Goal: Task Accomplishment & Management: Use online tool/utility

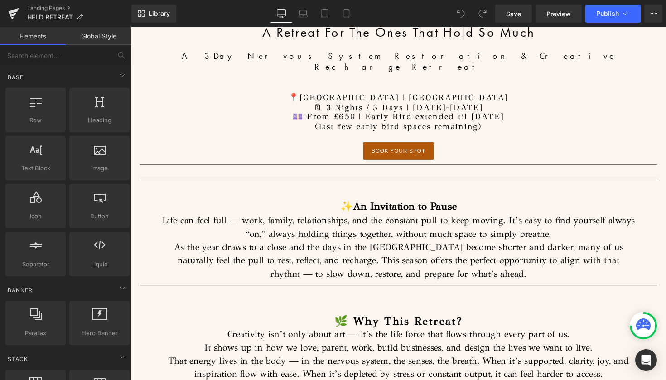
scroll to position [471, 0]
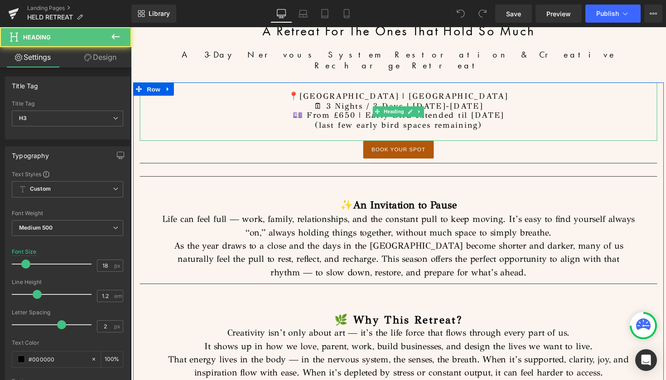
click at [498, 133] on div at bounding box center [405, 138] width 530 height 11
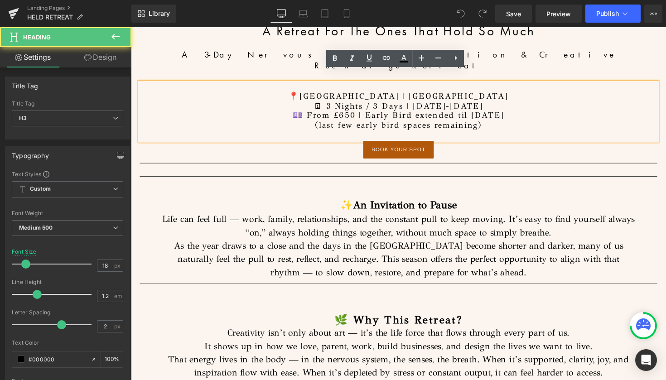
click at [494, 123] on h3 "(last few early bird spaces remaining)" at bounding box center [405, 128] width 530 height 10
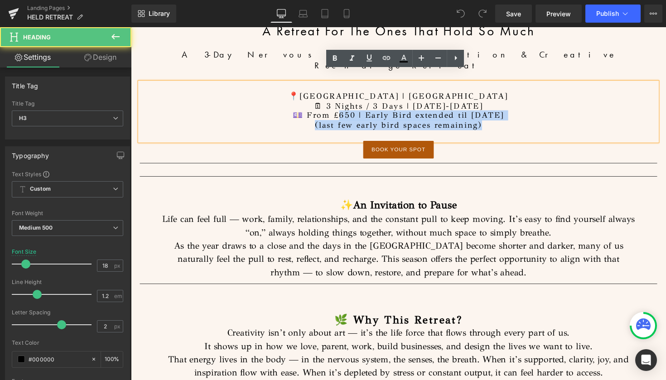
drag, startPoint x: 495, startPoint y: 117, endPoint x: 338, endPoint y: 108, distance: 156.9
click at [338, 108] on div "📍[GEOGRAPHIC_DATA] | [GEOGRAPHIC_DATA] 🗓 3 Nights / 3 Days | [DATE]-[DATE] 💷 Fr…" at bounding box center [405, 114] width 530 height 60
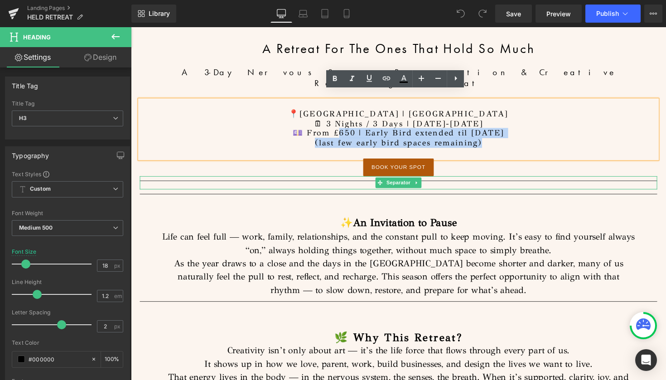
scroll to position [449, 0]
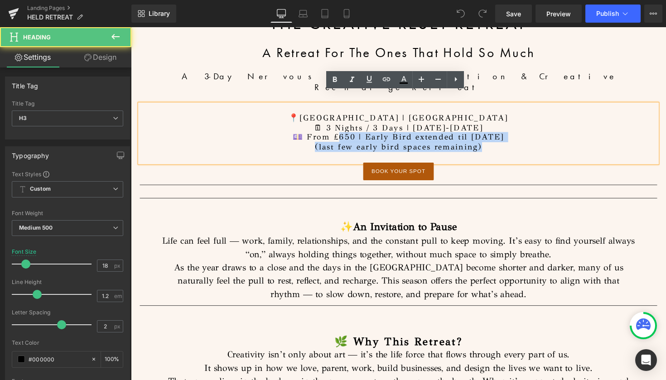
click at [515, 135] on h3 "💷 From £650 | Early Bird extended til [DATE]" at bounding box center [405, 140] width 530 height 10
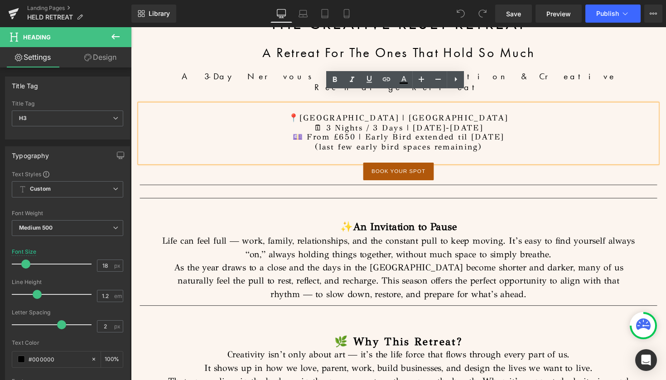
drag, startPoint x: 516, startPoint y: 126, endPoint x: 309, endPoint y: 127, distance: 206.9
click at [309, 135] on h3 "💷 From £650 | Early Bird extended til [DATE]" at bounding box center [405, 140] width 530 height 10
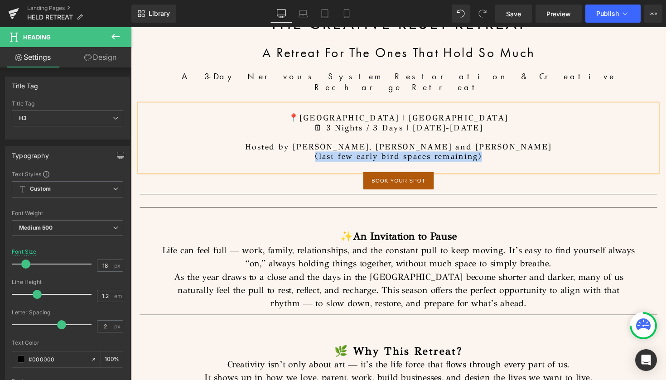
drag, startPoint x: 493, startPoint y: 149, endPoint x: 309, endPoint y: 142, distance: 184.0
click at [309, 155] on h3 "(last few early bird spaces remaining)" at bounding box center [405, 160] width 530 height 10
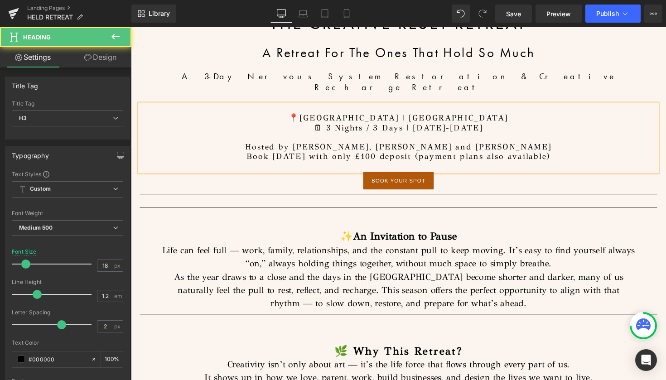
click at [416, 155] on h3 "Book [DATE] with only £100 deposit (payment plans also available)" at bounding box center [405, 160] width 530 height 10
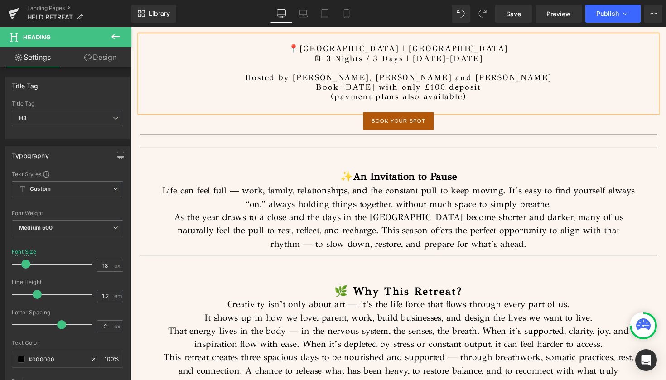
scroll to position [523, 0]
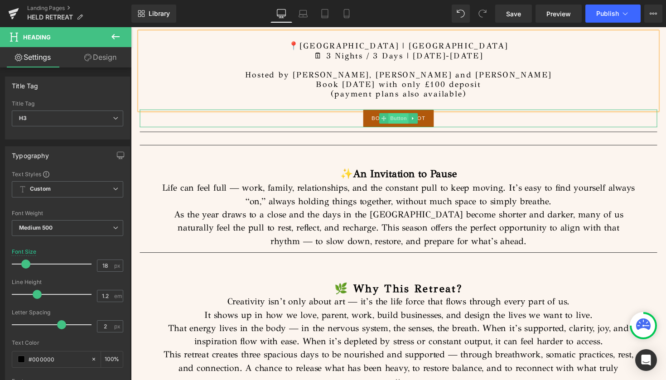
click at [403, 115] on span "Button" at bounding box center [404, 120] width 21 height 11
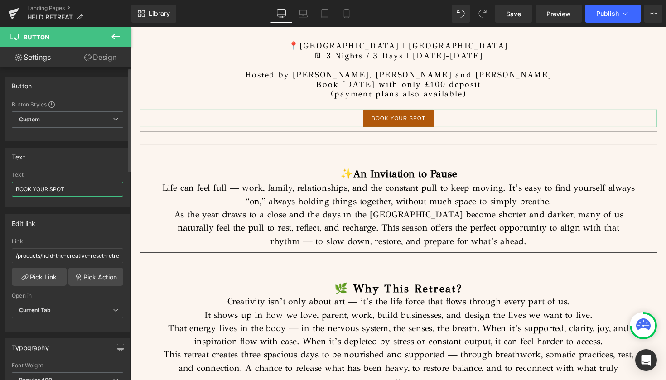
drag, startPoint x: 64, startPoint y: 187, endPoint x: 0, endPoint y: 191, distance: 64.4
click at [0, 191] on div "Text BOOK YOUR SPOT Text BOOK YOUR SPOT" at bounding box center [67, 174] width 135 height 67
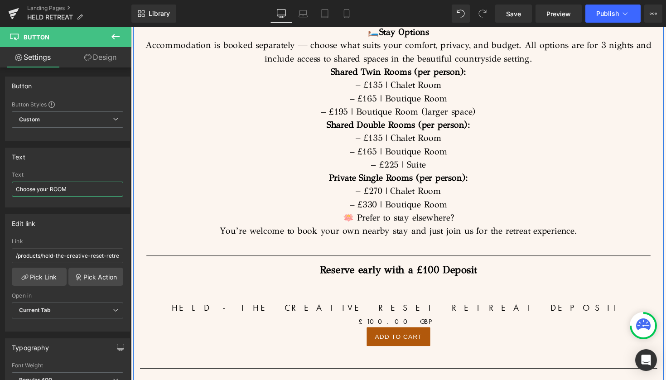
scroll to position [4982, 0]
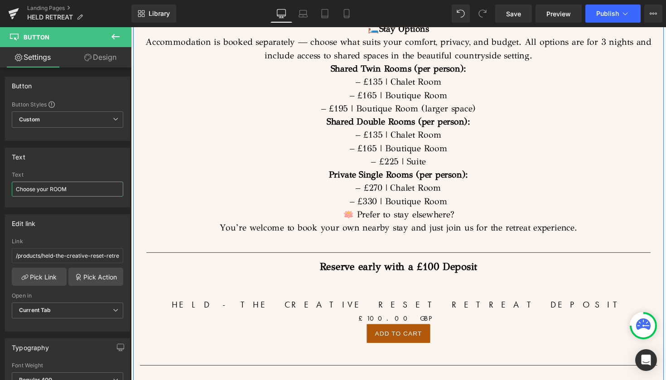
type input "Choose your ROOM"
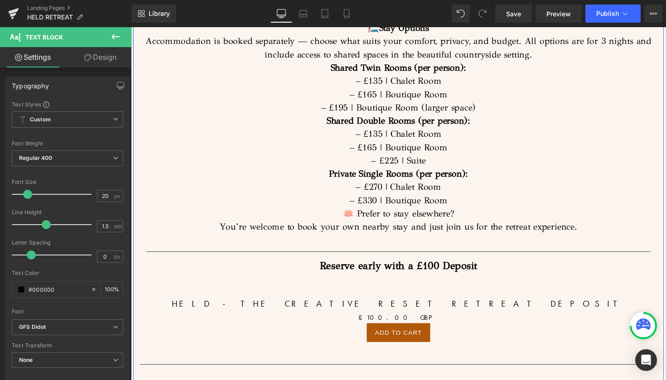
drag, startPoint x: 592, startPoint y: 174, endPoint x: 226, endPoint y: 175, distance: 365.4
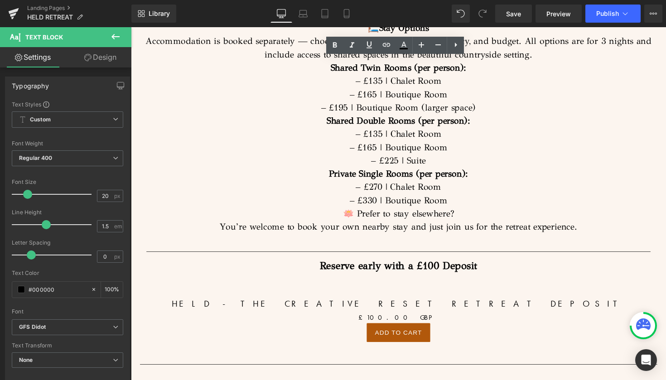
copy undefined "am truly grateful for the depth of healing I experienced in such a safe and lov…"
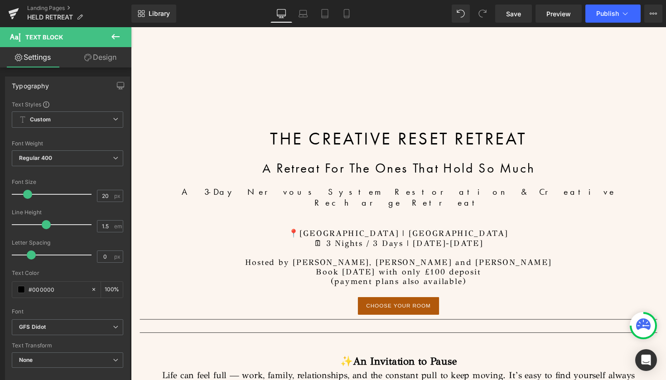
scroll to position [332, 0]
click at [115, 34] on icon at bounding box center [115, 36] width 11 height 11
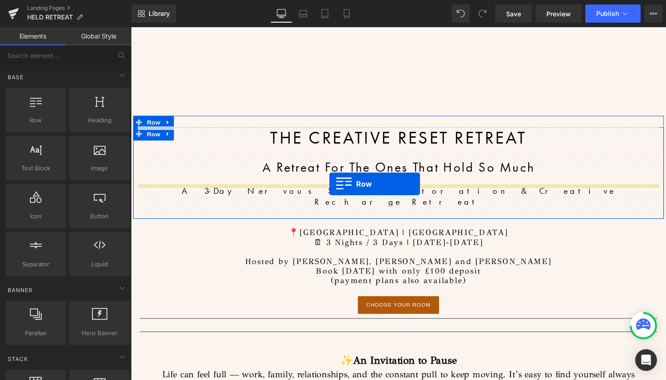
drag, startPoint x: 164, startPoint y: 146, endPoint x: 334, endPoint y: 187, distance: 174.8
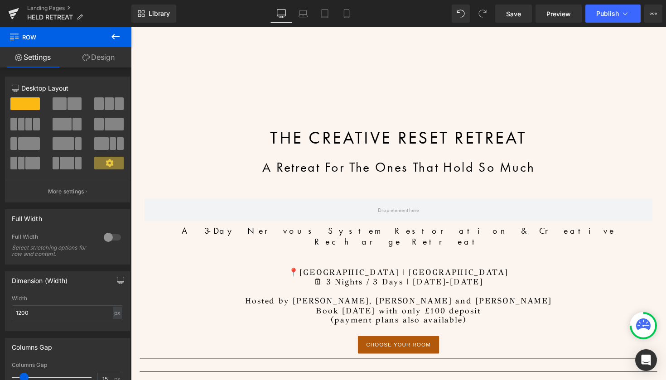
click at [114, 40] on icon at bounding box center [115, 36] width 11 height 11
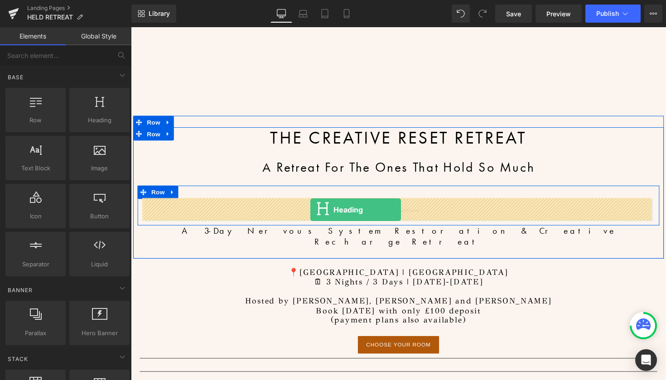
drag, startPoint x: 231, startPoint y: 144, endPoint x: 315, endPoint y: 214, distance: 109.0
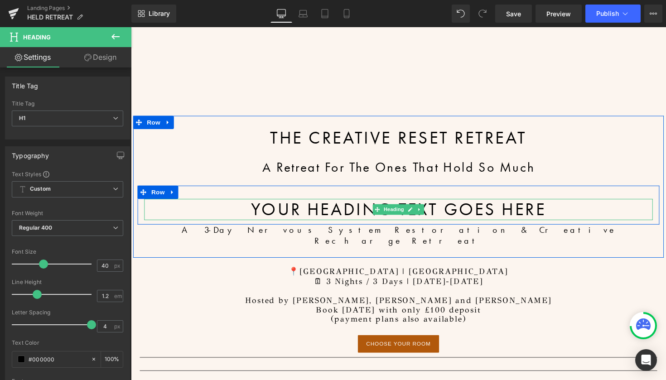
click at [560, 216] on h1 "Your heading text goes here" at bounding box center [404, 214] width 521 height 22
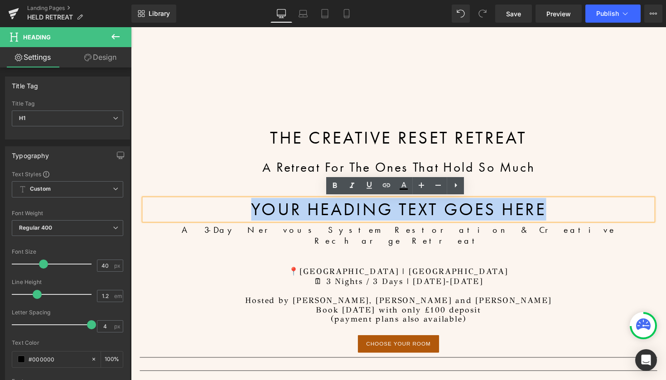
drag, startPoint x: 560, startPoint y: 216, endPoint x: 230, endPoint y: 209, distance: 330.2
click at [230, 209] on h1 "Your heading text goes here" at bounding box center [404, 214] width 521 height 22
paste div
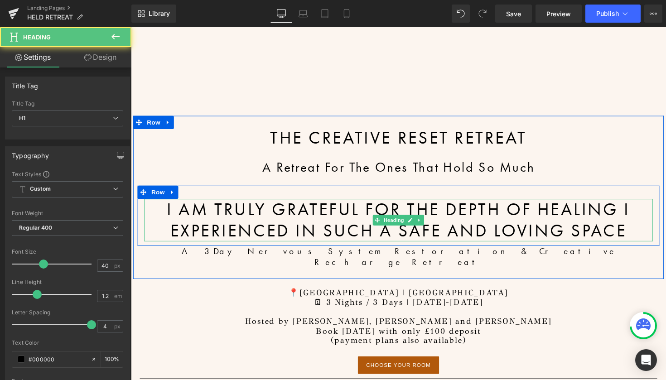
click at [155, 212] on h1 "I am truly grateful for the depth of healing I experienced in such a safe and l…" at bounding box center [404, 224] width 521 height 43
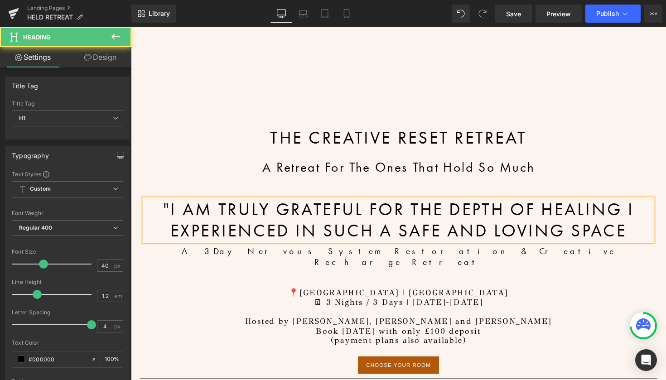
click at [638, 238] on h1 ""I am truly grateful for the depth of healing I experienced in such a safe and …" at bounding box center [404, 224] width 521 height 43
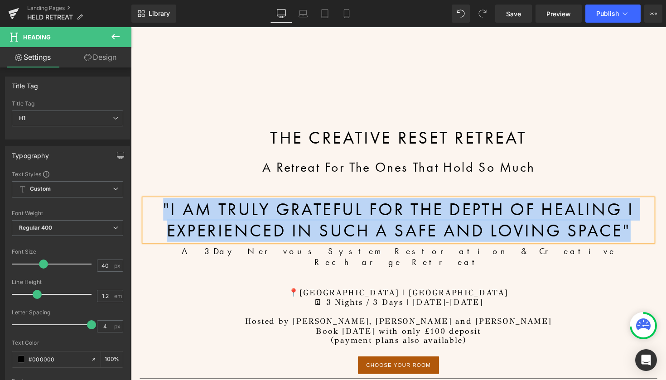
drag, startPoint x: 641, startPoint y: 232, endPoint x: 139, endPoint y: 208, distance: 503.2
click at [139, 208] on div ""I am truly grateful for the depth of healing I experienced in such a safe and …" at bounding box center [405, 224] width 534 height 43
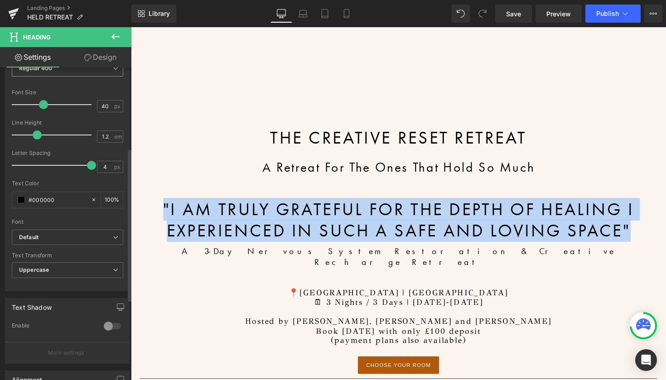
scroll to position [164, 0]
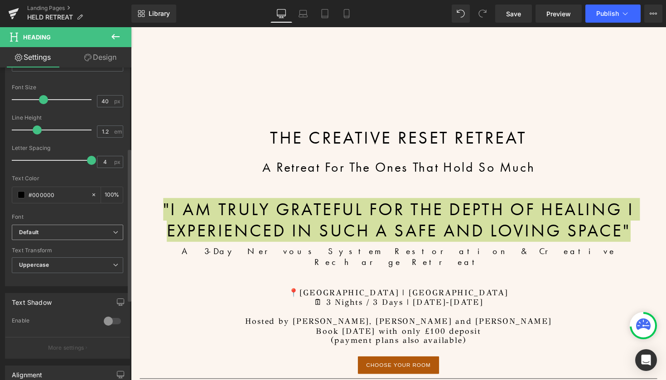
click at [77, 238] on span "Default" at bounding box center [67, 233] width 111 height 16
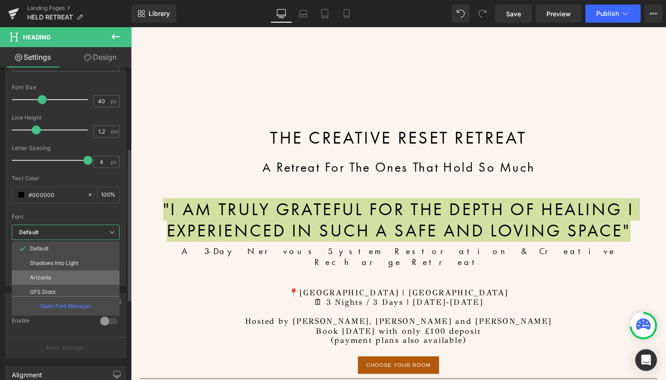
click at [65, 276] on li "Arizonia" at bounding box center [68, 277] width 112 height 14
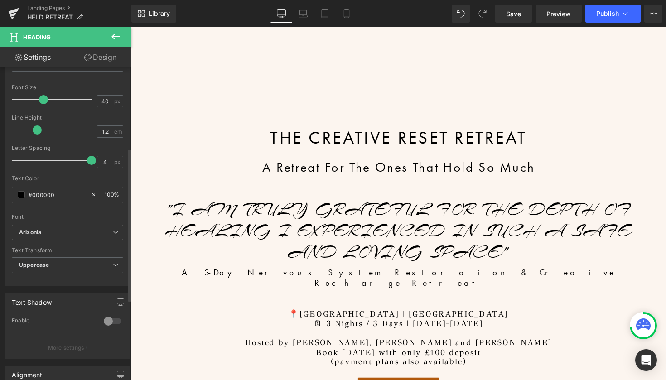
click at [77, 234] on b "Arizonia" at bounding box center [66, 233] width 94 height 8
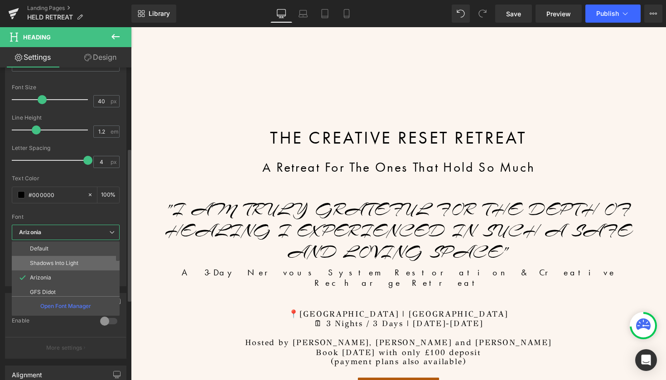
click at [65, 262] on p "Shadows Into Light" at bounding box center [54, 263] width 48 height 6
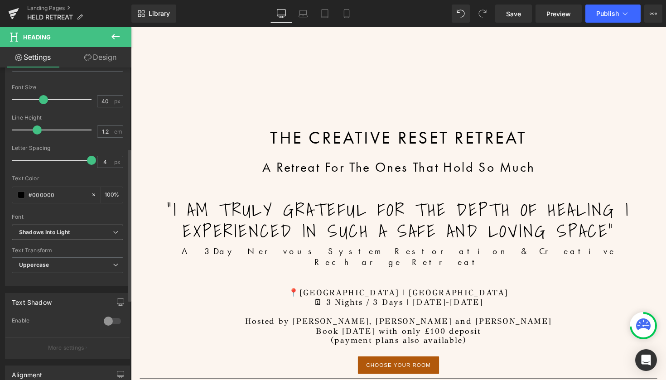
click at [67, 234] on icon "Shadows Into Light" at bounding box center [44, 233] width 51 height 8
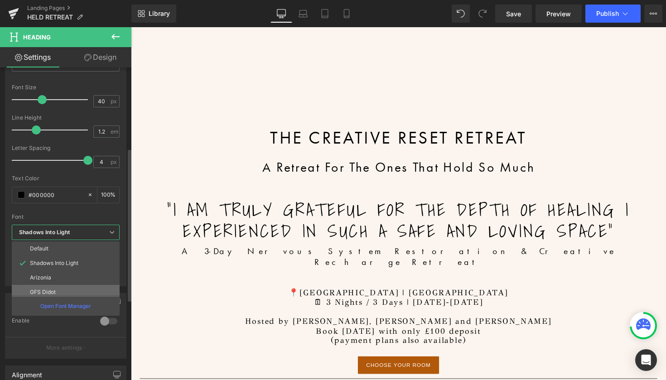
click at [63, 288] on li "GFS Didot" at bounding box center [68, 292] width 112 height 14
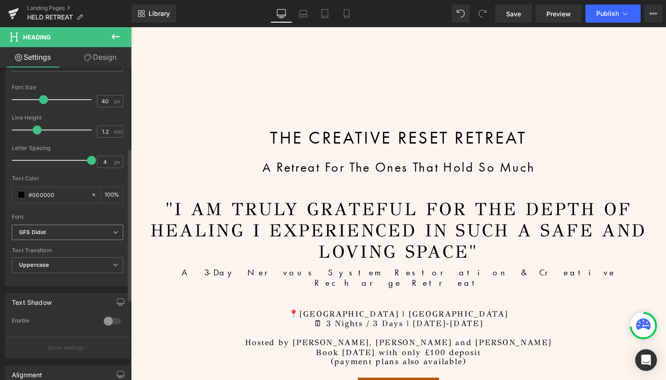
click at [113, 234] on icon at bounding box center [115, 232] width 5 height 5
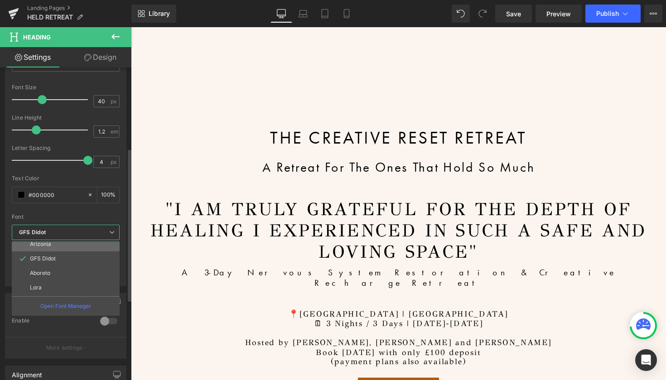
scroll to position [36, 0]
click at [82, 270] on li "Aboreto" at bounding box center [68, 271] width 112 height 14
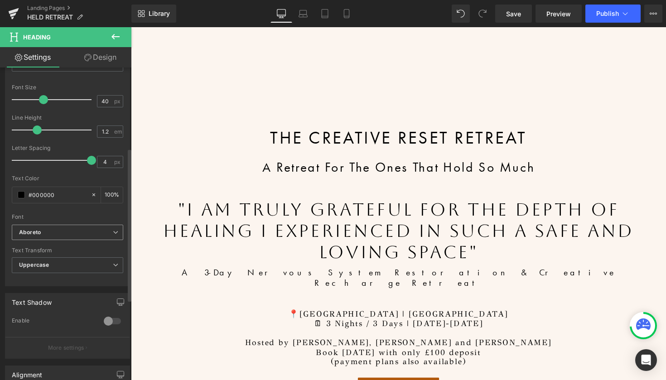
click at [99, 230] on b "Aboreto" at bounding box center [66, 233] width 94 height 8
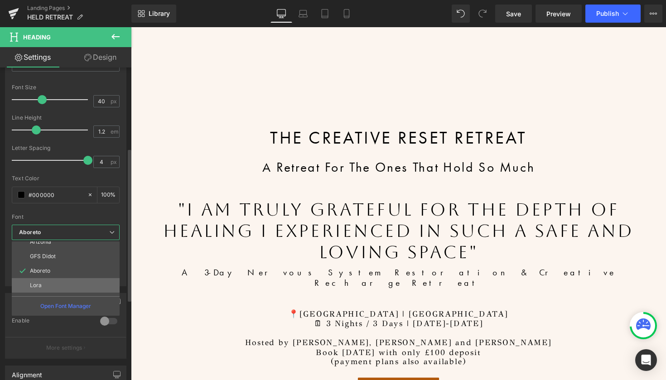
click at [66, 284] on li "Lora" at bounding box center [68, 285] width 112 height 14
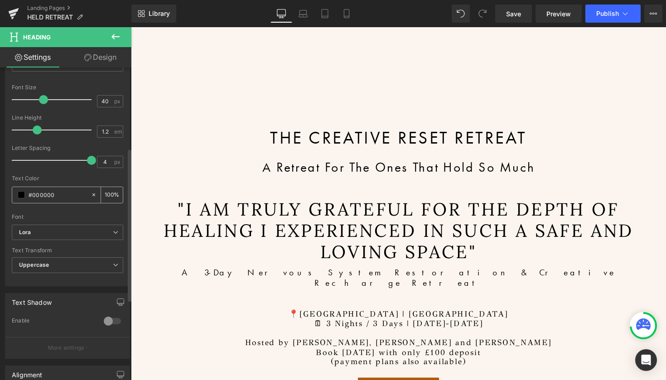
click at [20, 192] on span at bounding box center [21, 194] width 7 height 7
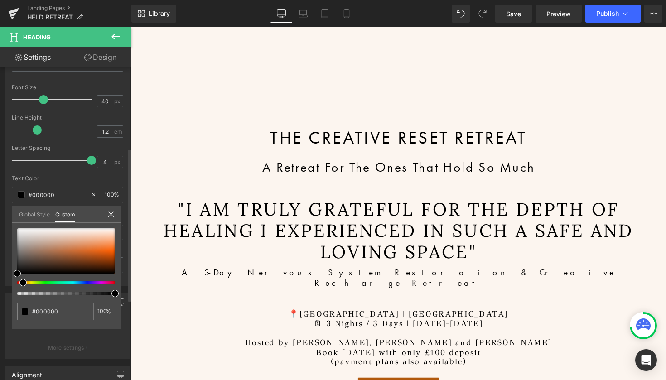
click at [21, 281] on span at bounding box center [22, 282] width 7 height 7
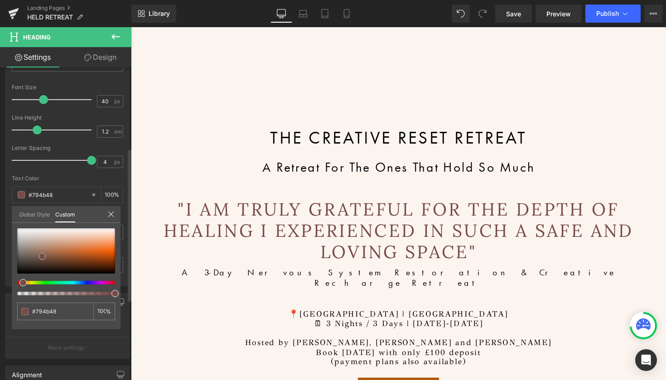
drag, startPoint x: 18, startPoint y: 272, endPoint x: 43, endPoint y: 254, distance: 30.3
click at [43, 254] on span at bounding box center [41, 256] width 7 height 7
drag, startPoint x: 43, startPoint y: 254, endPoint x: 63, endPoint y: 252, distance: 21.0
click at [63, 252] on span at bounding box center [62, 253] width 7 height 7
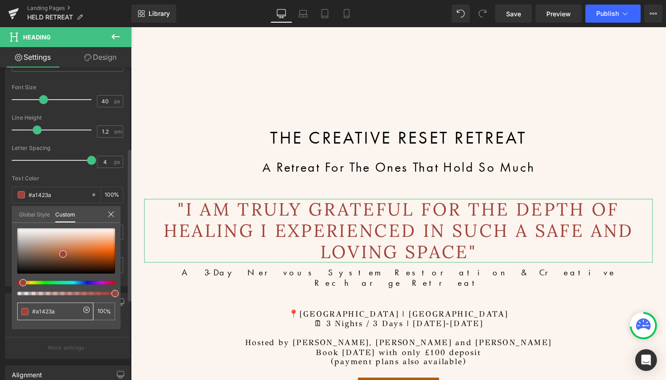
click at [44, 311] on input "#000000" at bounding box center [56, 312] width 48 height 10
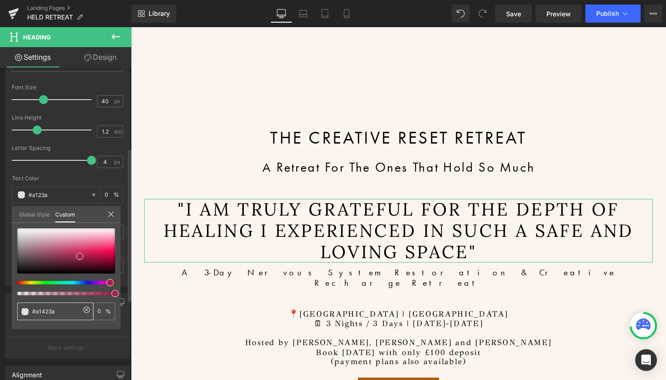
click at [61, 312] on input "#a1423a" at bounding box center [56, 312] width 48 height 10
click at [44, 311] on input "#a1423a" at bounding box center [56, 312] width 48 height 10
type input "#a1423a"
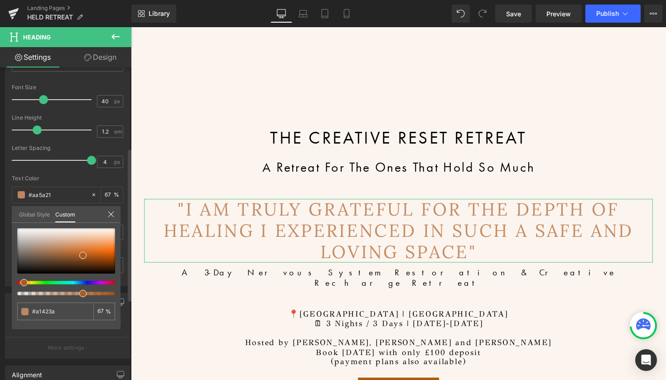
drag, startPoint x: 113, startPoint y: 282, endPoint x: 21, endPoint y: 285, distance: 92.4
click at [21, 285] on span at bounding box center [23, 282] width 7 height 7
drag, startPoint x: 77, startPoint y: 256, endPoint x: 68, endPoint y: 251, distance: 10.3
click at [68, 251] on div at bounding box center [66, 250] width 98 height 45
click at [22, 281] on span at bounding box center [25, 282] width 7 height 7
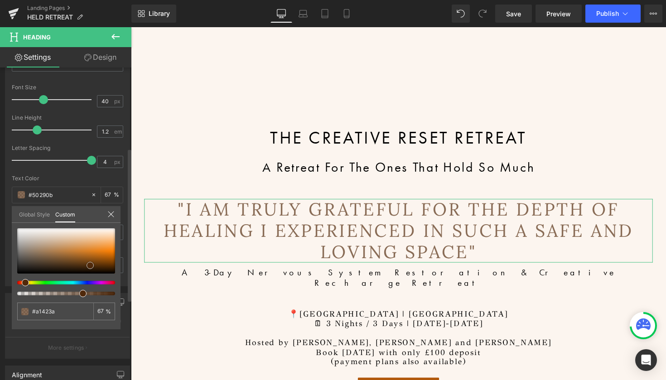
drag, startPoint x: 67, startPoint y: 251, endPoint x: 89, endPoint y: 265, distance: 26.3
click at [89, 265] on span at bounding box center [89, 265] width 7 height 7
click at [25, 280] on span at bounding box center [27, 282] width 7 height 7
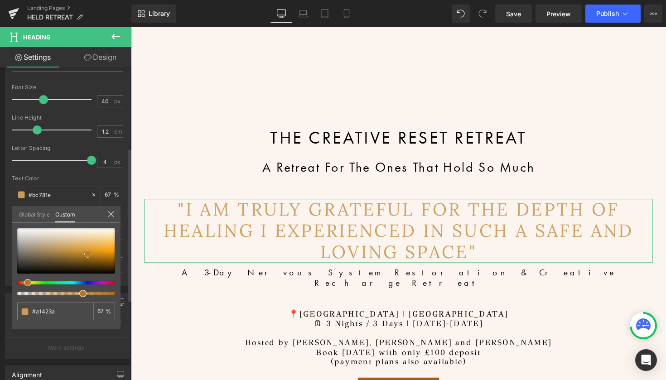
drag, startPoint x: 89, startPoint y: 266, endPoint x: 86, endPoint y: 254, distance: 11.5
click at [86, 254] on span at bounding box center [87, 253] width 7 height 7
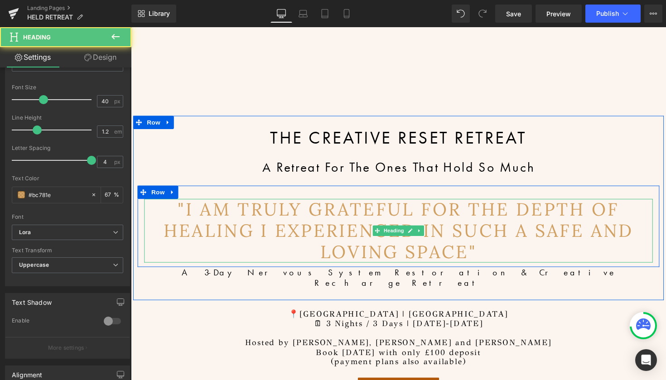
click at [511, 241] on h1 ""I am truly grateful for the depth of healing I experienced in such a safe and …" at bounding box center [404, 235] width 521 height 65
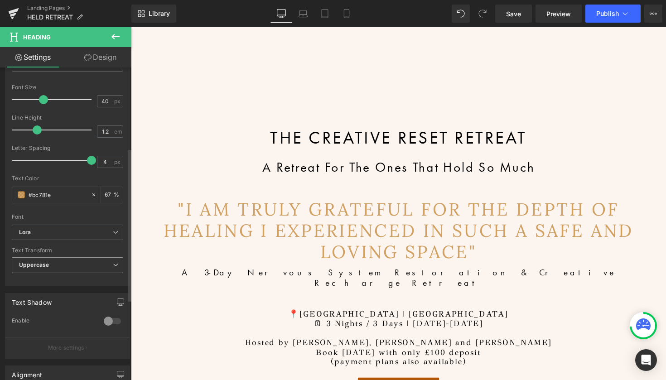
click at [102, 259] on span "Uppercase" at bounding box center [67, 265] width 111 height 16
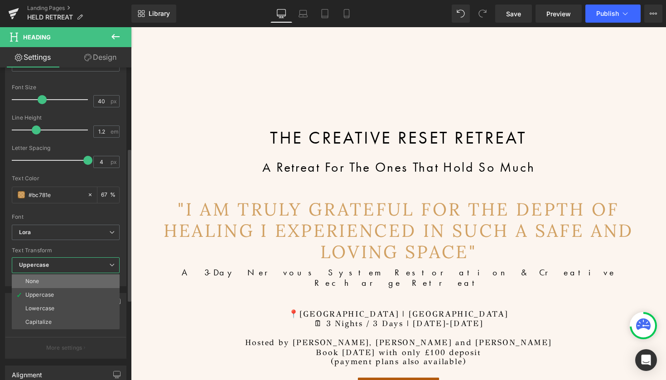
click at [60, 283] on li "None" at bounding box center [66, 281] width 108 height 14
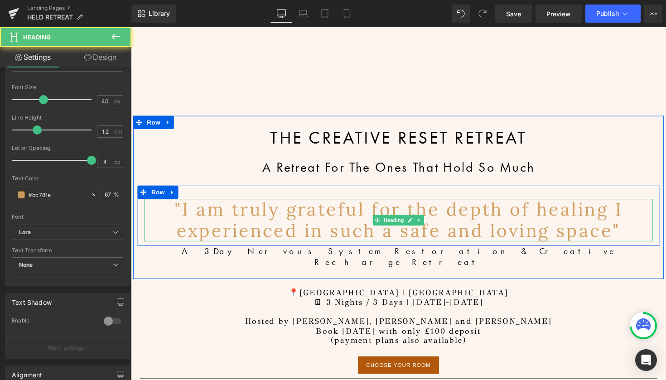
click at [641, 237] on h1 ""I am truly grateful for the depth of healing I experienced in such a safe and …" at bounding box center [404, 224] width 521 height 43
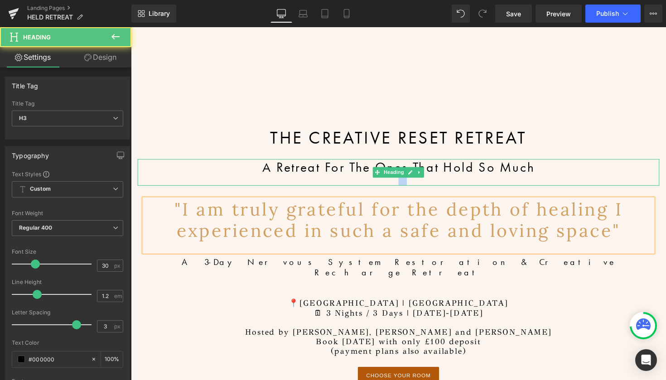
click at [647, 175] on div "A Retreat For The Ones That Hold So Much" at bounding box center [405, 175] width 534 height 27
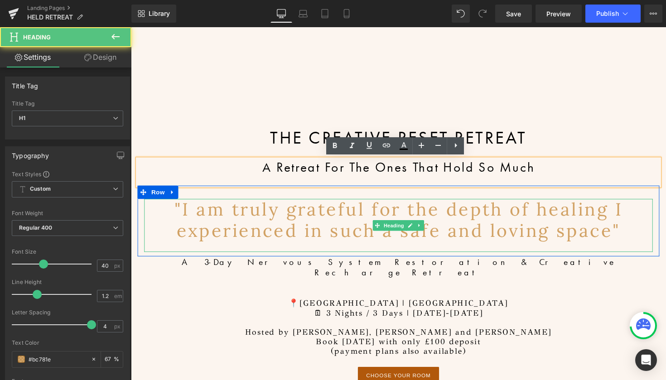
click at [607, 238] on h1 ""I am truly grateful for the depth of healing I experienced in such a safe and …" at bounding box center [404, 224] width 521 height 43
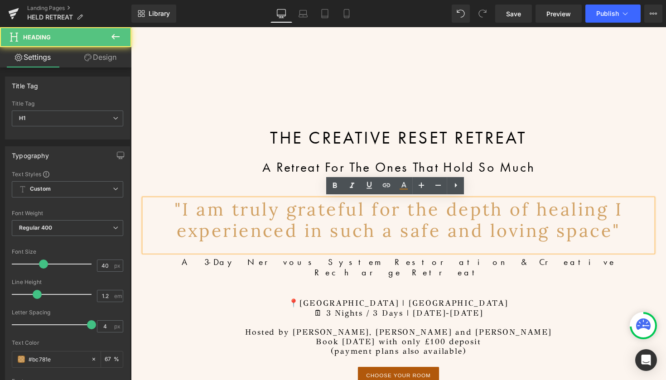
click at [585, 225] on h1 ""I am truly grateful for the depth of healing I experienced in such a safe and …" at bounding box center [404, 224] width 521 height 43
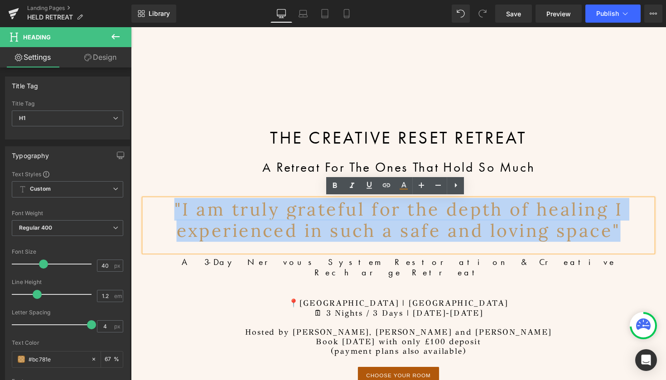
drag, startPoint x: 628, startPoint y: 235, endPoint x: 160, endPoint y: 218, distance: 467.6
click at [160, 218] on h1 ""I am truly grateful for the depth of healing I experienced in such a safe and …" at bounding box center [404, 224] width 521 height 43
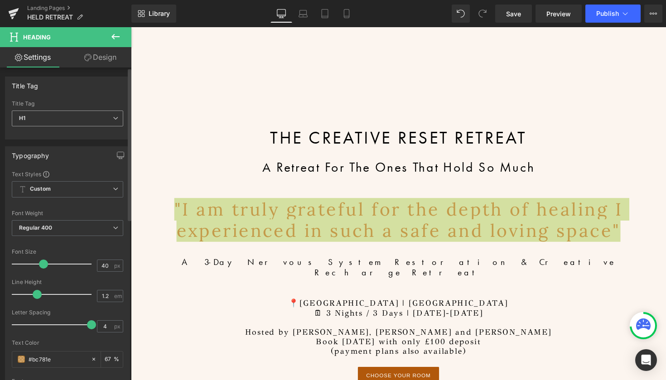
click at [53, 120] on span "H1" at bounding box center [67, 118] width 111 height 16
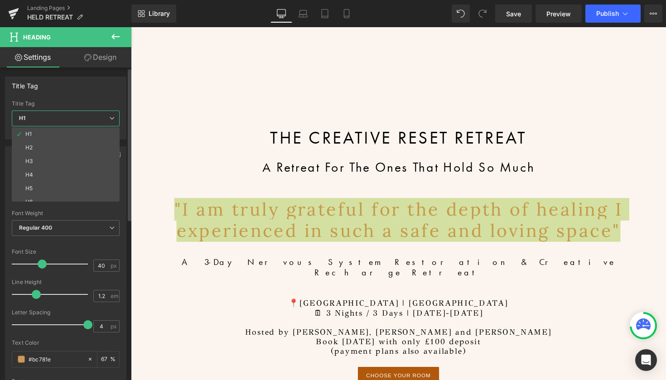
click at [53, 120] on span "H1" at bounding box center [66, 118] width 108 height 16
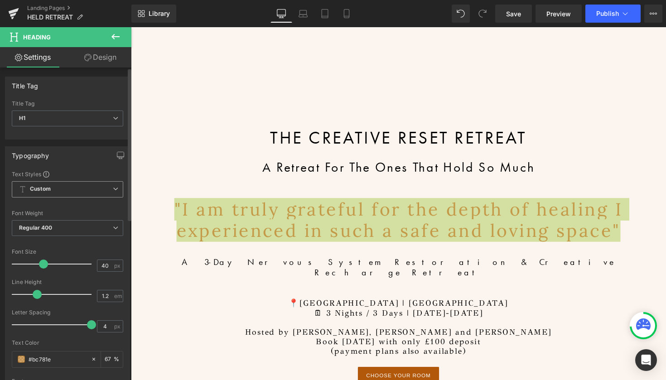
click at [58, 187] on span "Custom Setup Global Style" at bounding box center [67, 189] width 111 height 16
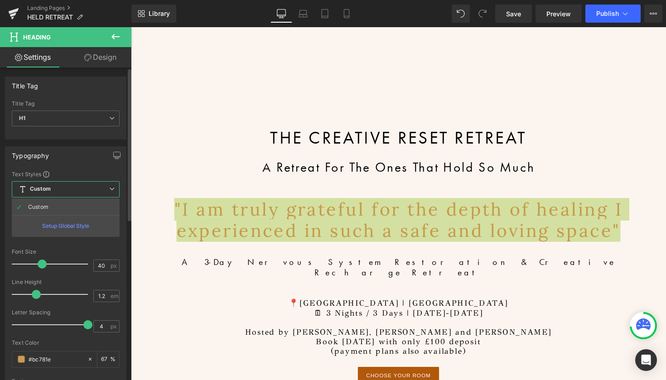
click at [58, 187] on span "Custom Setup Global Style" at bounding box center [66, 189] width 108 height 16
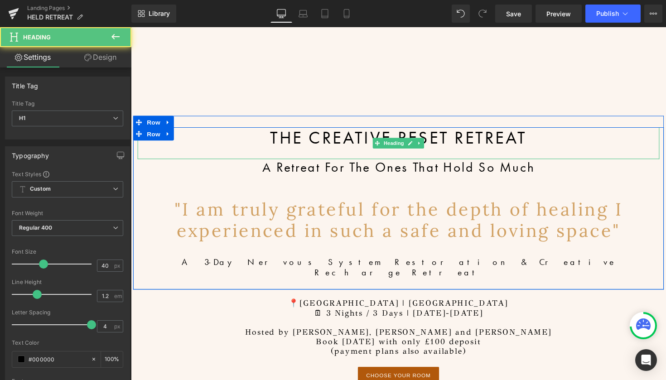
click at [226, 156] on div at bounding box center [405, 156] width 534 height 11
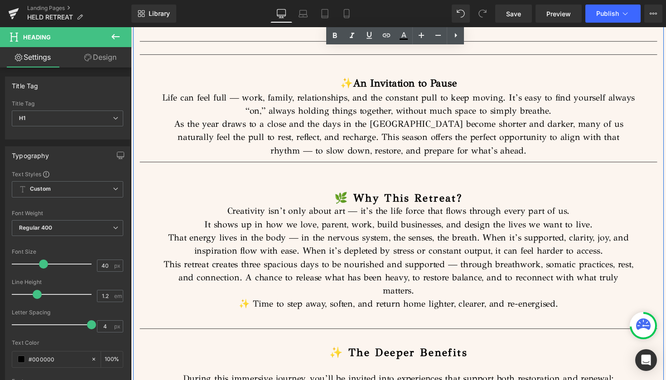
scroll to position [688, 0]
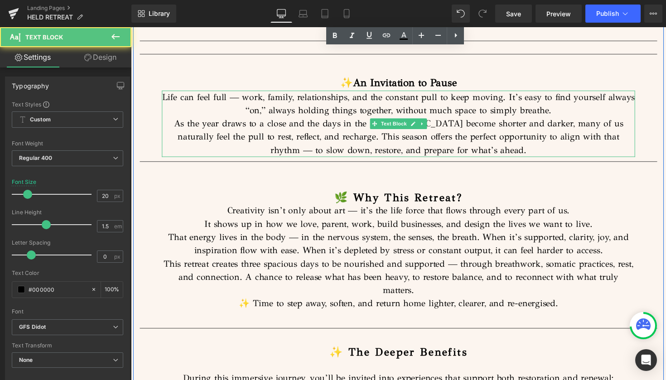
click at [410, 93] on span "Life can feel full — work, family, relationships, and the constant pull to keep…" at bounding box center [405, 105] width 484 height 25
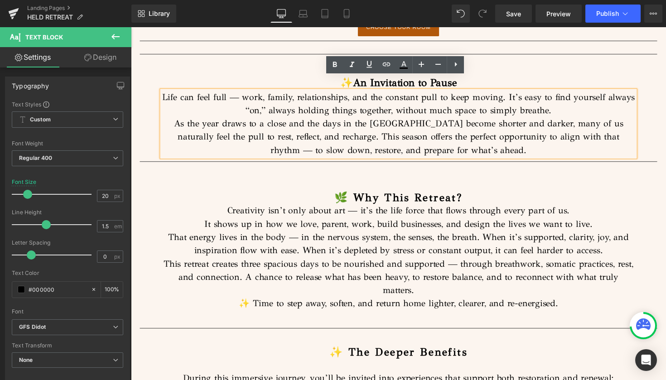
scroll to position [689, 0]
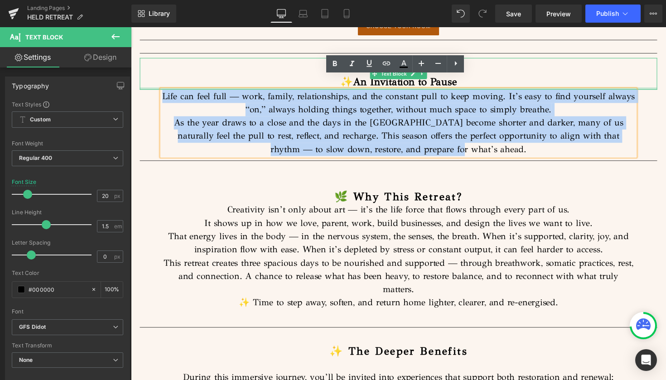
drag, startPoint x: 483, startPoint y: 139, endPoint x: 157, endPoint y: 77, distance: 332.2
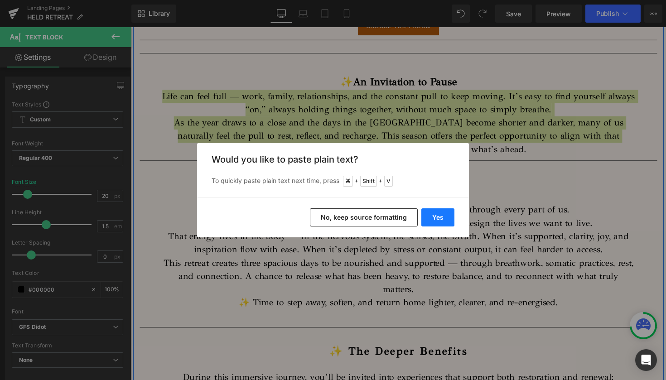
click at [444, 216] on button "Yes" at bounding box center [437, 217] width 33 height 18
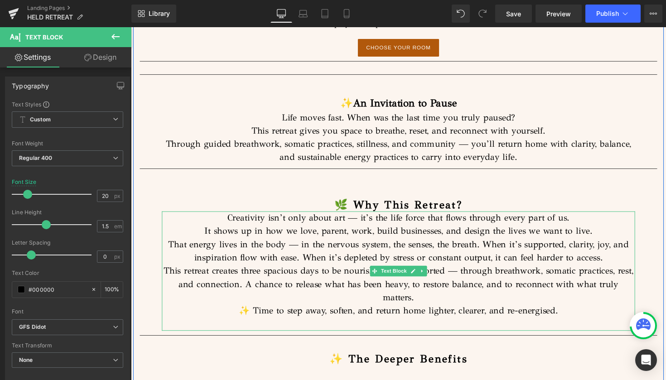
scroll to position [667, 0]
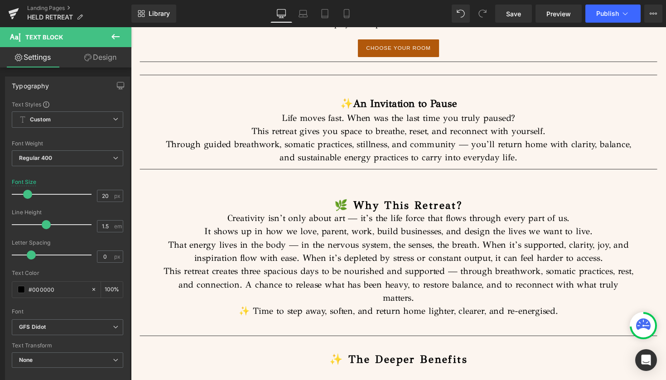
click at [112, 40] on icon at bounding box center [115, 36] width 11 height 11
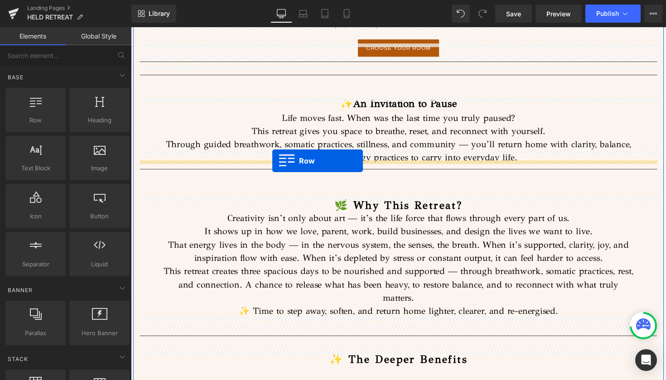
drag, startPoint x: 173, startPoint y: 142, endPoint x: 276, endPoint y: 164, distance: 105.2
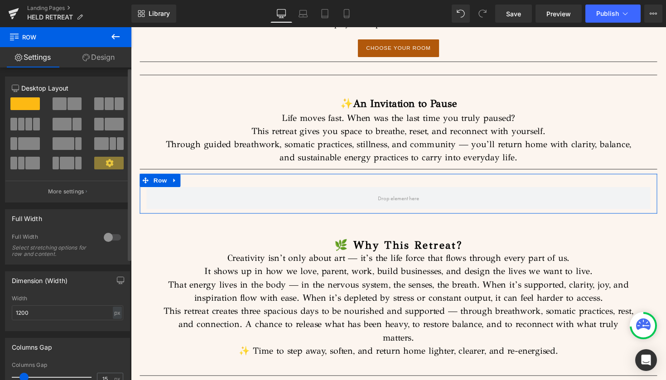
click at [21, 124] on span at bounding box center [21, 124] width 7 height 13
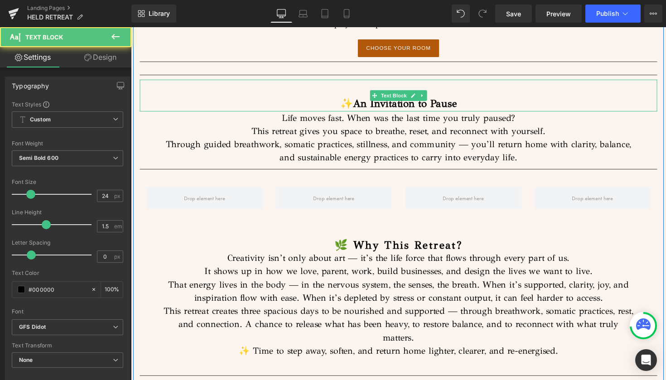
click at [377, 99] on strong "An Invitation to Pause" at bounding box center [411, 105] width 106 height 13
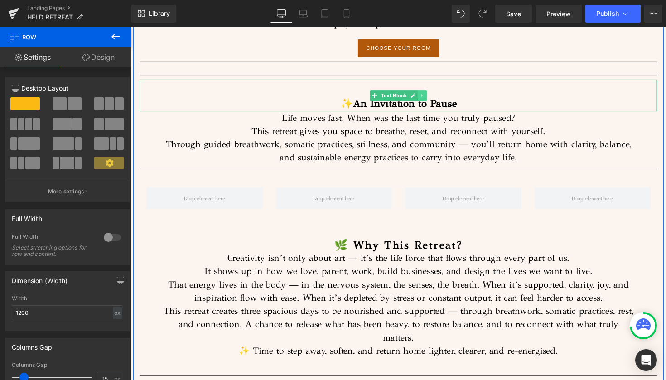
click at [430, 92] on link at bounding box center [430, 97] width 10 height 11
click at [422, 95] on icon at bounding box center [424, 97] width 5 height 5
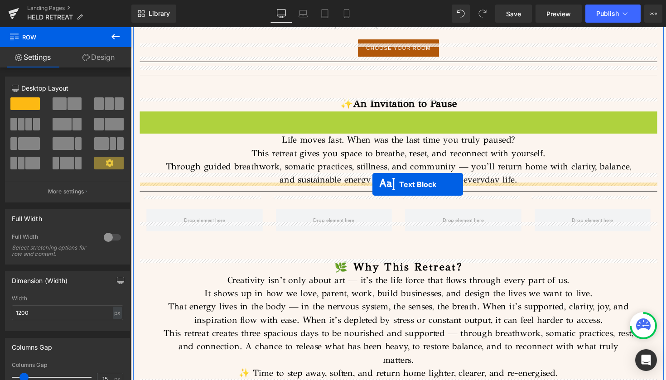
drag, startPoint x: 379, startPoint y: 114, endPoint x: 378, endPoint y: 188, distance: 74.3
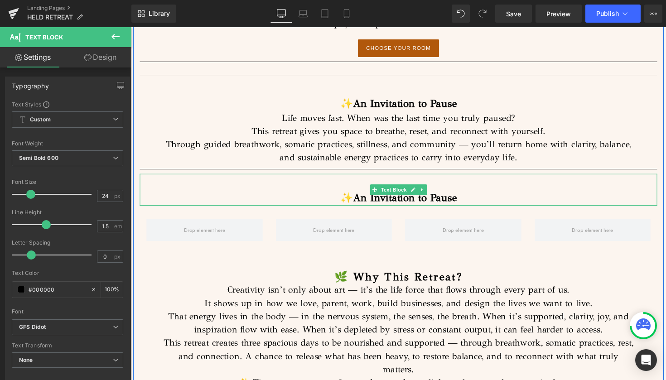
click at [463, 196] on strong "An Invitation to Pause" at bounding box center [411, 202] width 106 height 13
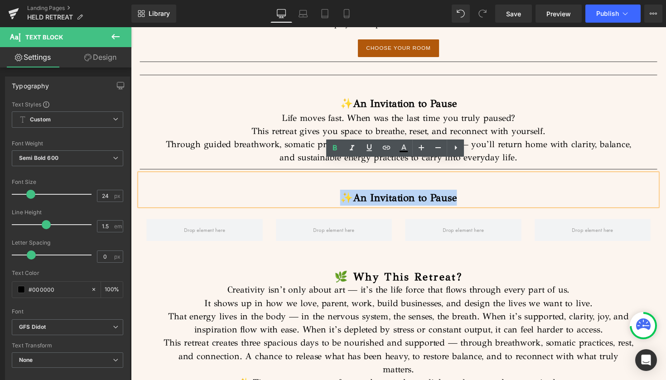
drag, startPoint x: 472, startPoint y: 188, endPoint x: 332, endPoint y: 192, distance: 140.0
click at [332, 194] on p "✨ An Invitation to Pause" at bounding box center [405, 202] width 530 height 16
drag, startPoint x: 469, startPoint y: 189, endPoint x: 360, endPoint y: 187, distance: 108.2
click at [360, 194] on p "✨ An Invitation to Pause" at bounding box center [405, 202] width 530 height 16
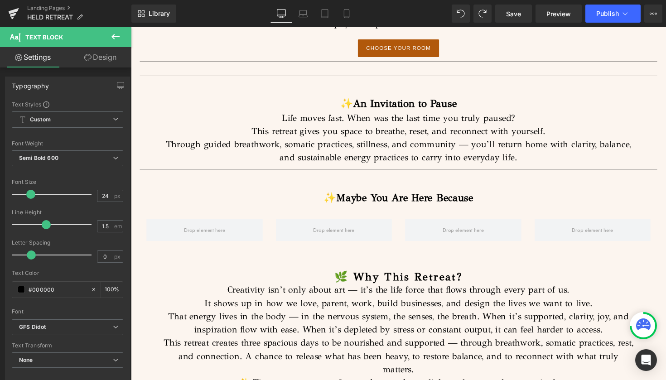
click at [106, 57] on link "Design" at bounding box center [100, 57] width 66 height 20
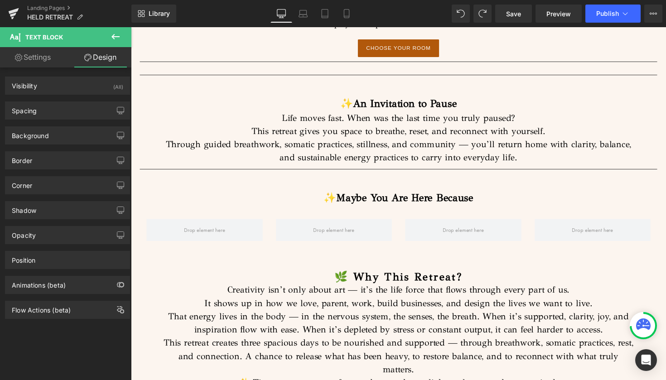
click at [113, 35] on icon at bounding box center [115, 36] width 8 height 5
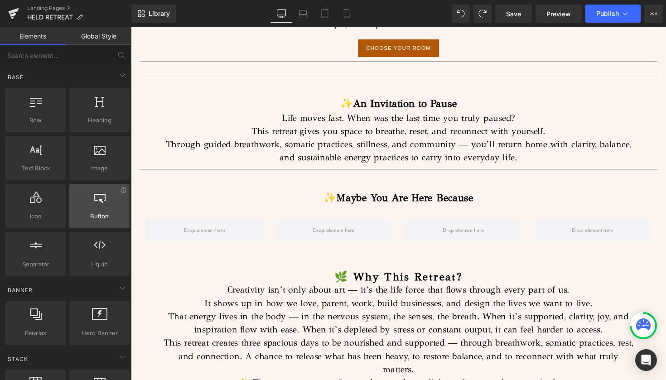
scroll to position [0, 0]
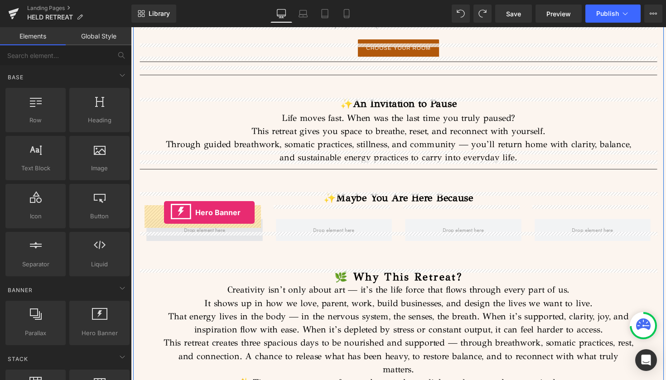
drag, startPoint x: 229, startPoint y: 340, endPoint x: 165, endPoint y: 217, distance: 138.7
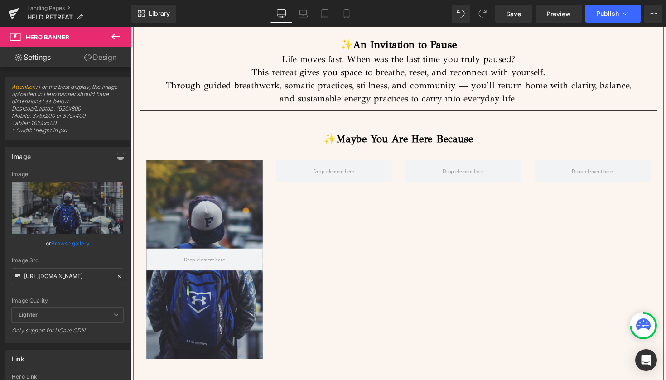
scroll to position [720, 0]
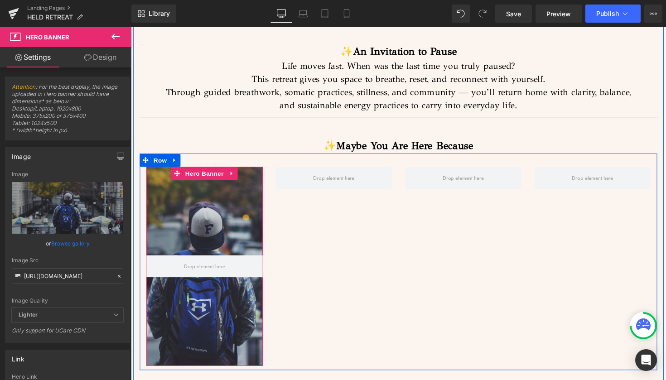
click at [200, 319] on div at bounding box center [206, 272] width 119 height 204
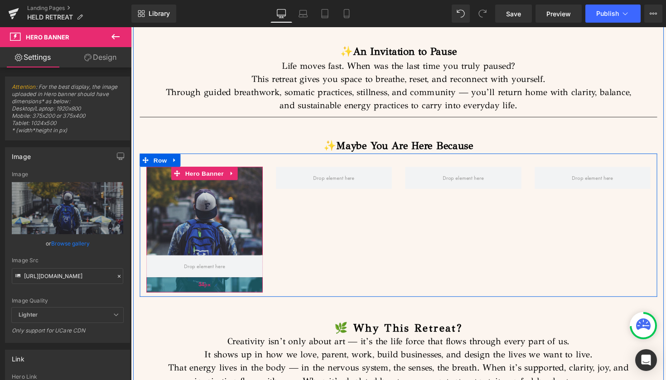
drag, startPoint x: 207, startPoint y: 360, endPoint x: 208, endPoint y: 285, distance: 75.2
click at [208, 285] on div "34px" at bounding box center [206, 290] width 119 height 15
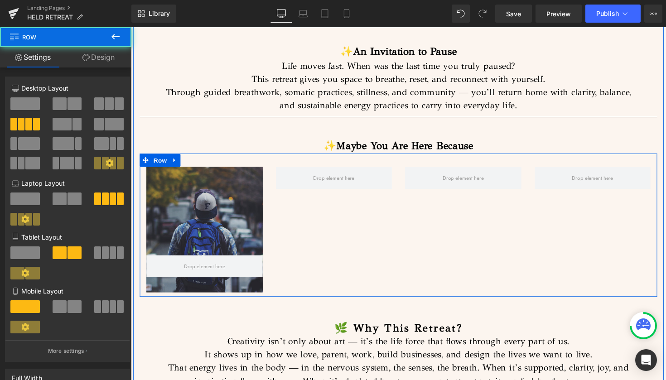
click at [318, 209] on div "Hero Banner 34px Row" at bounding box center [405, 230] width 530 height 147
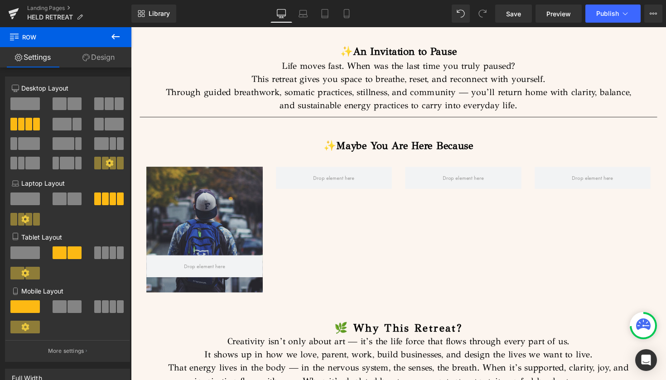
click at [117, 34] on icon at bounding box center [115, 36] width 11 height 11
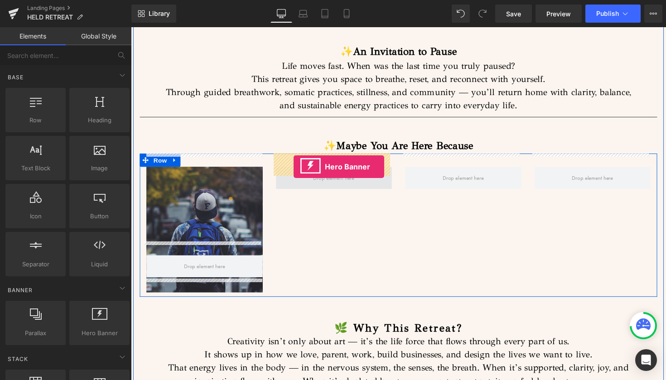
drag, startPoint x: 229, startPoint y: 346, endPoint x: 298, endPoint y: 170, distance: 188.5
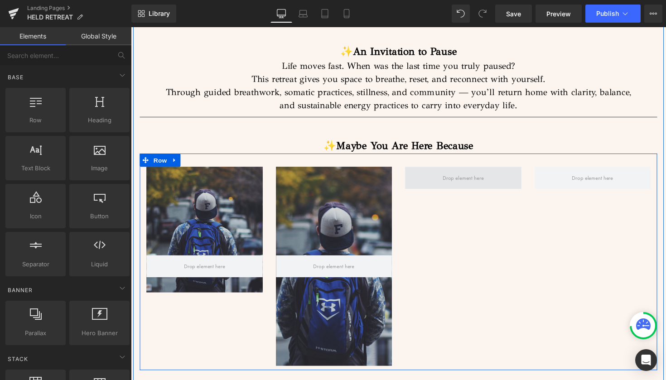
click at [459, 175] on span at bounding box center [471, 182] width 48 height 14
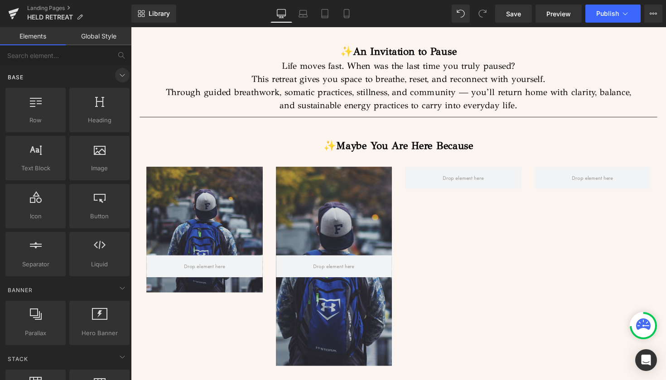
click at [120, 76] on icon at bounding box center [122, 75] width 11 height 11
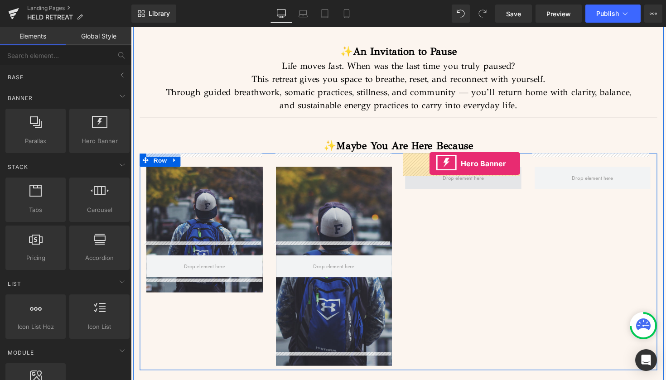
drag, startPoint x: 230, startPoint y: 153, endPoint x: 437, endPoint y: 167, distance: 207.4
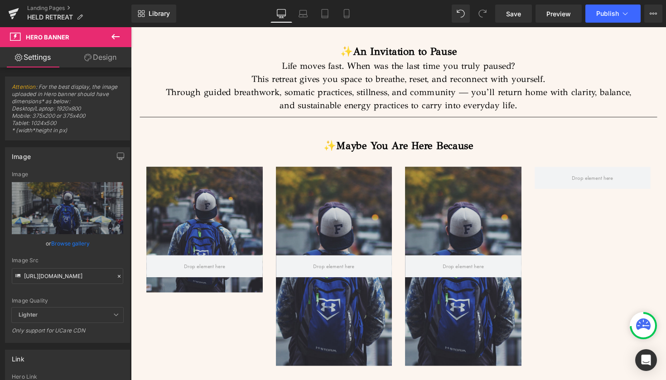
click at [118, 33] on icon at bounding box center [115, 36] width 11 height 11
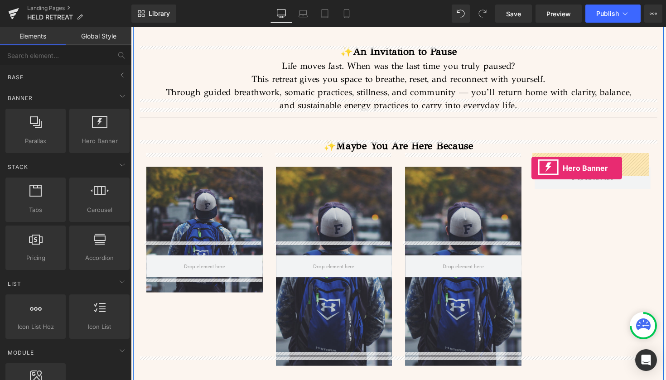
drag, startPoint x: 230, startPoint y: 150, endPoint x: 541, endPoint y: 172, distance: 311.4
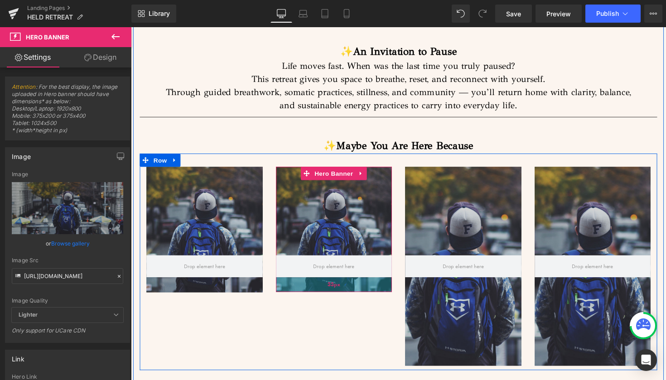
drag, startPoint x: 391, startPoint y: 357, endPoint x: 379, endPoint y: 282, distance: 76.7
click at [379, 283] on div "33px" at bounding box center [338, 290] width 119 height 15
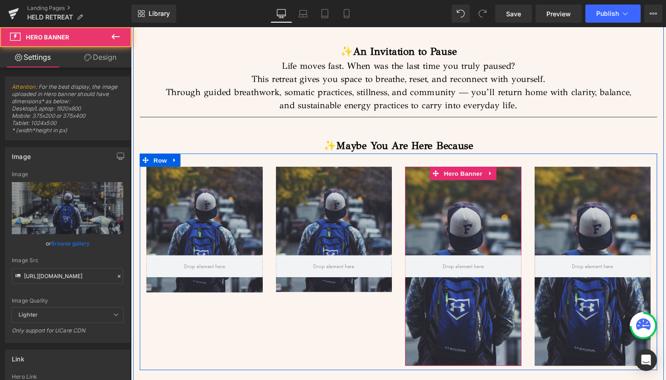
click at [475, 315] on div at bounding box center [471, 272] width 119 height 204
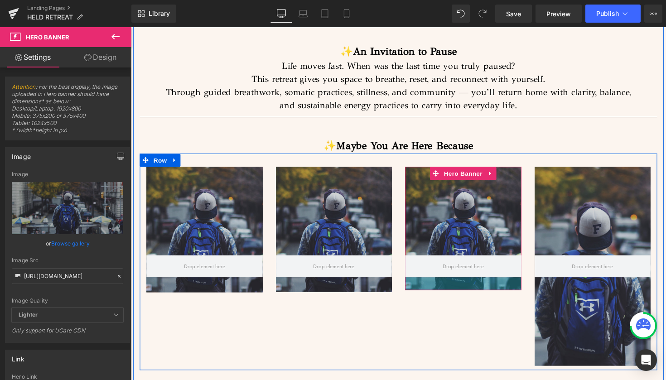
drag, startPoint x: 523, startPoint y: 359, endPoint x: 510, endPoint y: 281, distance: 78.5
click at [510, 283] on div at bounding box center [471, 289] width 119 height 13
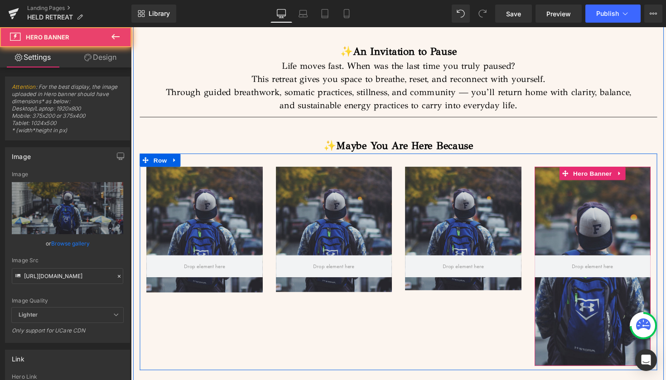
click at [598, 294] on div at bounding box center [603, 272] width 119 height 204
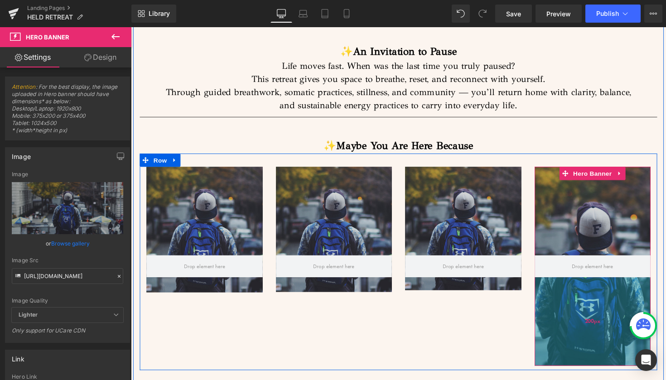
click at [615, 336] on div "200px" at bounding box center [603, 328] width 119 height 91
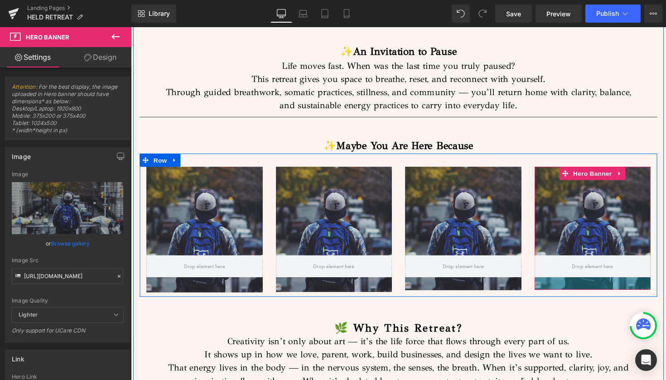
drag, startPoint x: 620, startPoint y: 360, endPoint x: 614, endPoint y: 282, distance: 78.1
click at [614, 283] on div at bounding box center [603, 289] width 119 height 13
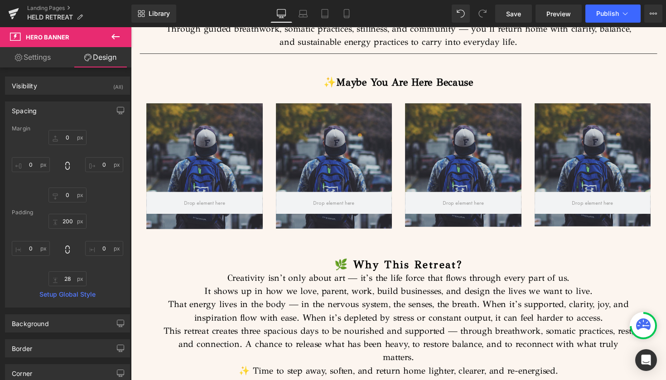
scroll to position [832, 0]
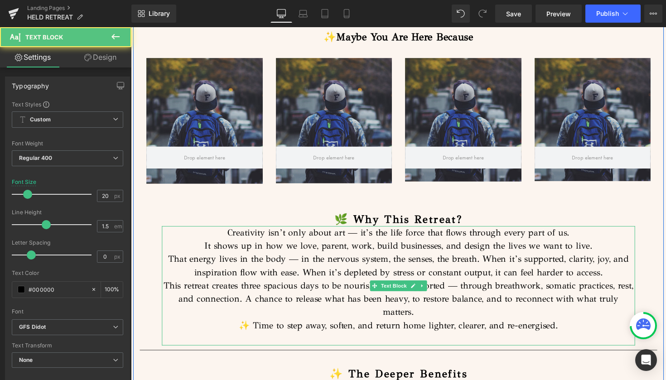
click at [568, 326] on p "✨ Time to step away, soften, and return home lighter, clearer, and re-energised." at bounding box center [405, 333] width 485 height 14
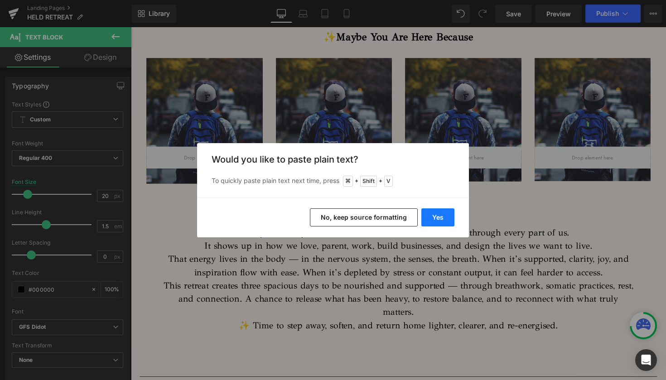
click at [447, 223] on button "Yes" at bounding box center [437, 217] width 33 height 18
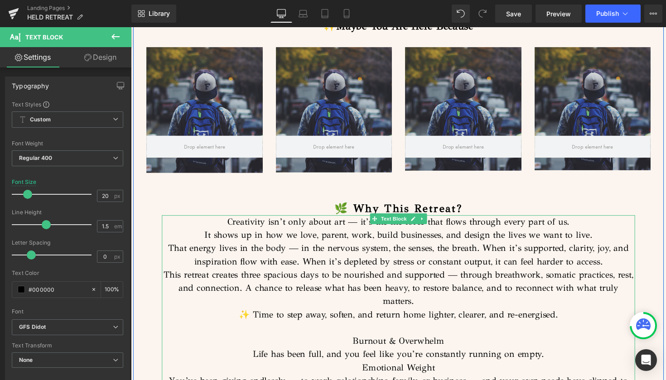
scroll to position [864, 0]
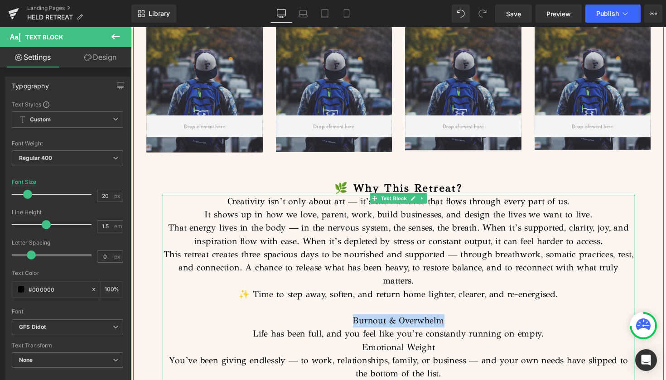
drag, startPoint x: 455, startPoint y: 314, endPoint x: 357, endPoint y: 307, distance: 98.5
click at [357, 321] on p "Burnout & Overwhelm" at bounding box center [405, 328] width 485 height 14
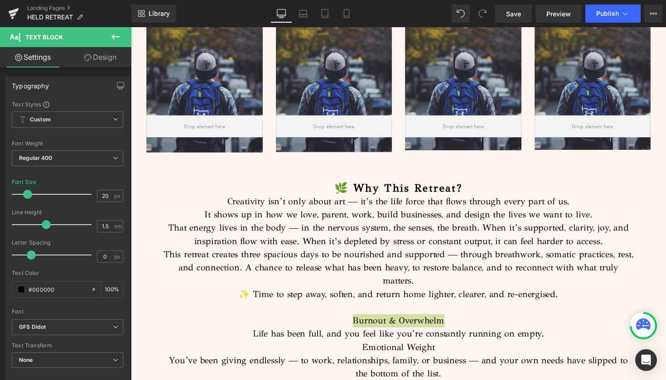
click at [114, 35] on icon at bounding box center [115, 36] width 11 height 11
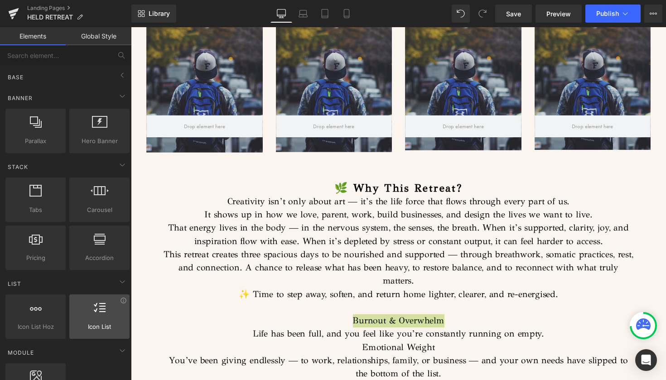
scroll to position [0, 0]
click at [118, 96] on icon at bounding box center [122, 96] width 11 height 11
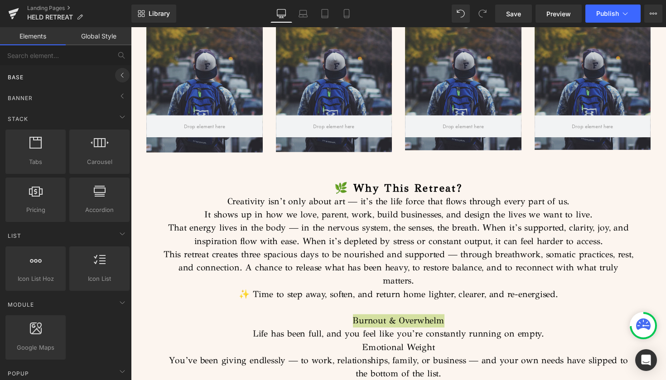
click at [117, 76] on icon at bounding box center [122, 75] width 11 height 11
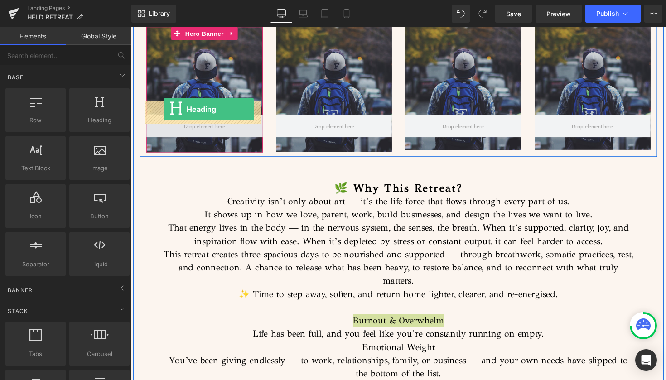
drag, startPoint x: 222, startPoint y: 135, endPoint x: 164, endPoint y: 111, distance: 62.3
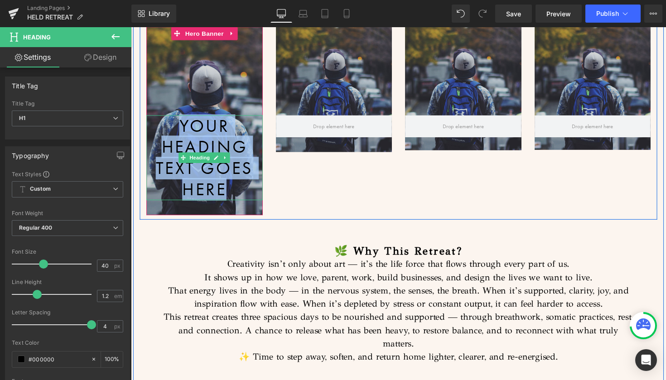
drag, startPoint x: 230, startPoint y: 180, endPoint x: 176, endPoint y: 118, distance: 82.5
click at [176, 118] on h1 "Your heading text goes here" at bounding box center [206, 160] width 119 height 87
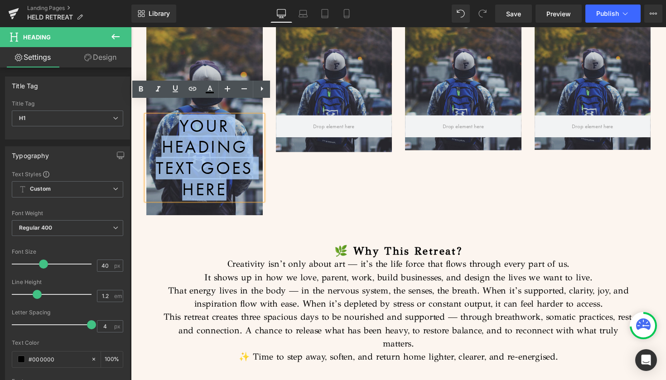
paste div
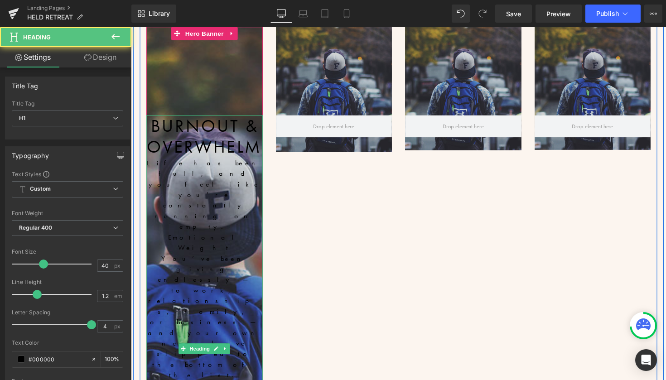
click at [164, 119] on h1 "Burnout & Overwhelm" at bounding box center [206, 138] width 119 height 43
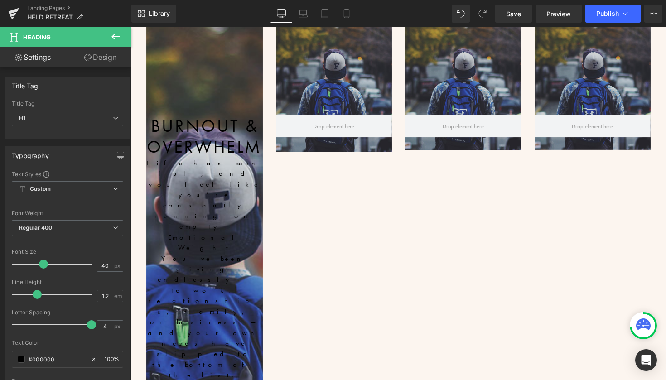
click at [105, 61] on link "Design" at bounding box center [100, 57] width 66 height 20
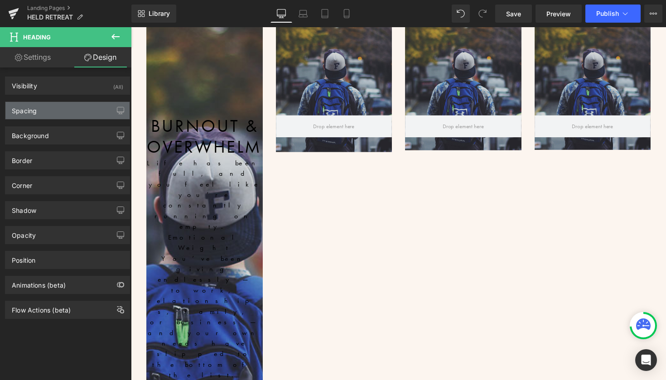
click at [80, 114] on div "Spacing" at bounding box center [67, 110] width 124 height 17
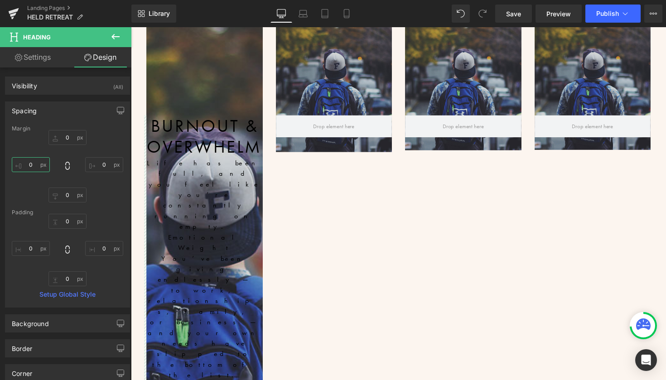
click at [35, 163] on input "0" at bounding box center [31, 164] width 38 height 15
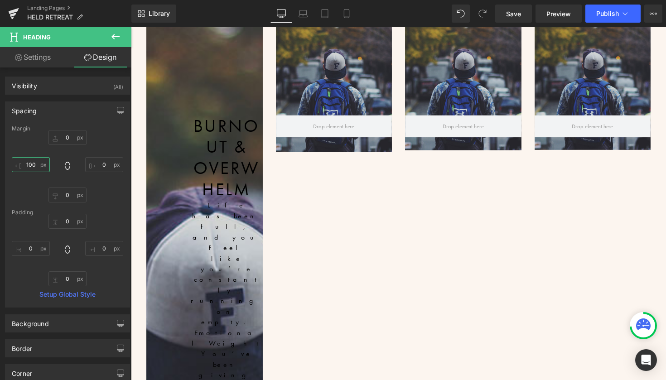
type input "100"
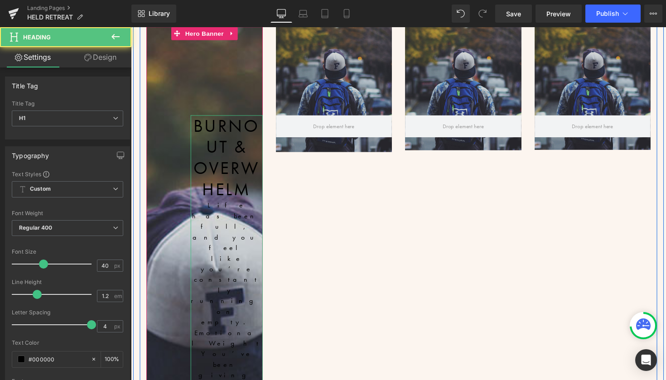
click at [208, 121] on h1 "Burnout & Overwhelm" at bounding box center [229, 160] width 74 height 87
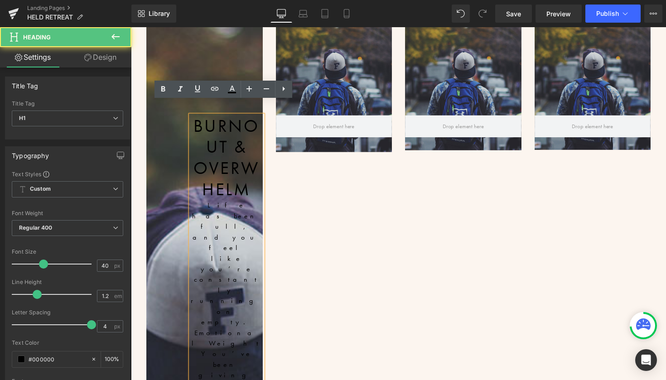
click at [245, 186] on h1 "Burnout & Overwhelm" at bounding box center [229, 160] width 74 height 87
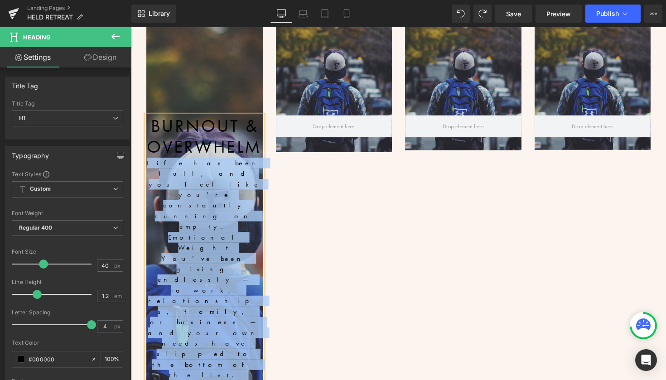
drag, startPoint x: 264, startPoint y: 284, endPoint x: 142, endPoint y: 150, distance: 181.1
click at [142, 150] on div "Burnout & Overwhelm Life has been full, and you feel like you’re constantly run…" at bounding box center [206, 319] width 133 height 584
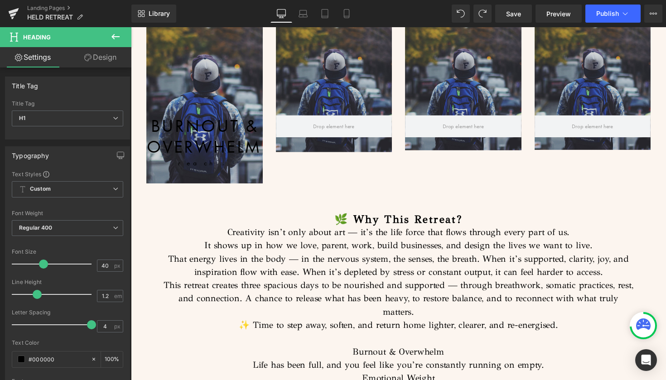
click at [109, 59] on link "Design" at bounding box center [100, 57] width 66 height 20
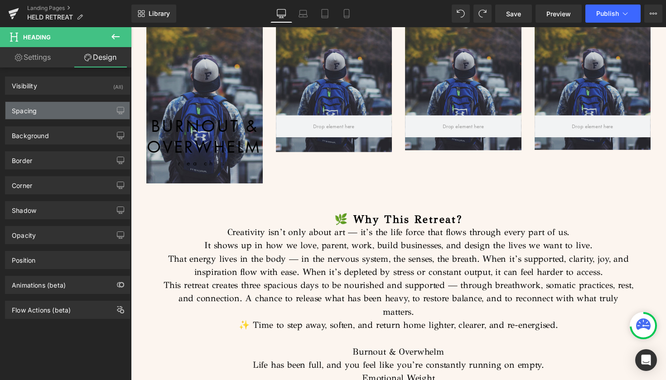
click at [81, 112] on div "Spacing" at bounding box center [67, 110] width 124 height 17
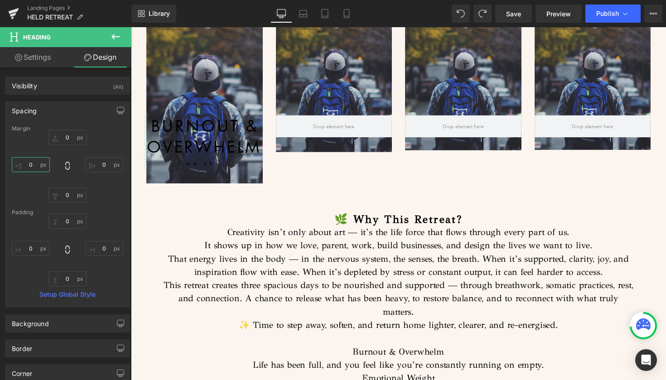
click at [26, 165] on input "0" at bounding box center [31, 164] width 38 height 15
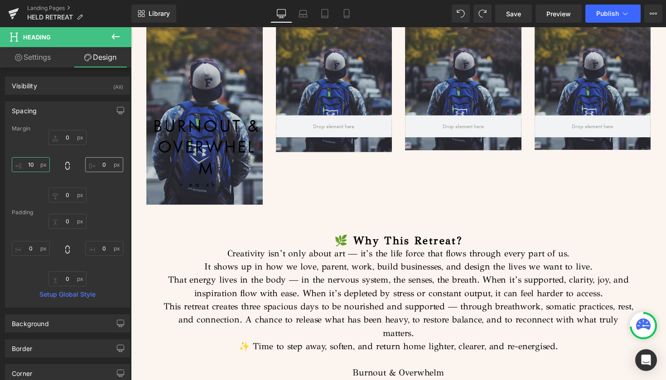
type input "10"
click at [98, 166] on input "0" at bounding box center [104, 164] width 38 height 15
type input "10"
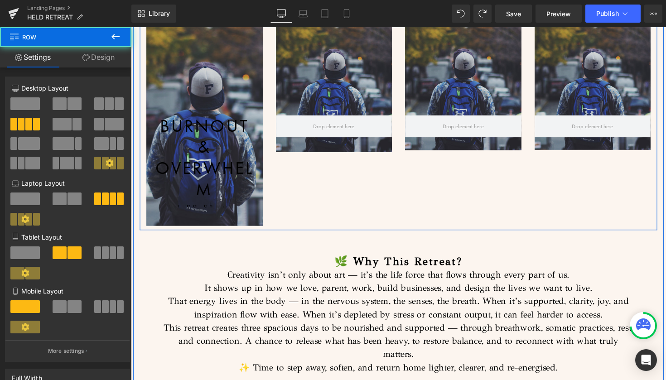
click at [302, 192] on div "Burnout & Overwhelm reach. Heading Hero Banner 34px Hero Banner 33px Hero Banne…" at bounding box center [405, 124] width 530 height 222
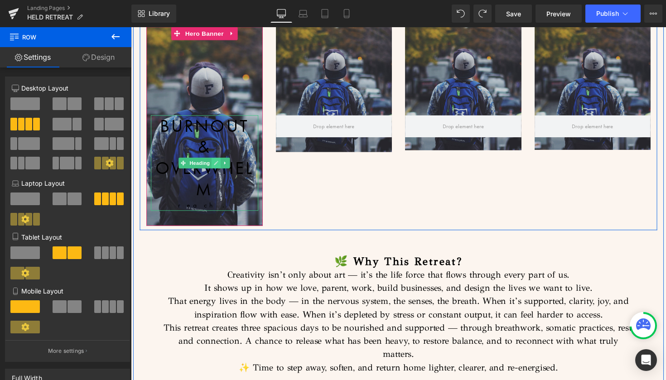
click at [214, 161] on link at bounding box center [219, 166] width 10 height 11
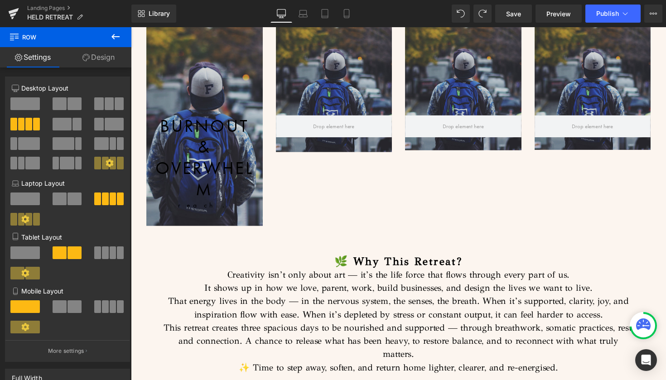
click at [102, 56] on link "Design" at bounding box center [99, 57] width 66 height 20
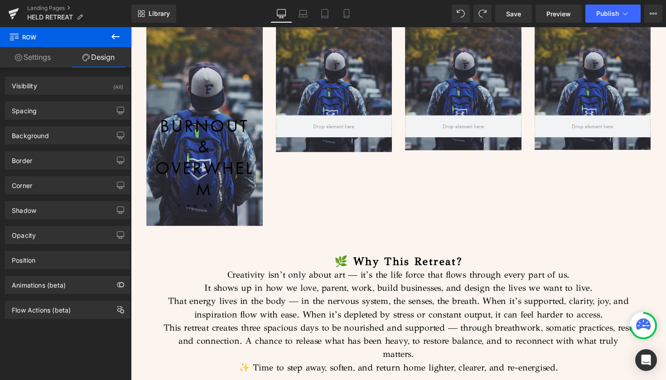
click at [40, 55] on link "Settings" at bounding box center [33, 57] width 66 height 20
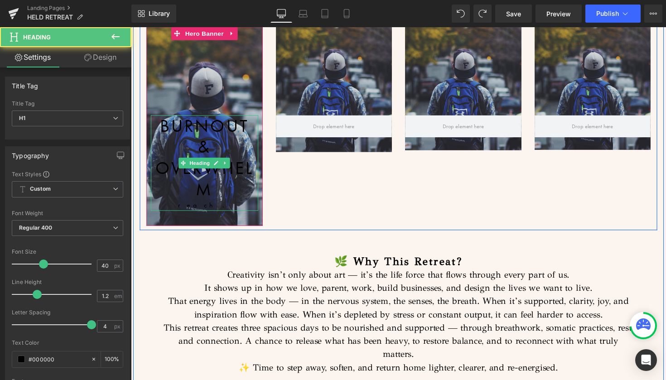
click at [188, 144] on h1 "Burnout & Overwhelm" at bounding box center [206, 160] width 110 height 87
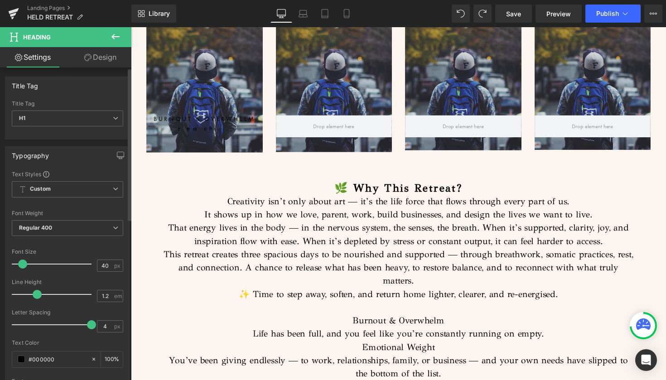
drag, startPoint x: 43, startPoint y: 266, endPoint x: 23, endPoint y: 266, distance: 19.5
click at [23, 266] on span at bounding box center [22, 263] width 9 height 9
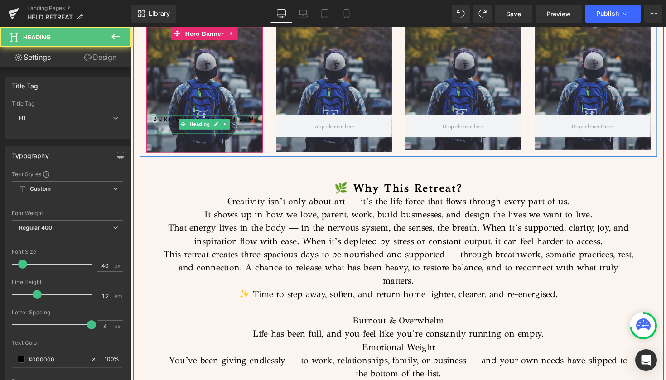
click at [163, 117] on h1 "Burnout & Overwhelm" at bounding box center [206, 121] width 110 height 8
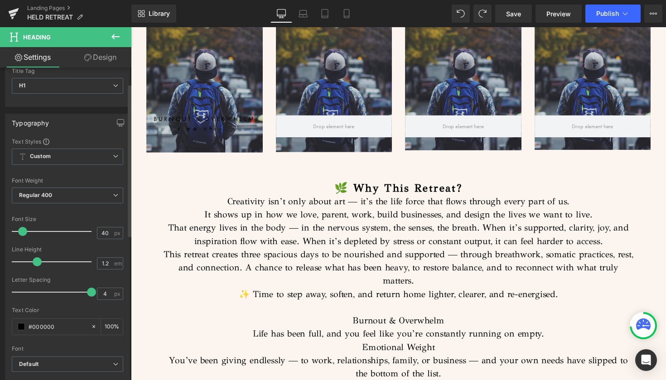
scroll to position [33, 0]
click at [21, 326] on span at bounding box center [21, 325] width 7 height 7
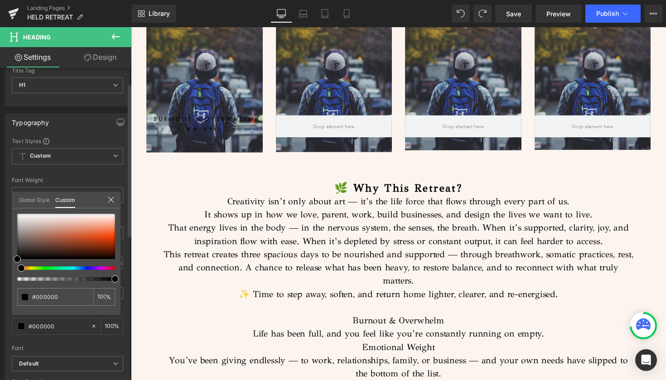
click at [19, 270] on span at bounding box center [21, 267] width 7 height 7
drag, startPoint x: 16, startPoint y: 258, endPoint x: 23, endPoint y: 204, distance: 53.9
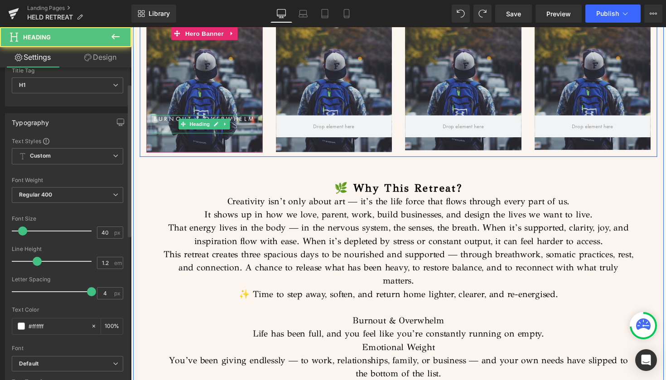
click at [171, 117] on h1 "Burnout & Overwhelm" at bounding box center [206, 121] width 110 height 8
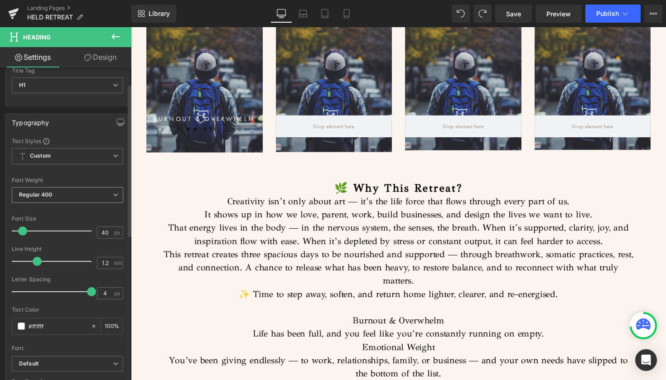
click at [77, 194] on span "Regular 400" at bounding box center [67, 195] width 111 height 16
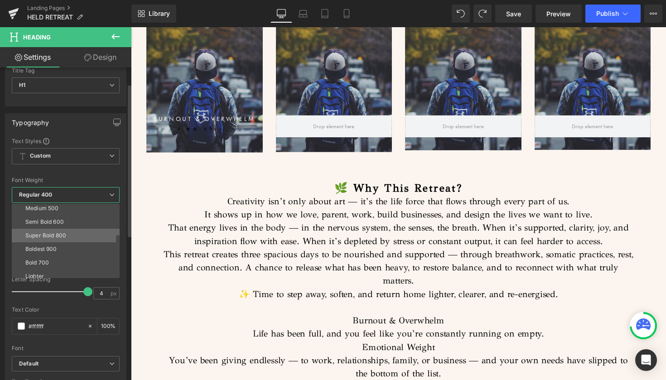
scroll to position [62, 0]
click at [58, 228] on div "Super Bold 800" at bounding box center [45, 229] width 41 height 6
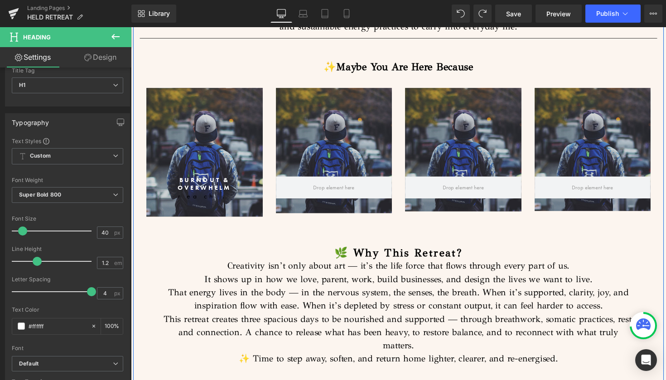
scroll to position [802, 0]
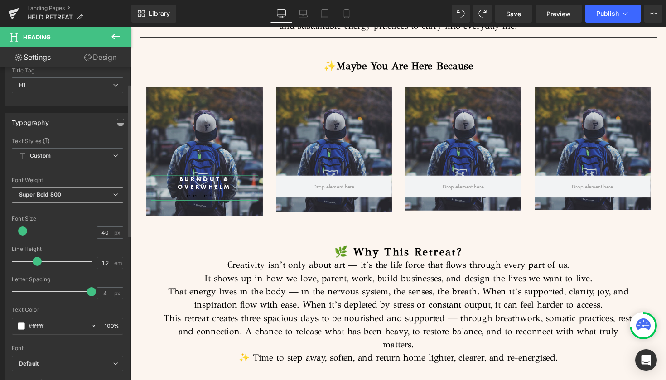
click at [83, 193] on span "Super Bold 800" at bounding box center [67, 195] width 111 height 16
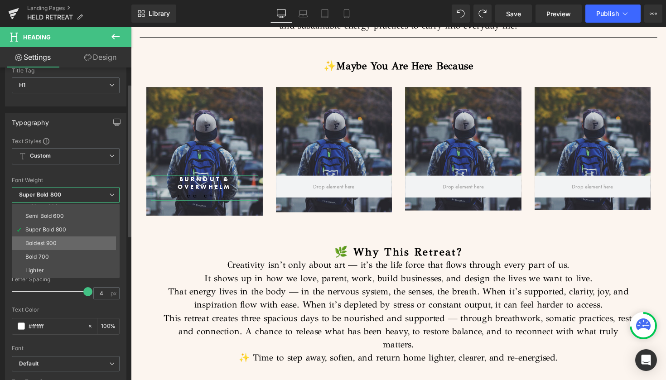
click at [66, 239] on li "Boldest 900" at bounding box center [68, 243] width 112 height 14
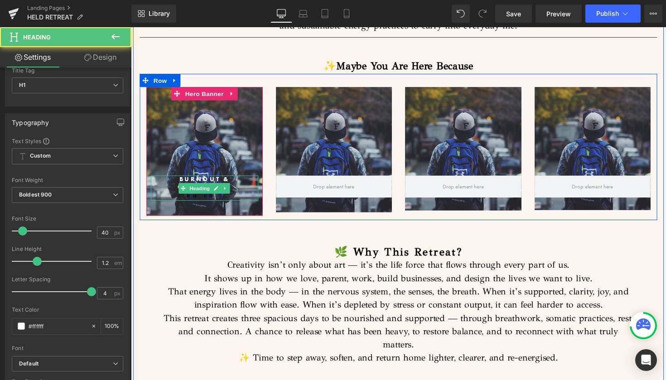
click at [222, 179] on h1 "Burnout & Overwhelm" at bounding box center [206, 186] width 110 height 15
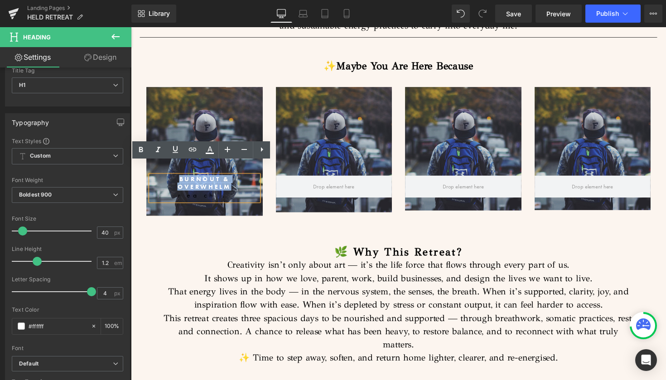
drag, startPoint x: 235, startPoint y: 179, endPoint x: 139, endPoint y: 170, distance: 96.0
click at [140, 170] on div "Burnout & Overwhelm reach. Heading Hero Banner 34px" at bounding box center [206, 155] width 133 height 132
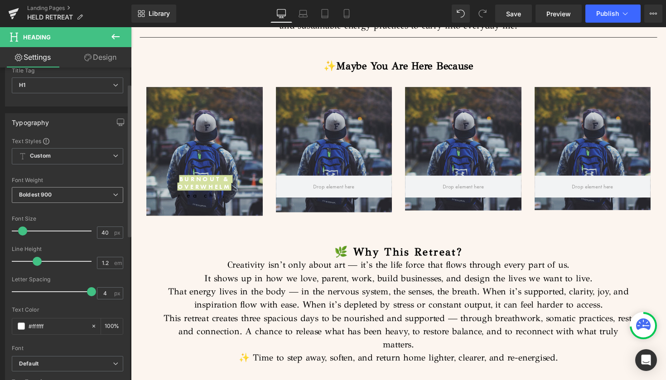
click at [66, 191] on span "Boldest 900" at bounding box center [67, 195] width 111 height 16
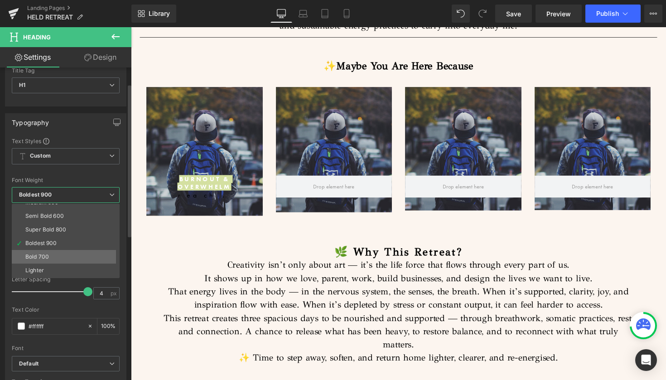
click at [53, 252] on li "Bold 700" at bounding box center [68, 257] width 112 height 14
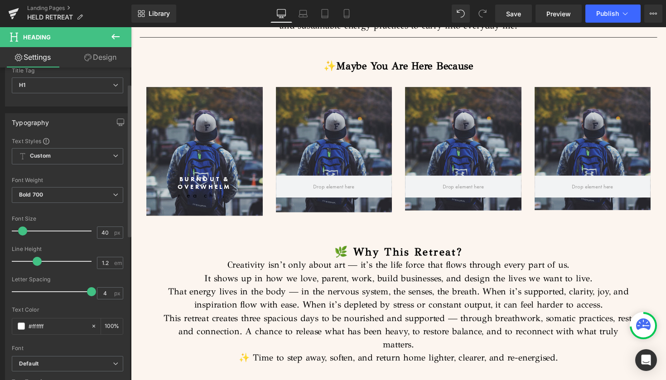
click at [23, 230] on span at bounding box center [22, 230] width 9 height 9
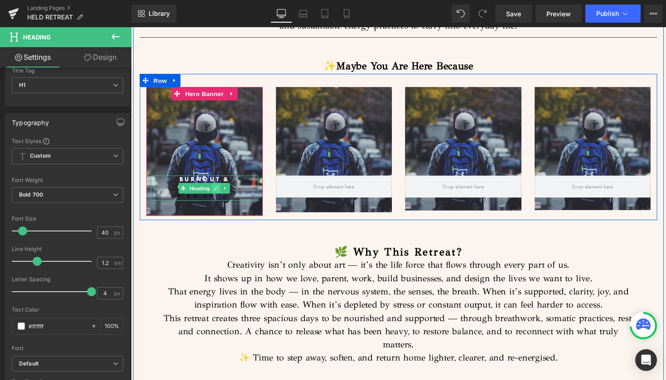
click at [215, 187] on link at bounding box center [219, 192] width 10 height 11
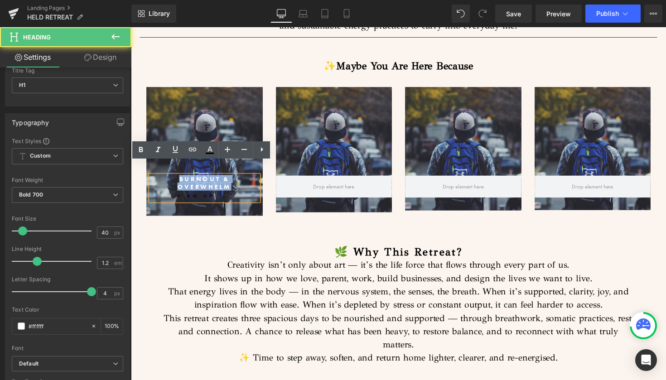
drag, startPoint x: 236, startPoint y: 178, endPoint x: 168, endPoint y: 169, distance: 69.4
click at [168, 179] on h1 "Burnout & Overwhelm" at bounding box center [206, 186] width 110 height 15
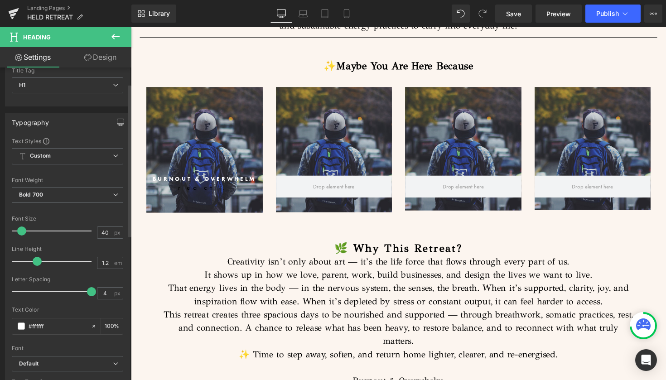
click at [23, 226] on span at bounding box center [21, 230] width 9 height 9
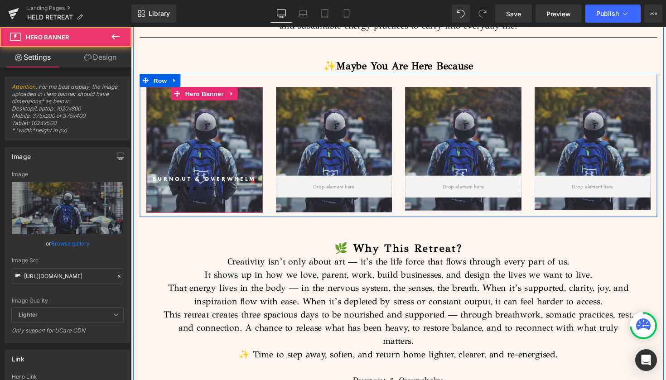
click at [170, 123] on div at bounding box center [206, 153] width 119 height 129
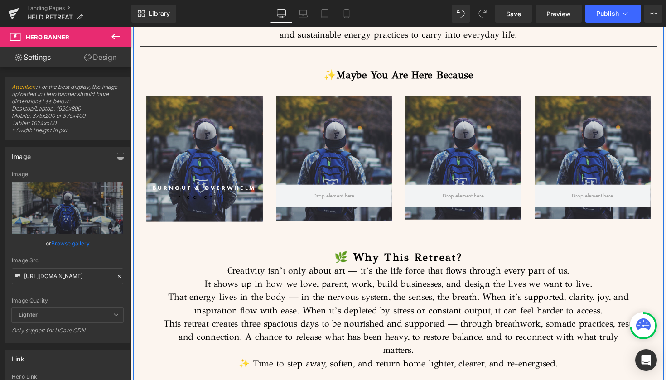
scroll to position [790, 0]
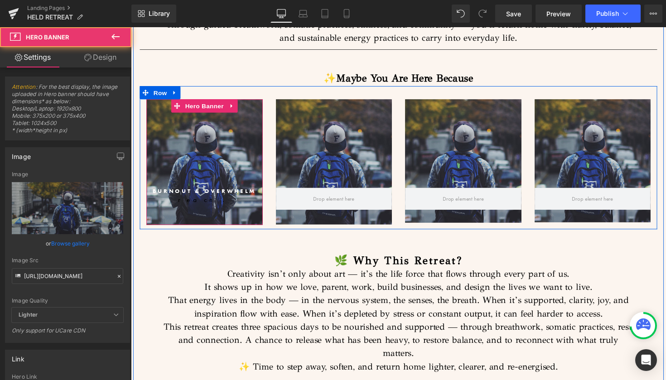
click at [243, 133] on div at bounding box center [206, 165] width 119 height 129
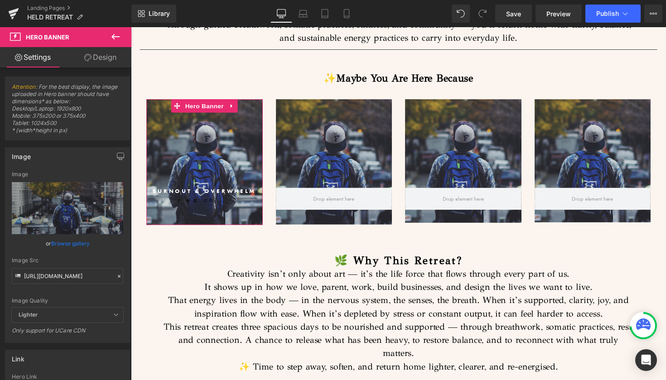
click at [98, 55] on link "Design" at bounding box center [100, 57] width 66 height 20
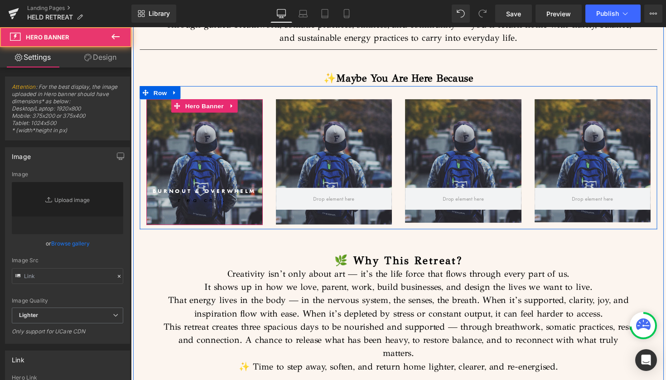
click at [203, 149] on div at bounding box center [206, 165] width 119 height 129
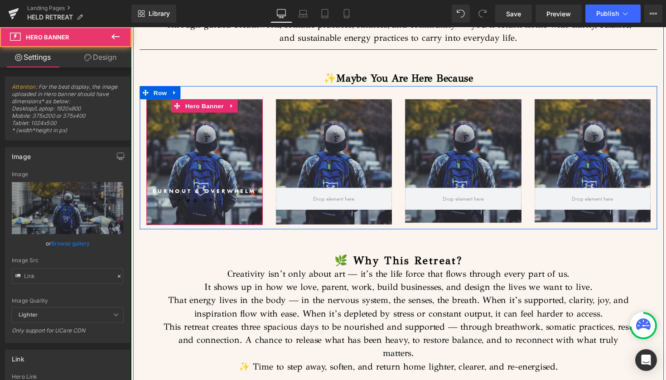
click at [160, 125] on div at bounding box center [206, 165] width 119 height 129
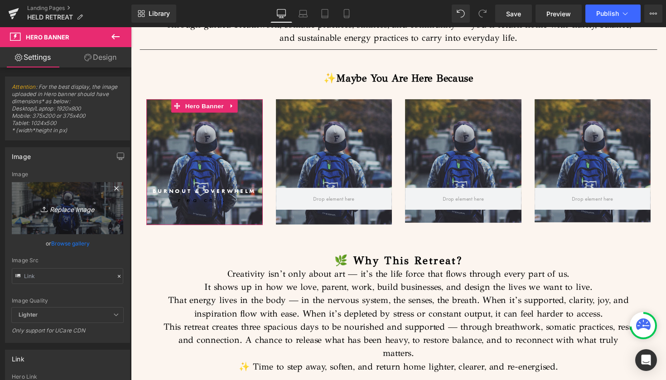
click at [63, 209] on icon "Replace Image" at bounding box center [67, 207] width 72 height 11
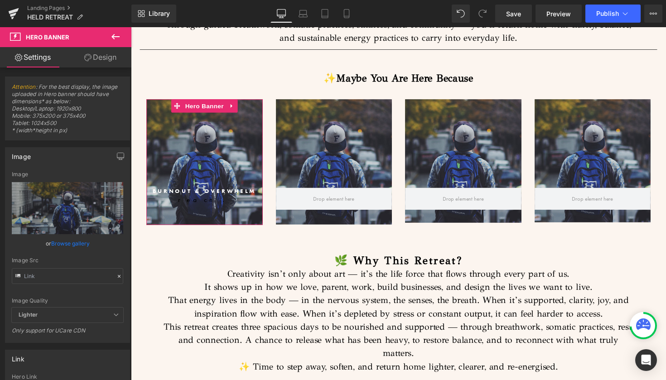
click at [68, 245] on link "Browse gallery" at bounding box center [70, 243] width 38 height 16
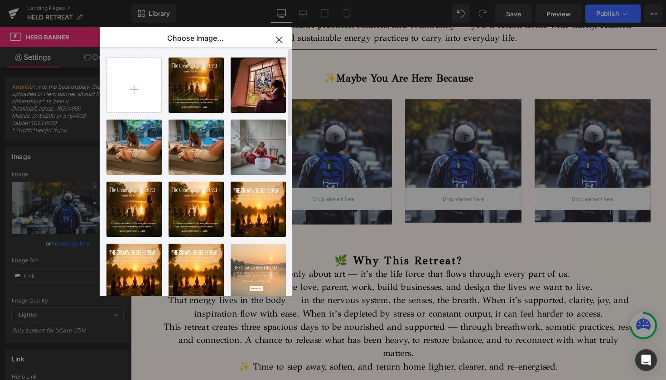
scroll to position [0, 0]
click at [276, 37] on icon "button" at bounding box center [279, 40] width 6 height 6
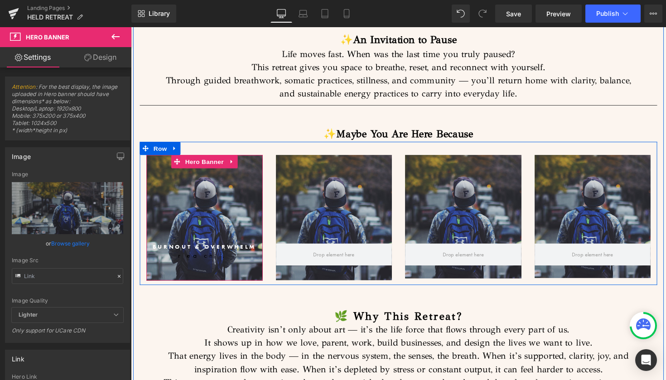
scroll to position [732, 0]
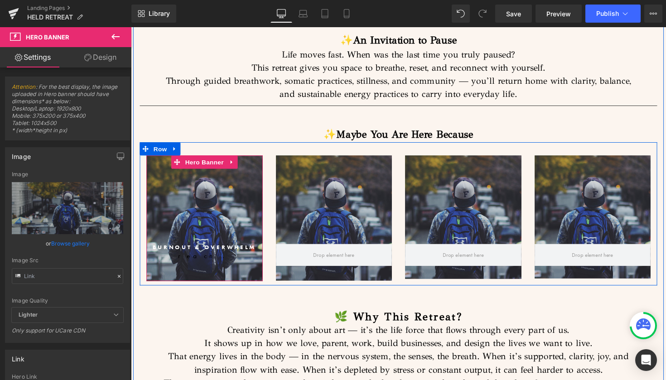
click at [209, 190] on div at bounding box center [206, 222] width 119 height 129
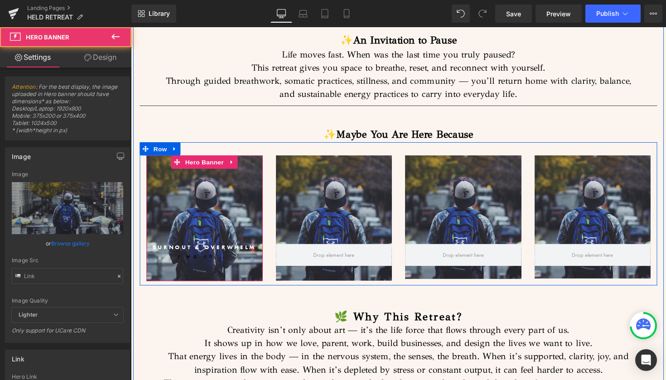
click at [221, 193] on div at bounding box center [206, 222] width 119 height 129
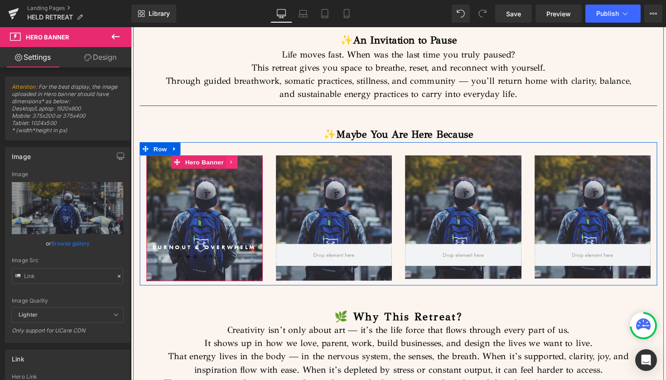
click at [233, 163] on icon at bounding box center [234, 165] width 2 height 4
click at [238, 162] on icon at bounding box center [240, 165] width 6 height 7
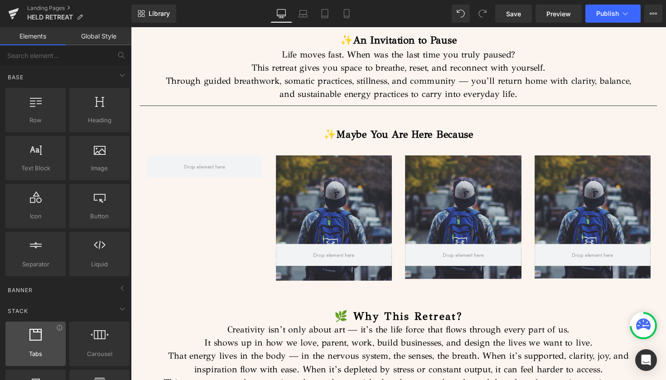
scroll to position [0, 0]
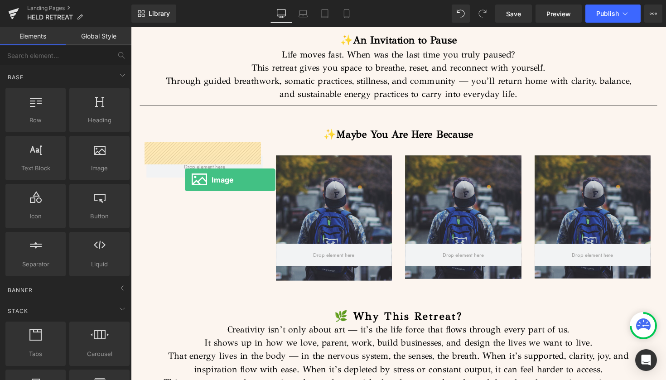
drag, startPoint x: 223, startPoint y: 192, endPoint x: 186, endPoint y: 183, distance: 37.6
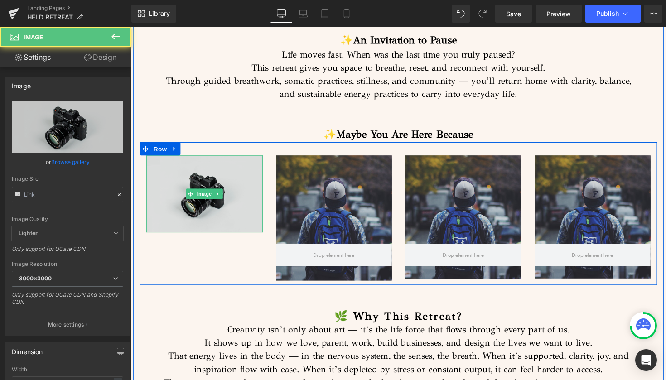
click at [219, 173] on img at bounding box center [206, 197] width 119 height 79
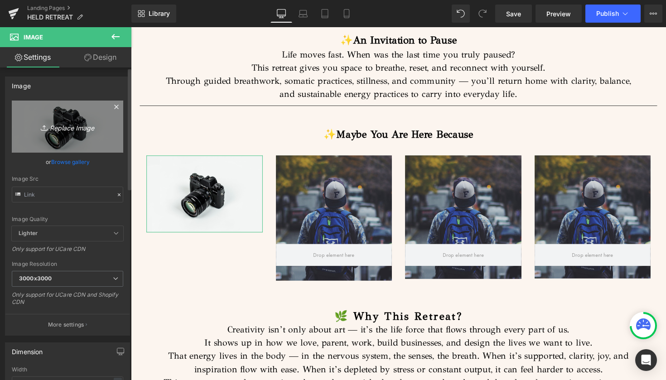
click at [84, 123] on icon "Replace Image" at bounding box center [67, 126] width 72 height 11
type input "C:\fakepath\IMG_3806.jpg"
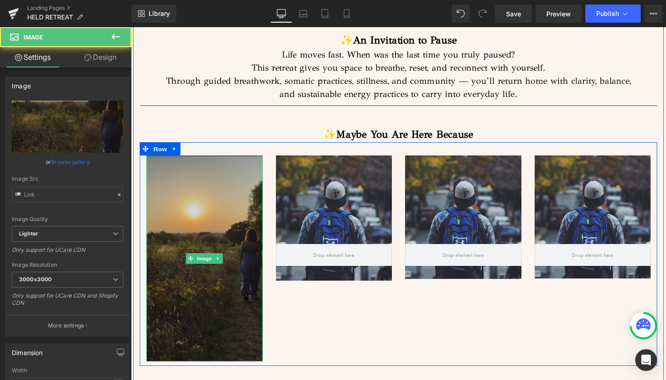
click at [215, 211] on img at bounding box center [206, 263] width 119 height 211
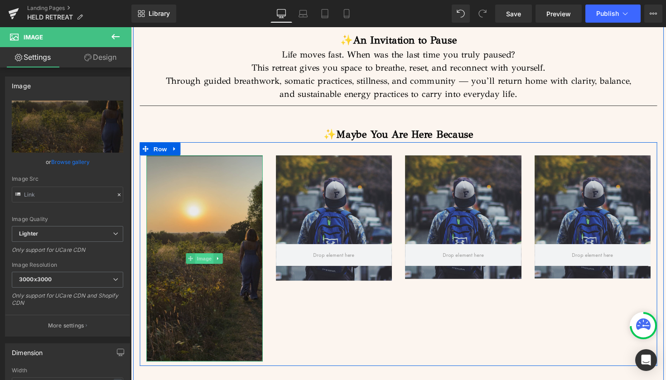
click at [203, 259] on span "Image" at bounding box center [206, 264] width 19 height 11
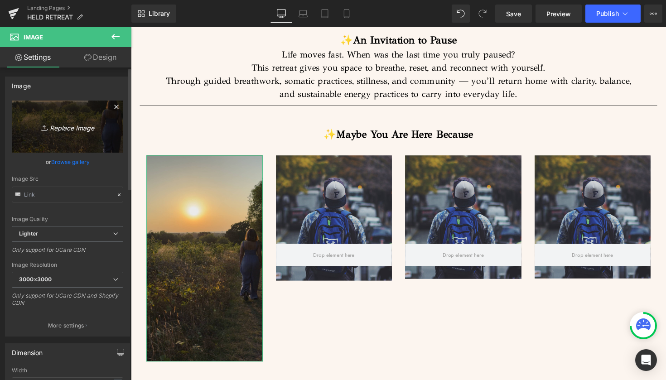
click at [76, 138] on link "Replace Image" at bounding box center [67, 127] width 111 height 52
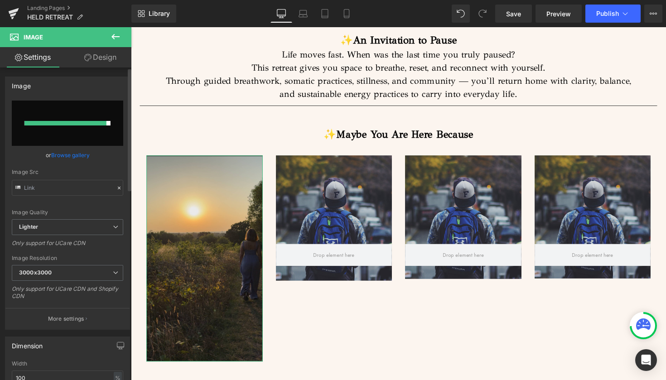
click at [89, 120] on input "file" at bounding box center [67, 123] width 111 height 45
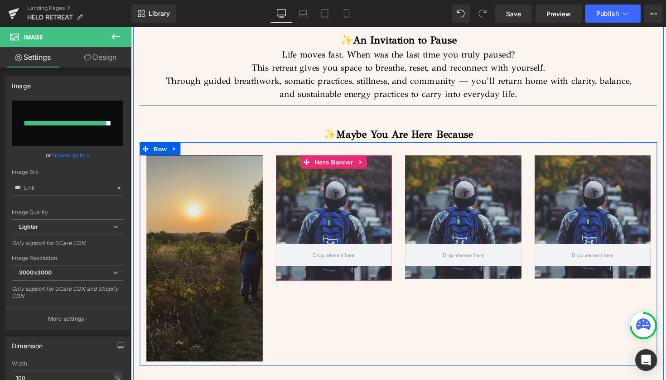
type input "C:\fakepath\IMG_3806 2.jpg"
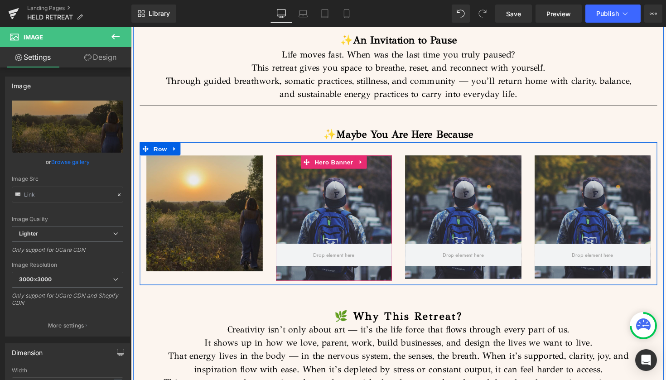
click at [352, 182] on div at bounding box center [338, 222] width 119 height 128
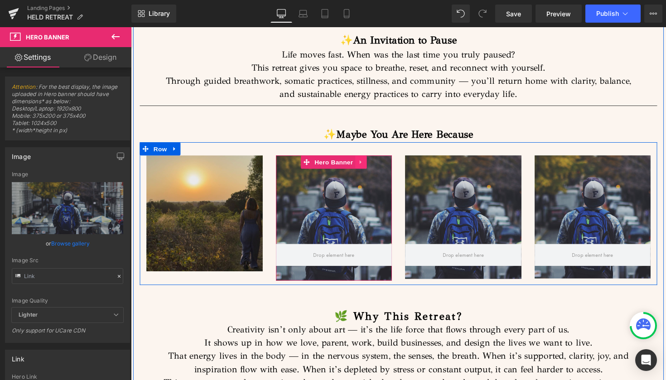
click at [363, 162] on icon at bounding box center [366, 165] width 6 height 7
click at [370, 162] on icon at bounding box center [372, 165] width 6 height 6
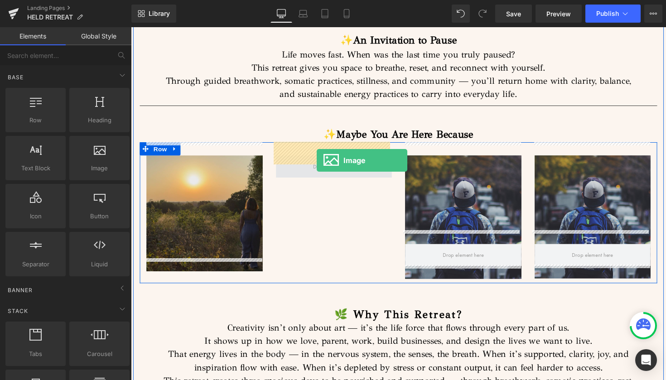
drag, startPoint x: 218, startPoint y: 185, endPoint x: 321, endPoint y: 163, distance: 104.7
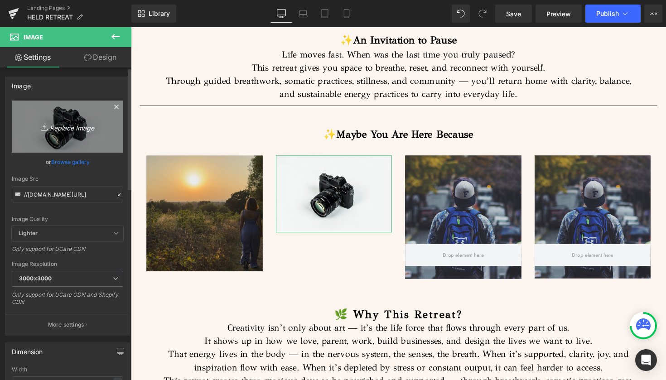
click at [77, 125] on icon "Replace Image" at bounding box center [67, 126] width 72 height 11
type input "C:\fakepath\IMG_3807 2.jpg"
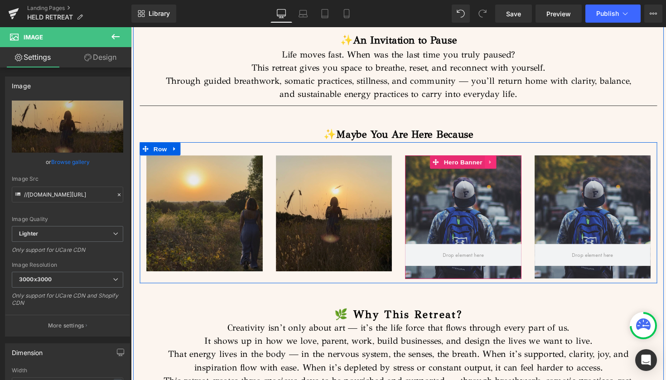
click at [496, 162] on icon at bounding box center [499, 165] width 6 height 7
click at [505, 162] on icon at bounding box center [505, 165] width 6 height 6
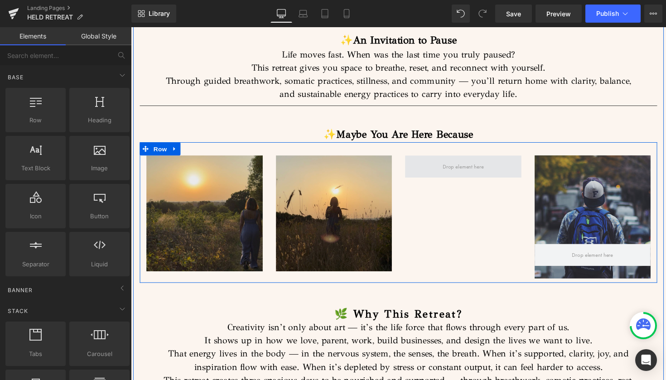
click at [447, 163] on span at bounding box center [471, 170] width 48 height 14
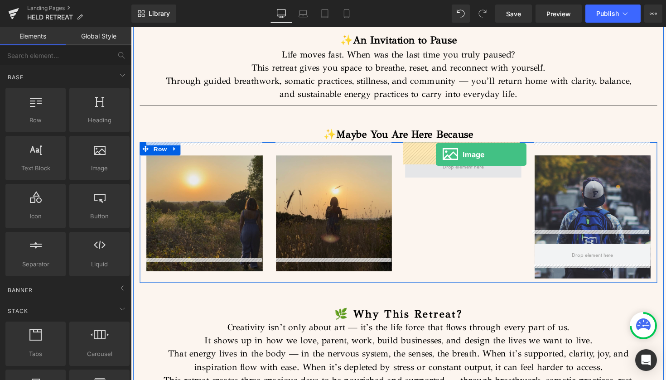
drag, startPoint x: 219, startPoint y: 186, endPoint x: 442, endPoint y: 157, distance: 225.1
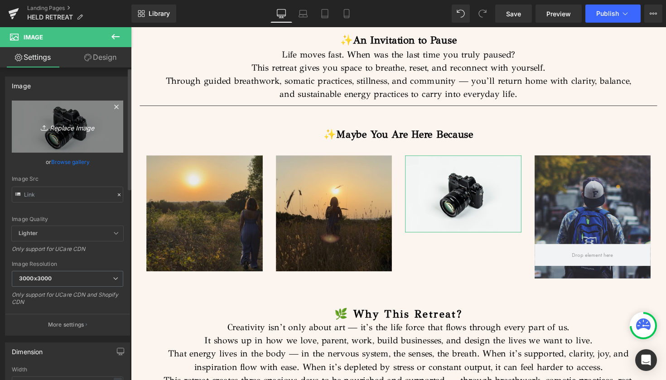
click at [67, 129] on icon "Replace Image" at bounding box center [67, 126] width 72 height 11
type input "C:\fakepath\IMG_3808 2.jpg"
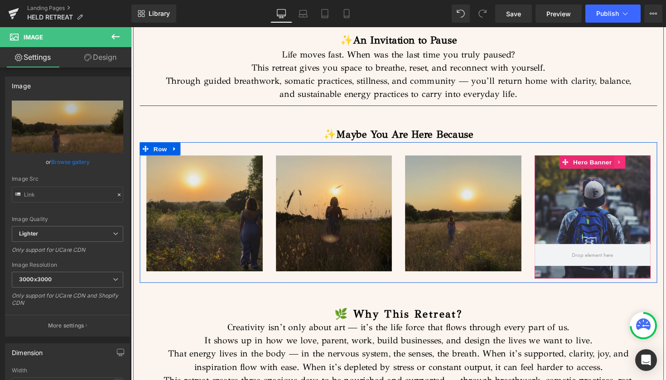
click at [630, 163] on icon at bounding box center [631, 165] width 2 height 4
click at [636, 162] on icon at bounding box center [637, 165] width 6 height 6
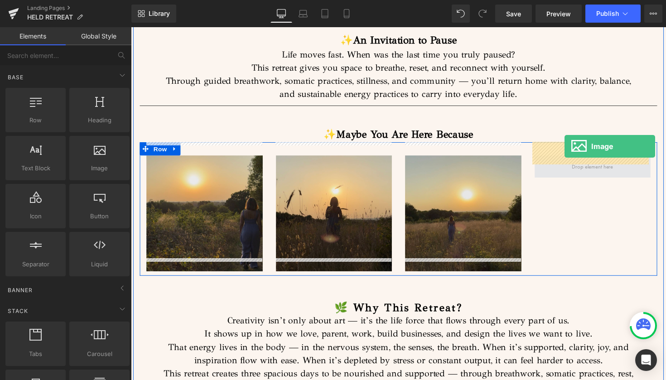
drag, startPoint x: 230, startPoint y: 192, endPoint x: 575, endPoint y: 149, distance: 347.7
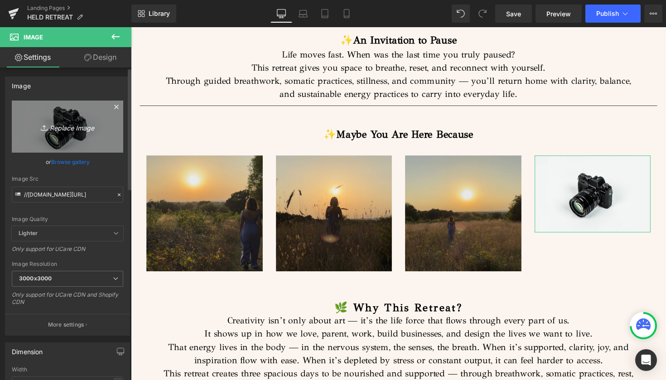
click at [68, 129] on icon "Replace Image" at bounding box center [67, 126] width 72 height 11
type input "C:\fakepath\IMG_3809 2.jpg"
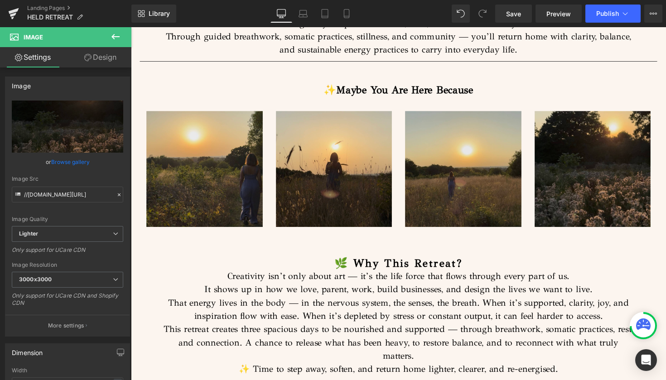
scroll to position [784, 0]
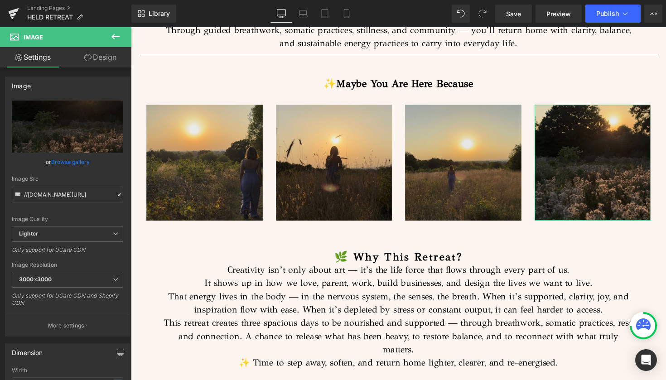
click at [101, 57] on link "Design" at bounding box center [100, 57] width 66 height 20
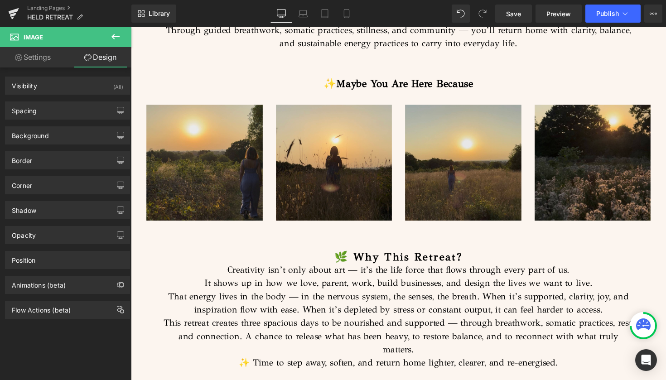
click at [114, 33] on icon at bounding box center [115, 36] width 11 height 11
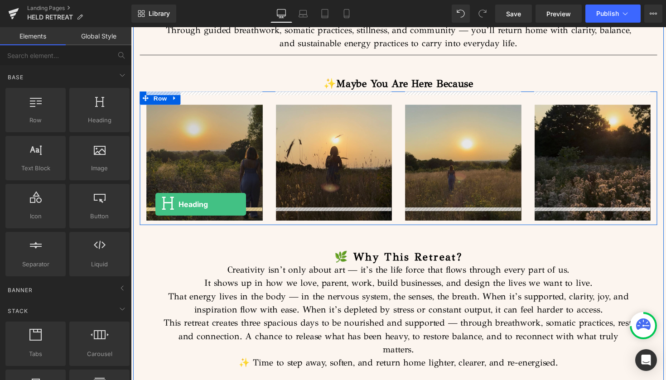
drag, startPoint x: 214, startPoint y: 141, endPoint x: 156, endPoint y: 209, distance: 88.9
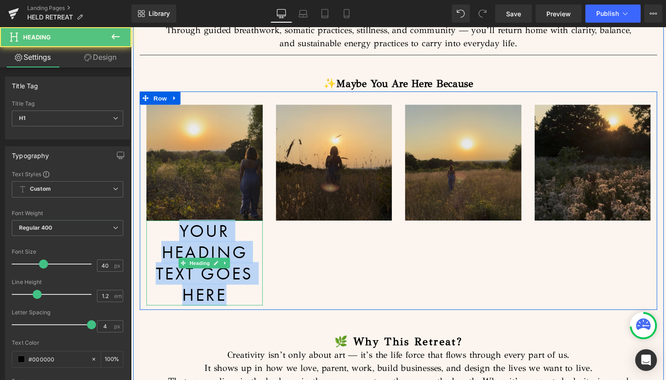
drag, startPoint x: 231, startPoint y: 287, endPoint x: 172, endPoint y: 224, distance: 86.8
click at [172, 226] on h1 "Your heading text goes here" at bounding box center [206, 269] width 119 height 87
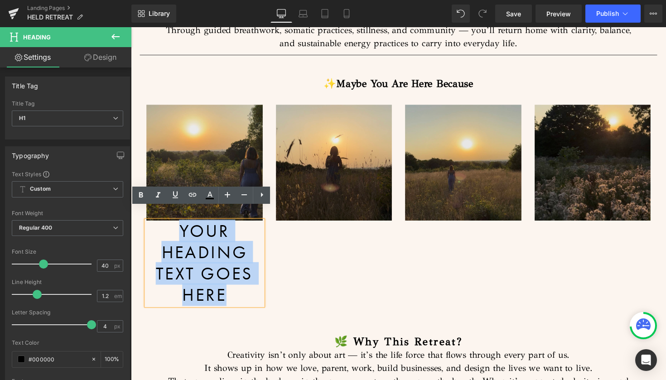
paste div
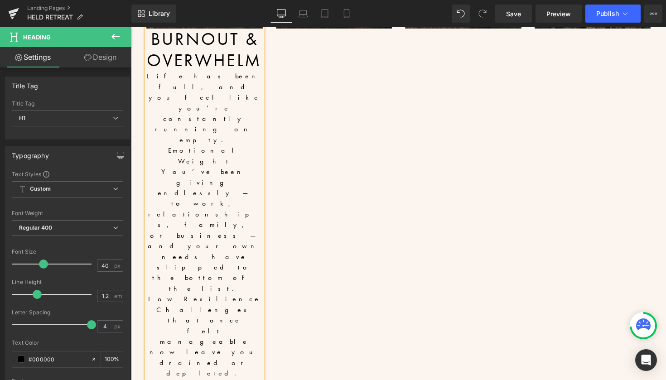
scroll to position [977, 0]
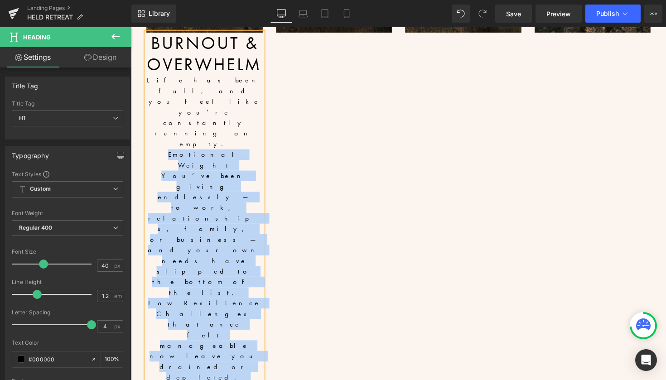
drag, startPoint x: 179, startPoint y: 90, endPoint x: 237, endPoint y: 218, distance: 141.1
click at [237, 218] on div "Image Burnout & Overwhelm Life has been full, and you feel like you’re constant…" at bounding box center [405, 207] width 530 height 615
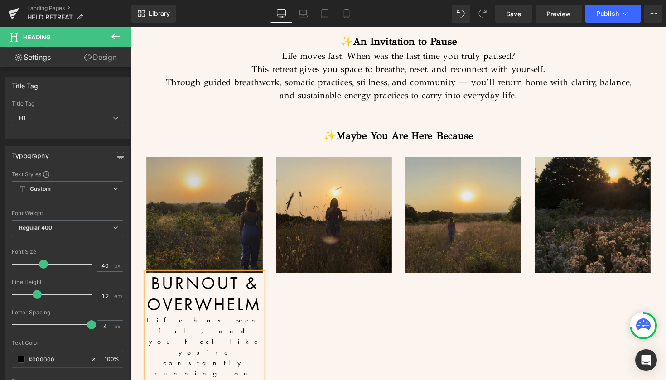
scroll to position [730, 0]
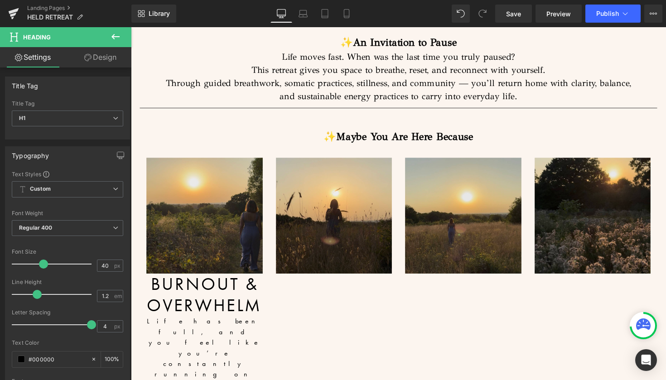
click at [116, 38] on icon at bounding box center [115, 36] width 11 height 11
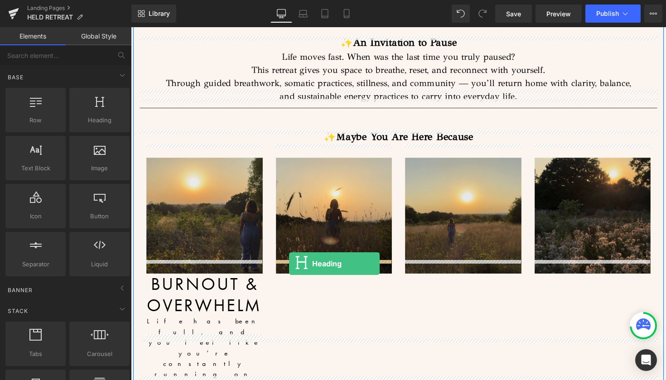
drag, startPoint x: 221, startPoint y: 148, endPoint x: 293, endPoint y: 269, distance: 141.3
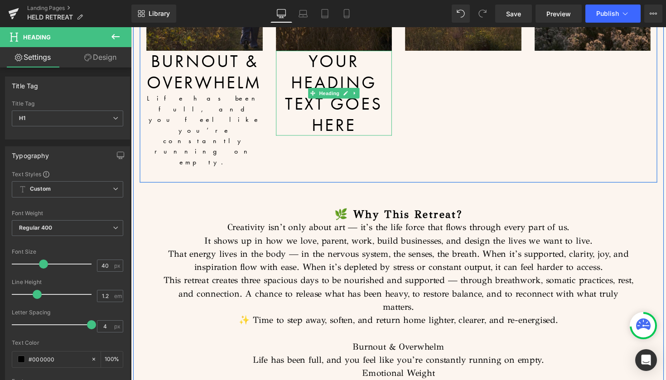
scroll to position [978, 0]
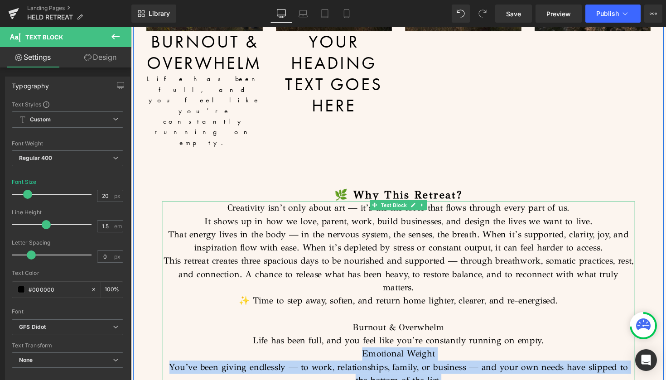
drag, startPoint x: 366, startPoint y: 306, endPoint x: 442, endPoint y: 337, distance: 82.0
click at [442, 337] on div "Creativity isn’t only about art — it’s the life force that flows through every …" at bounding box center [405, 335] width 485 height 258
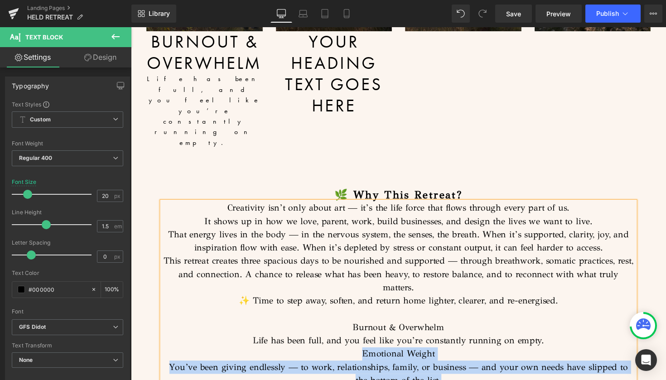
copy div "Emotional Weight You’ve been giving endlessly — to work, relationships, family,…"
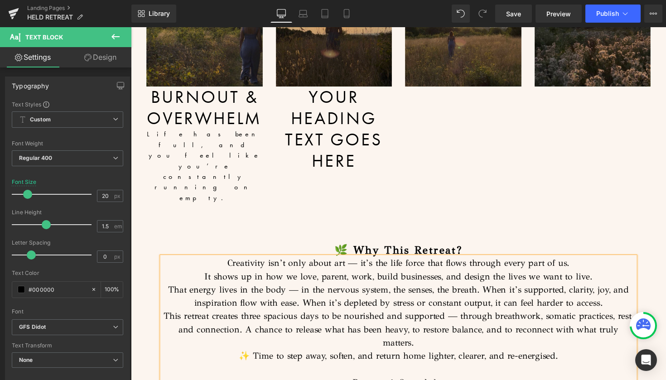
scroll to position [912, 0]
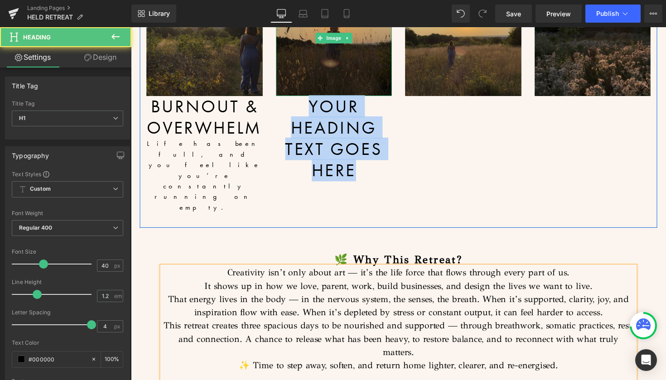
drag, startPoint x: 359, startPoint y: 160, endPoint x: 303, endPoint y: 84, distance: 93.9
click at [303, 84] on div "Image Your heading text goes here Heading" at bounding box center [339, 82] width 133 height 206
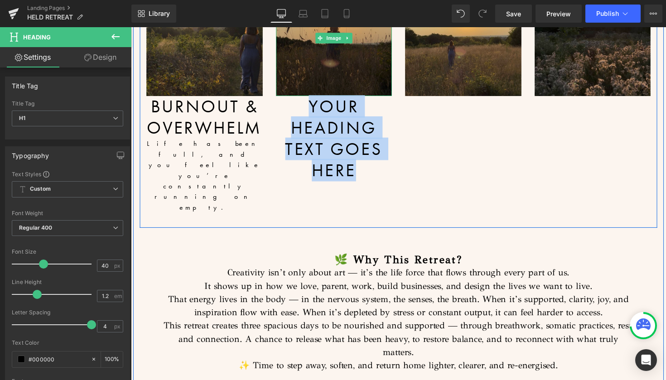
paste div
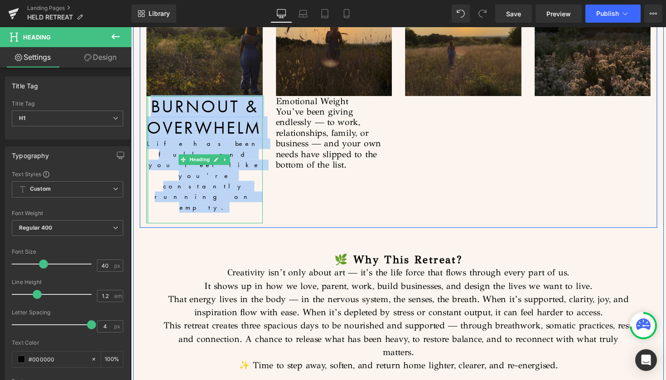
drag, startPoint x: 246, startPoint y: 148, endPoint x: 146, endPoint y: 96, distance: 112.6
click at [147, 98] on div "Burnout & Overwhelm Life has been full, and you feel like you’re constantly run…" at bounding box center [206, 163] width 119 height 130
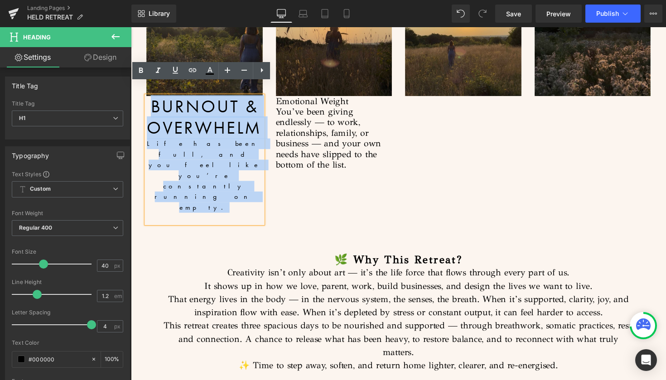
copy div "Burnout & Overwhelm Life has been full, and you feel like you’re constantly run…"
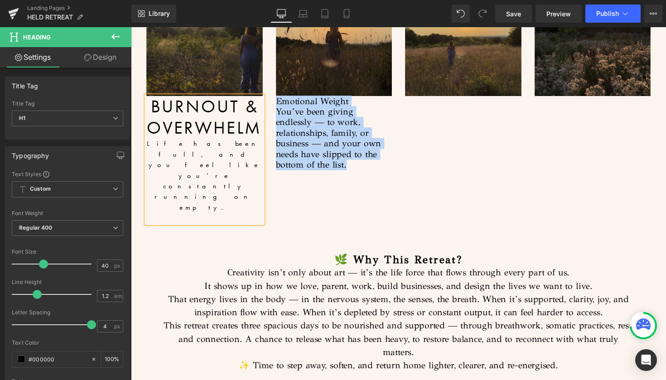
drag, startPoint x: 294, startPoint y: 153, endPoint x: 277, endPoint y: 89, distance: 66.2
click at [277, 89] on div "Image Emotional Weight You’ve been giving endlessly — to work, relationships, f…" at bounding box center [339, 76] width 133 height 195
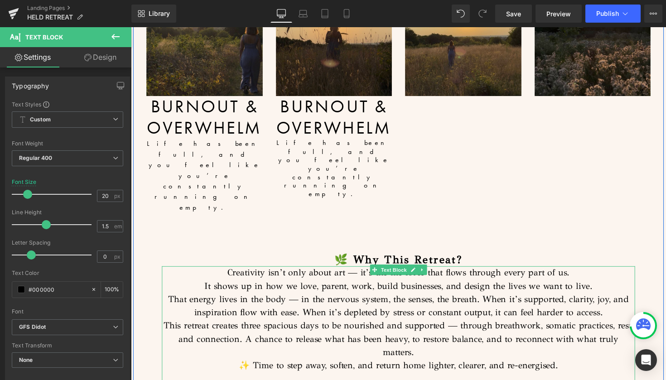
drag, startPoint x: 443, startPoint y: 356, endPoint x: 365, endPoint y: 356, distance: 77.4
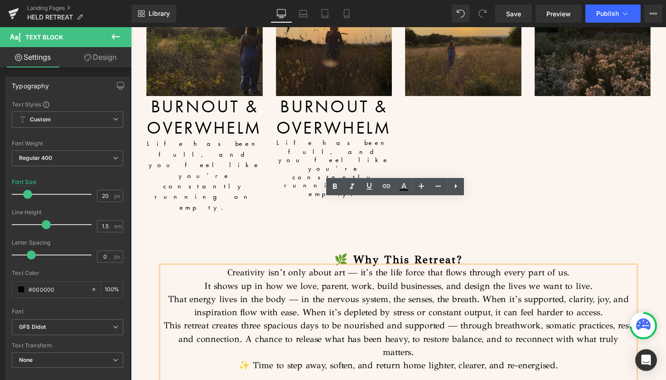
copy p "Emotional Weight"
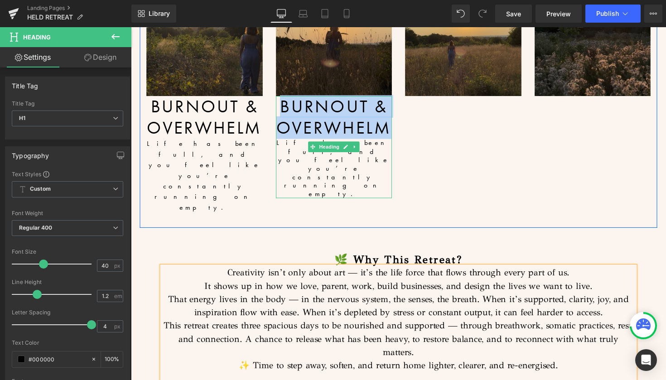
drag, startPoint x: 391, startPoint y: 117, endPoint x: 281, endPoint y: 92, distance: 113.3
click at [281, 98] on h1 "BURNOUT & OVERWHELM" at bounding box center [338, 119] width 119 height 43
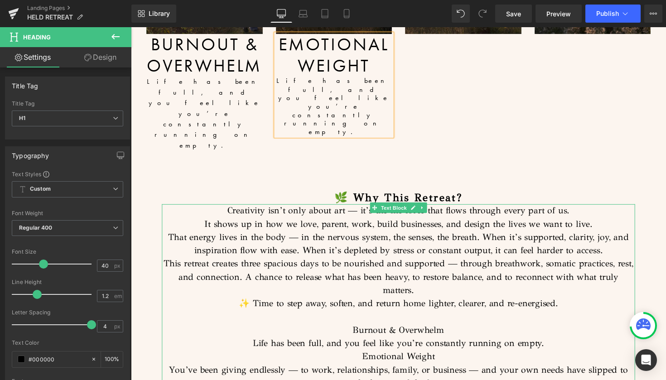
scroll to position [976, 0]
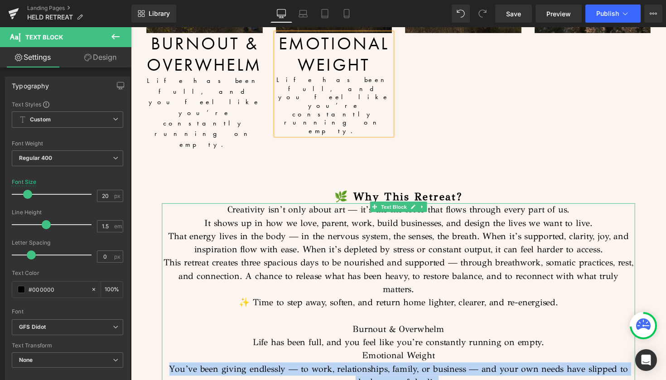
drag, startPoint x: 436, startPoint y: 322, endPoint x: 163, endPoint y: 305, distance: 273.1
click at [163, 370] on p "You’ve been giving endlessly — to work, relationships, family, or business — an…" at bounding box center [405, 383] width 485 height 27
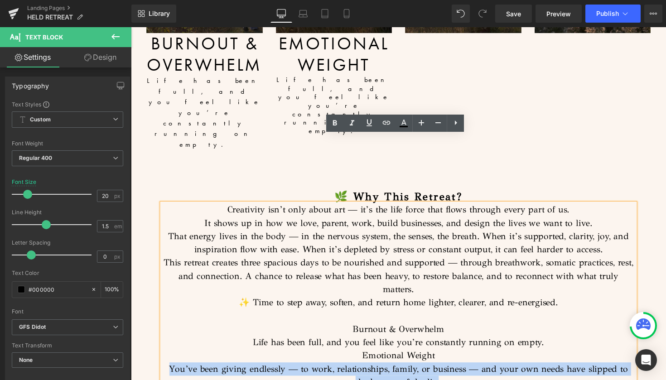
copy p "You’ve been giving endlessly — to work, relationships, family, or business — an…"
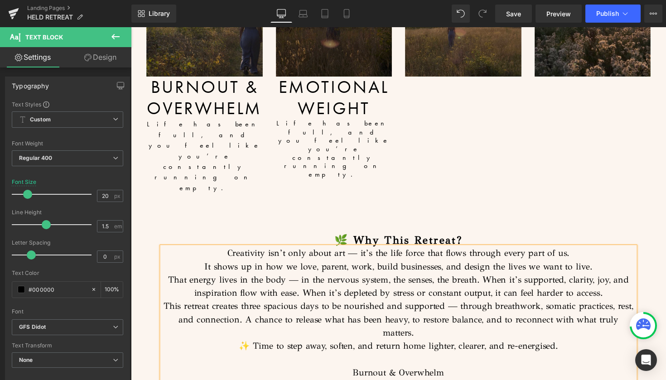
scroll to position [931, 0]
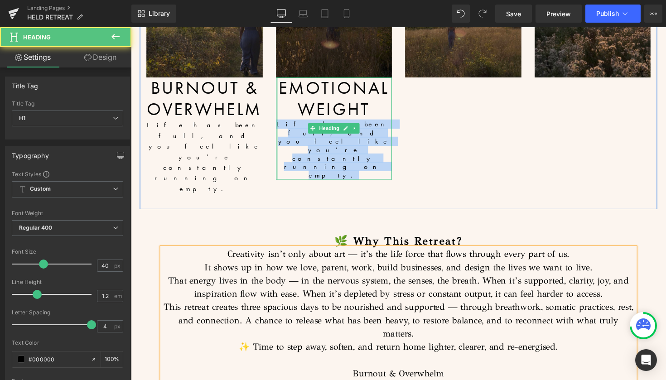
drag, startPoint x: 376, startPoint y: 122, endPoint x: 277, endPoint y: 115, distance: 99.4
click at [279, 115] on div "Emotional Weight Life has been full, and you feel like you’re constantly runnin…" at bounding box center [338, 131] width 119 height 104
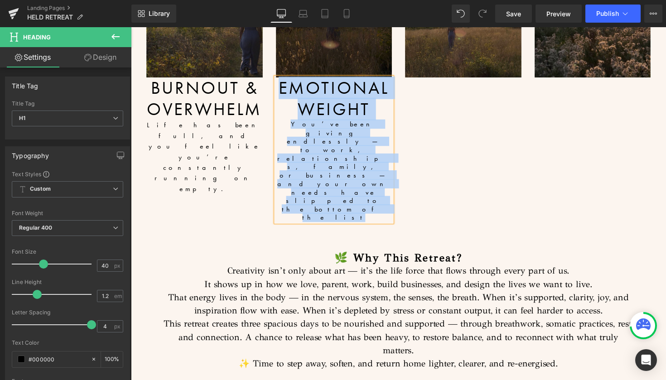
drag, startPoint x: 372, startPoint y: 141, endPoint x: 274, endPoint y: 68, distance: 122.3
click at [274, 68] on div "Image Emotional Weight You’ve been giving endlessly — to work, relationships, f…" at bounding box center [339, 93] width 133 height 267
copy div "Emotional Weight You’ve been giving endlessly — to work, relationships, family,…"
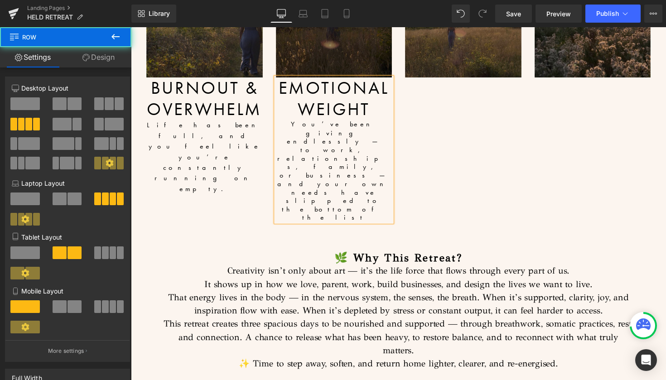
click at [497, 77] on div "Image Burnout & Overwhelm Life has been full, and you feel like you’re constant…" at bounding box center [405, 89] width 530 height 285
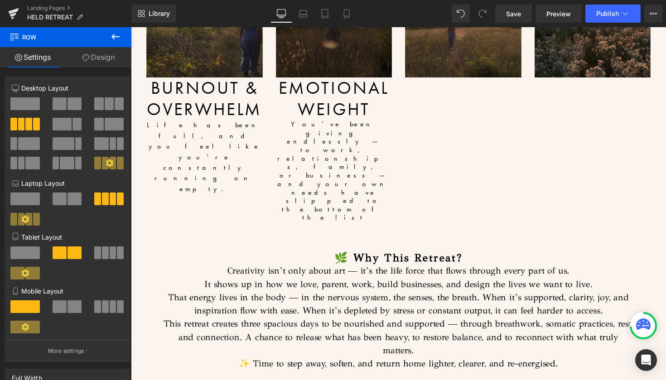
click at [118, 37] on icon at bounding box center [115, 36] width 8 height 5
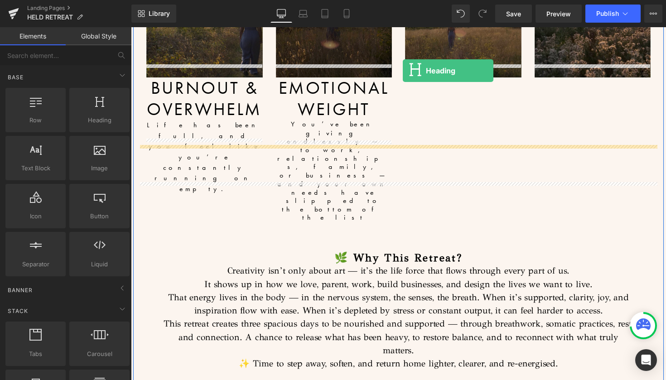
drag, startPoint x: 232, startPoint y: 136, endPoint x: 409, endPoint y: 72, distance: 188.4
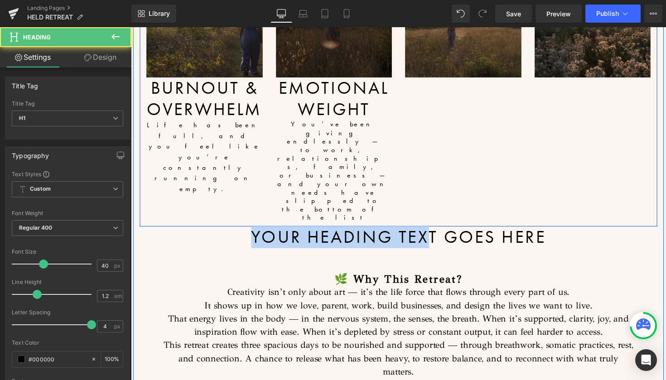
drag, startPoint x: 438, startPoint y: 159, endPoint x: 401, endPoint y: 150, distance: 38.2
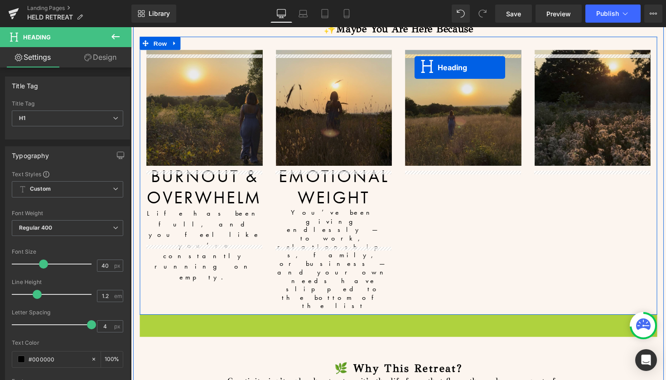
scroll to position [777, 0]
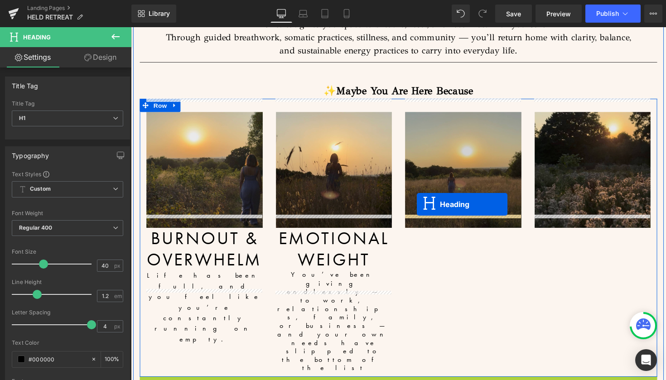
drag, startPoint x: 382, startPoint y: 160, endPoint x: 423, endPoint y: 209, distance: 64.0
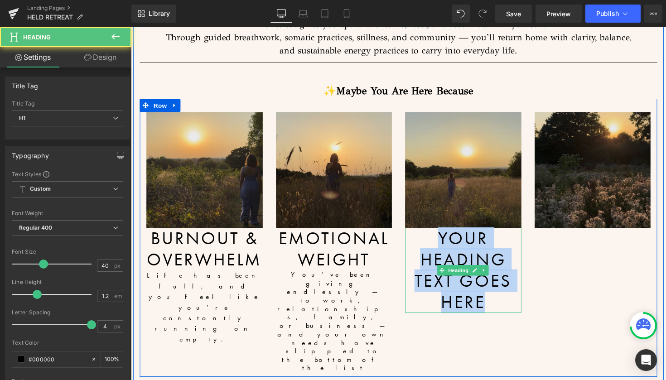
drag, startPoint x: 488, startPoint y: 299, endPoint x: 431, endPoint y: 230, distance: 89.5
click at [431, 233] on h1 "Your heading text goes here" at bounding box center [471, 276] width 119 height 87
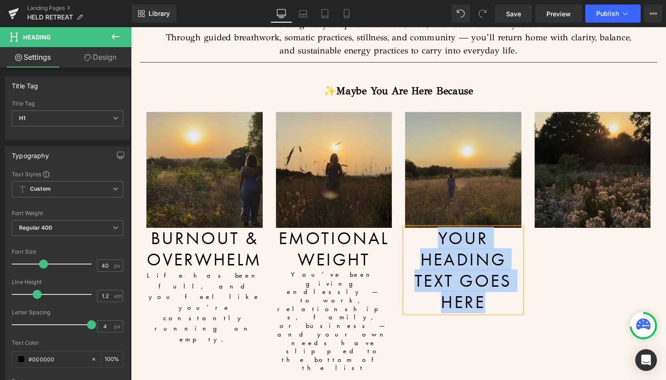
paste div
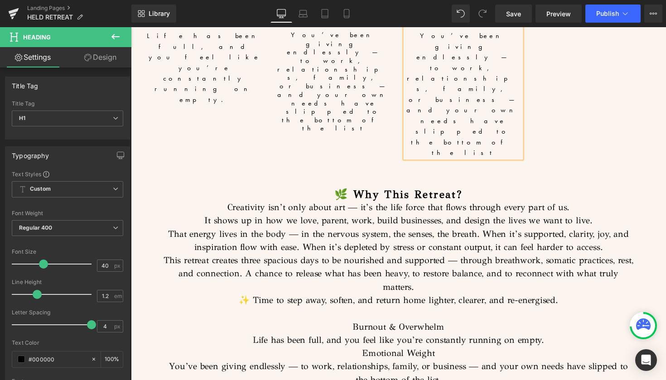
scroll to position [1022, 0]
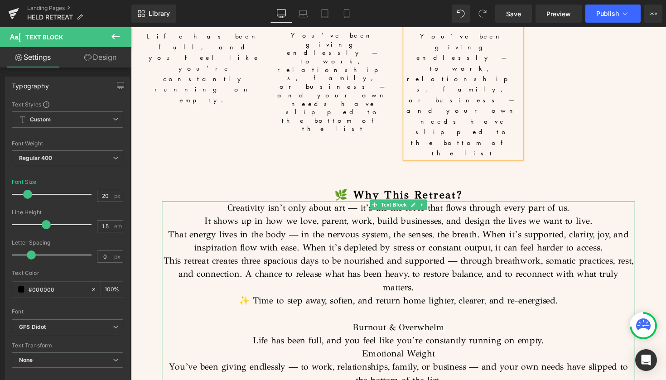
drag, startPoint x: 434, startPoint y: 302, endPoint x: 370, endPoint y: 304, distance: 63.9
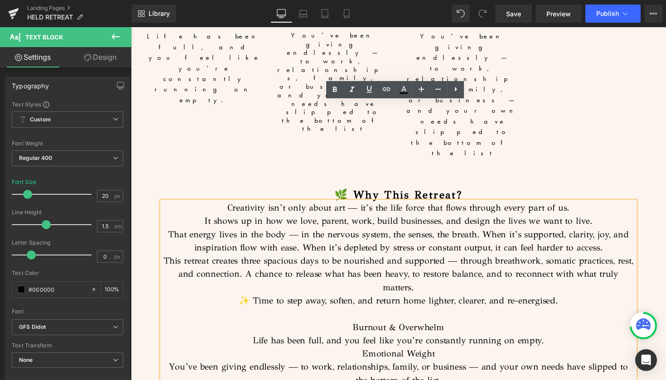
copy p "Low Resilience"
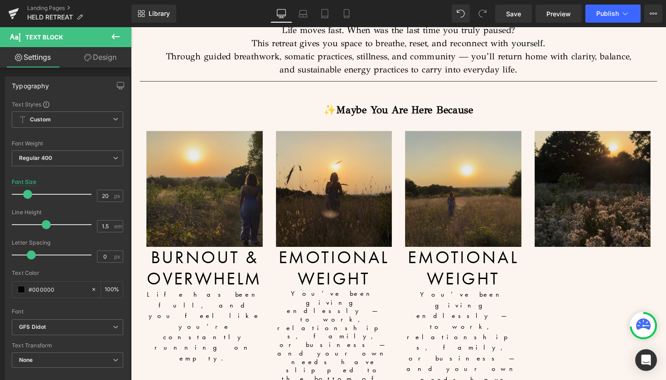
scroll to position [760, 0]
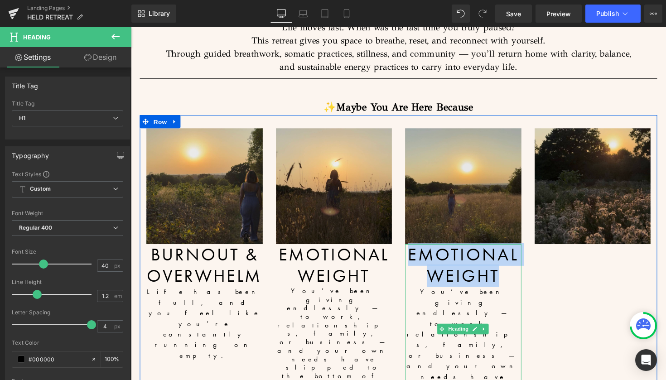
drag, startPoint x: 505, startPoint y: 269, endPoint x: 412, endPoint y: 245, distance: 96.3
click at [412, 250] on h1 "EMOTIONAL WEIGHT" at bounding box center [471, 271] width 119 height 43
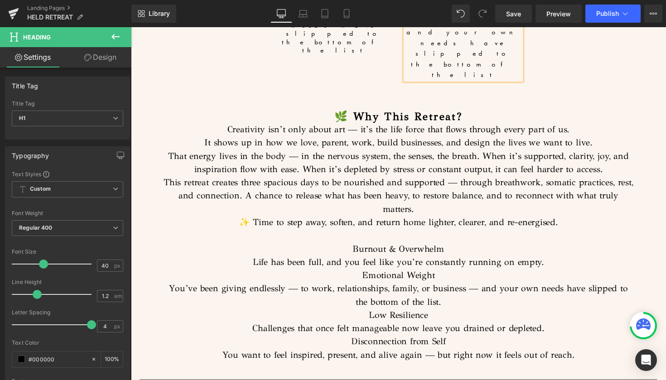
scroll to position [1103, 0]
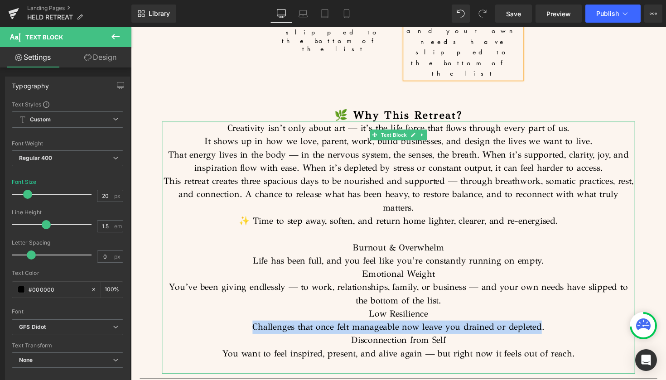
drag, startPoint x: 550, startPoint y: 234, endPoint x: 251, endPoint y: 233, distance: 298.4
click at [251, 328] on p "Challenges that once felt manageable now leave you drained or depleted." at bounding box center [405, 335] width 485 height 14
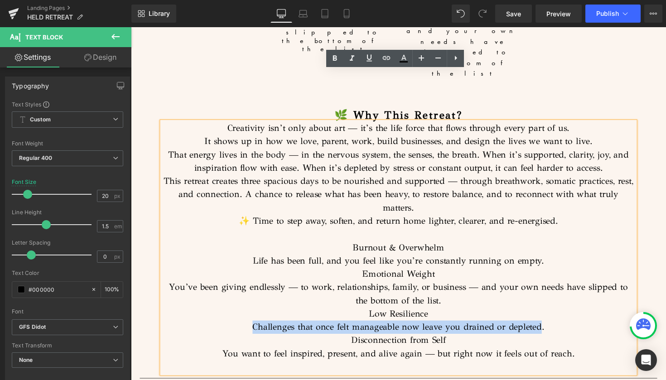
copy p "Challenges that once felt manageable now leave you drained or depleted"
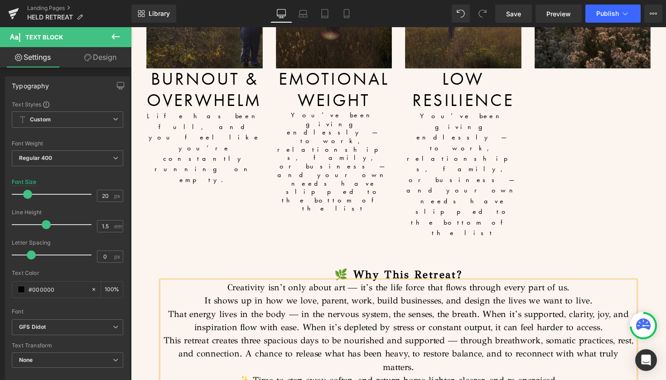
scroll to position [904, 0]
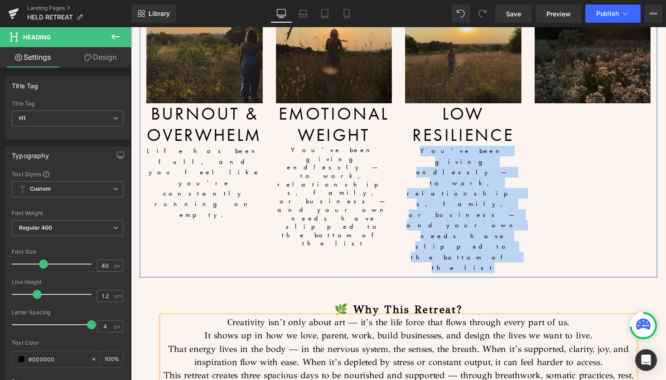
drag, startPoint x: 494, startPoint y: 174, endPoint x: 409, endPoint y: 140, distance: 91.7
click at [409, 140] on div "Image Low Resilience You’ve been giving endlessly — to work, relationships, fam…" at bounding box center [471, 132] width 133 height 293
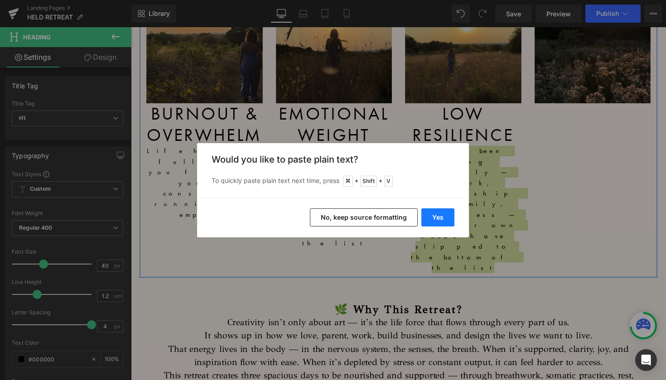
click at [436, 216] on button "Yes" at bounding box center [437, 217] width 33 height 18
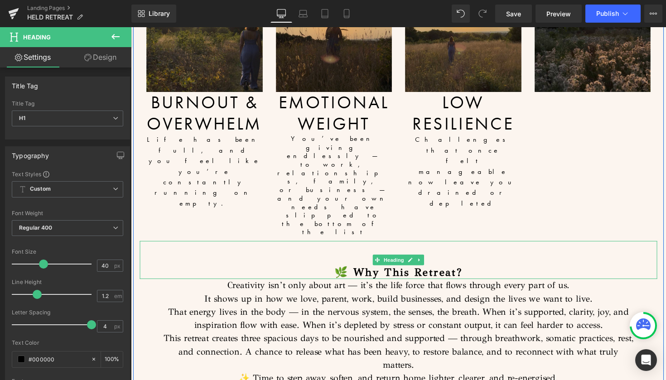
scroll to position [915, 0]
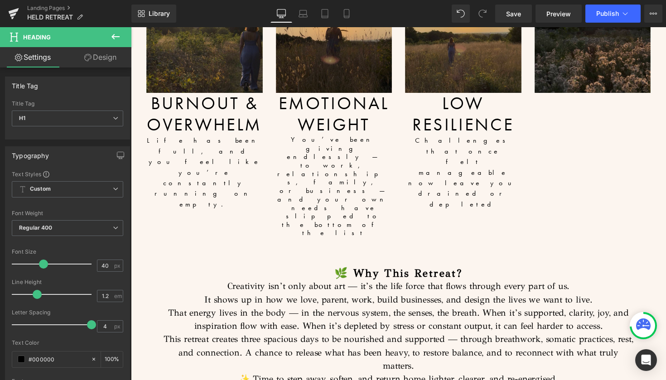
click at [113, 33] on icon at bounding box center [115, 36] width 11 height 11
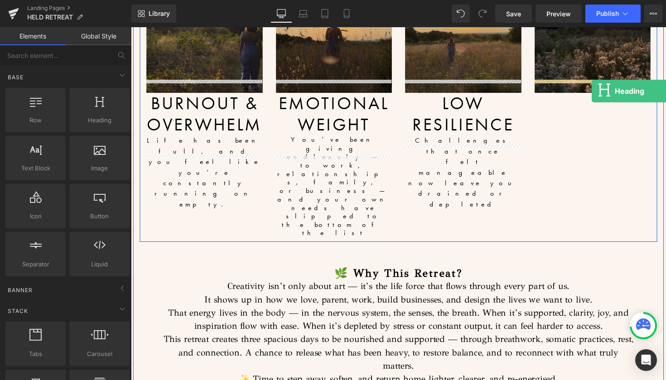
drag, startPoint x: 229, startPoint y: 142, endPoint x: 603, endPoint y: 92, distance: 377.3
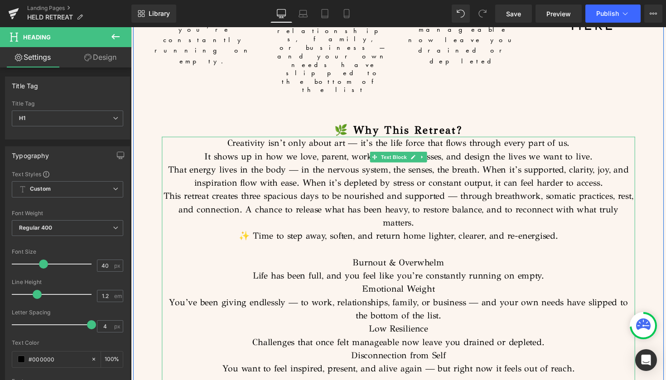
scroll to position [1062, 0]
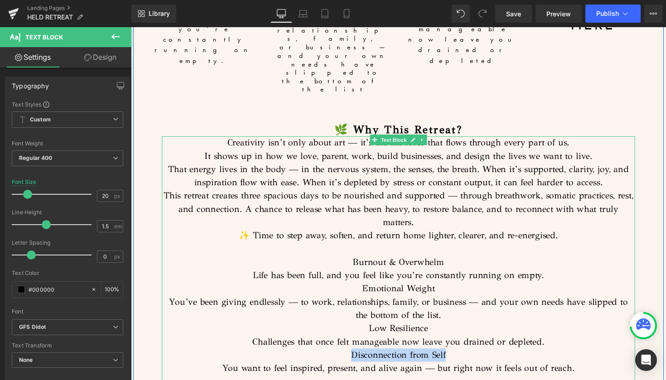
drag, startPoint x: 461, startPoint y: 286, endPoint x: 337, endPoint y: 285, distance: 123.6
click at [337, 356] on p "Disconnection from Self" at bounding box center [405, 363] width 485 height 14
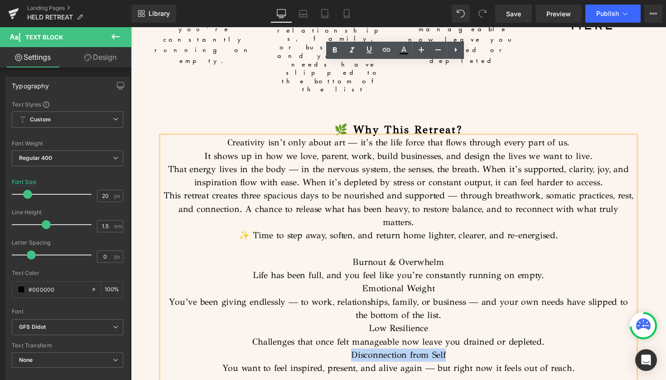
copy p "Disconnection from Self"
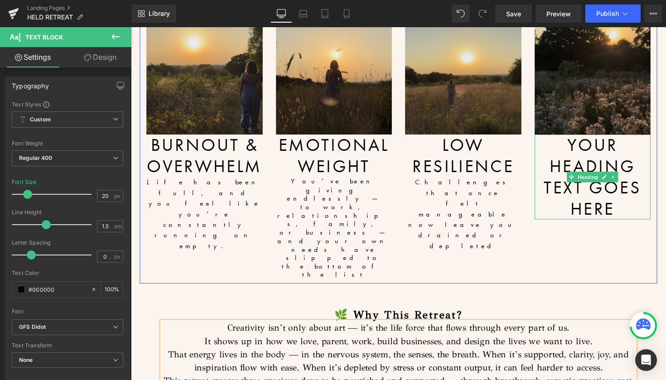
scroll to position [871, 0]
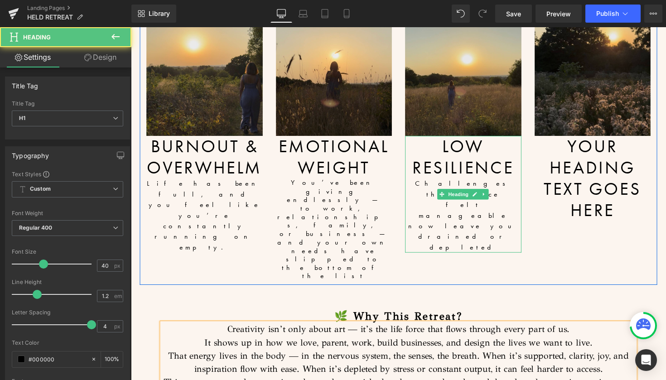
click at [512, 187] on div "Challenges that once felt manageable now leave you drained or depleted" at bounding box center [471, 220] width 119 height 76
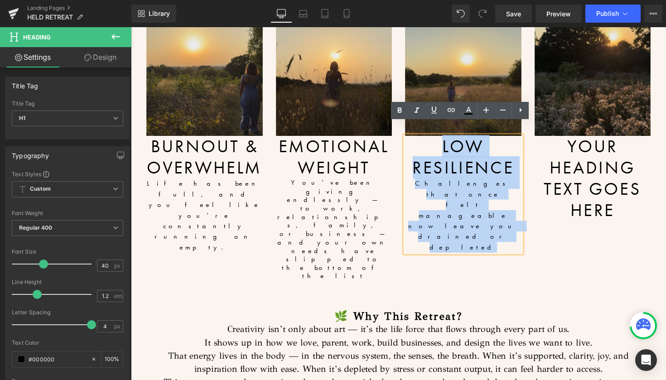
drag, startPoint x: 523, startPoint y: 184, endPoint x: 445, endPoint y: 135, distance: 92.6
click at [445, 139] on div "Low Resilience Challenges that once felt manageable now leave you drained or de…" at bounding box center [471, 199] width 119 height 120
copy div "Low Resilience Challenges that once felt manageable now leave you drained or de…"
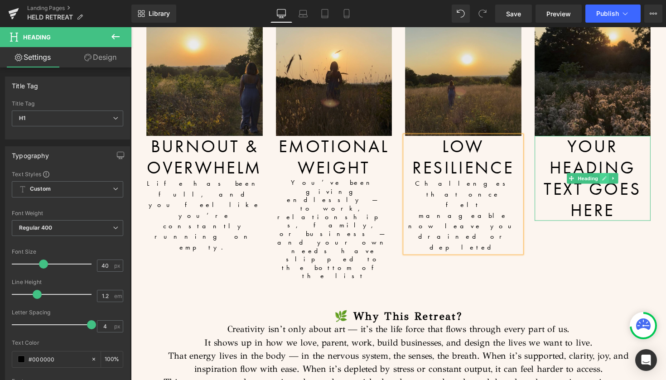
click at [611, 177] on link at bounding box center [616, 182] width 10 height 11
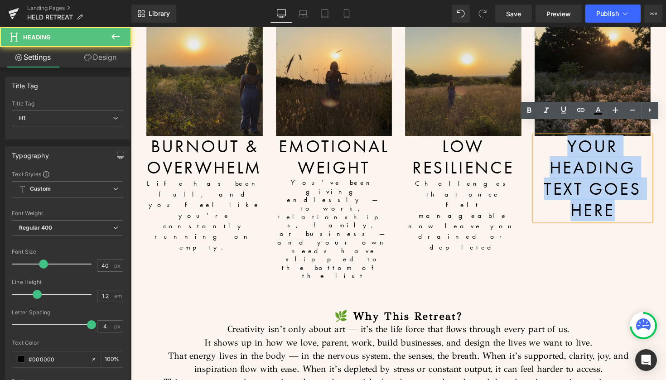
drag, startPoint x: 630, startPoint y: 202, endPoint x: 573, endPoint y: 130, distance: 90.9
click at [573, 139] on h1 "Your heading text goes here" at bounding box center [603, 182] width 119 height 87
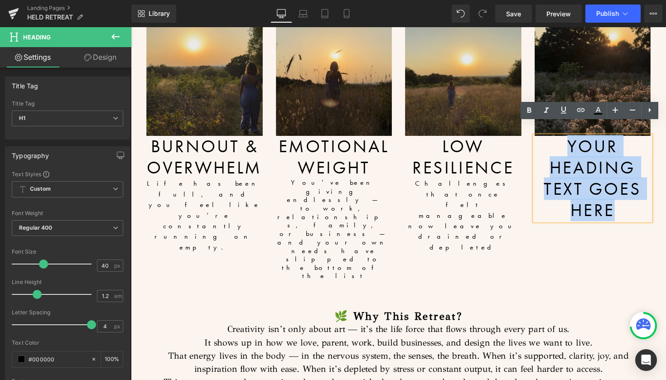
paste div
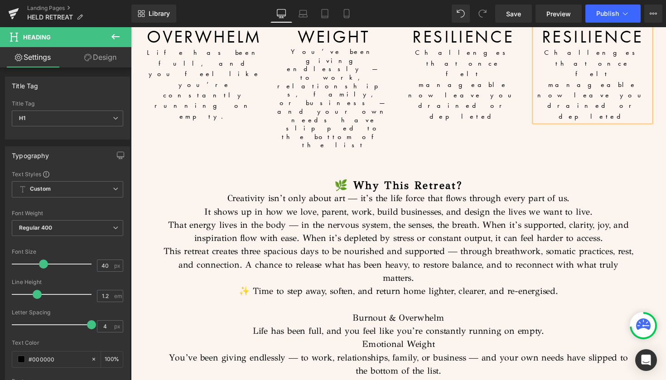
scroll to position [1017, 0]
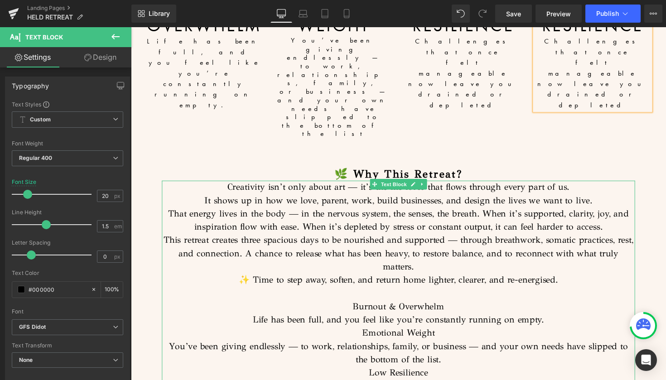
drag, startPoint x: 454, startPoint y: 324, endPoint x: 356, endPoint y: 326, distance: 97.4
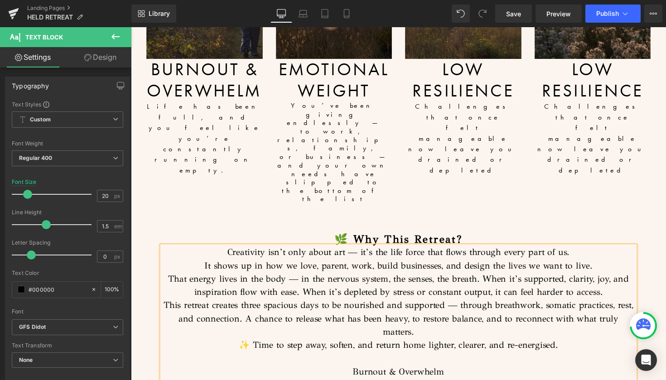
scroll to position [924, 0]
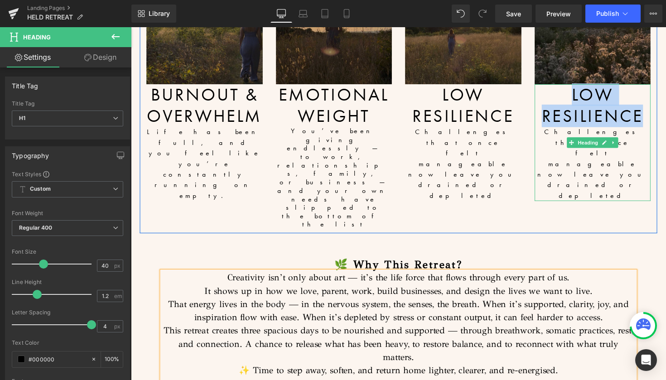
drag, startPoint x: 653, startPoint y: 114, endPoint x: 563, endPoint y: 83, distance: 94.8
click at [563, 86] on h1 "LOW RESILIENCE" at bounding box center [603, 107] width 119 height 43
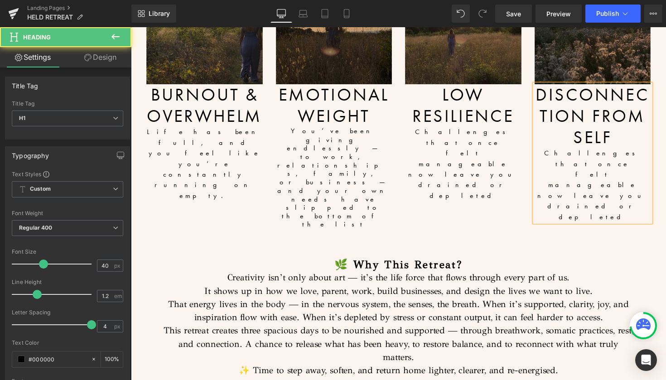
click at [574, 86] on h1 "Disconnection from Self" at bounding box center [603, 118] width 119 height 65
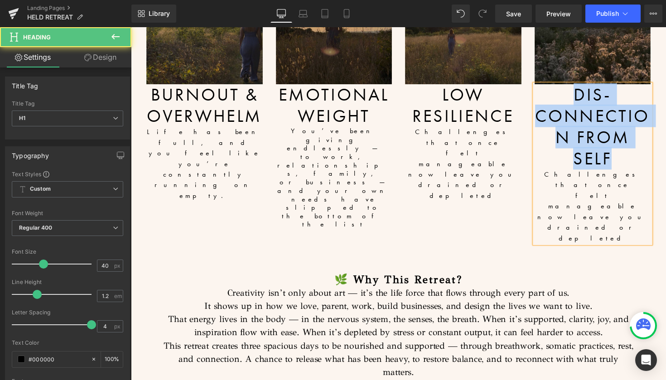
drag, startPoint x: 624, startPoint y: 148, endPoint x: 580, endPoint y: 72, distance: 87.7
click at [580, 86] on h1 "Dis-connection from Self" at bounding box center [603, 129] width 119 height 87
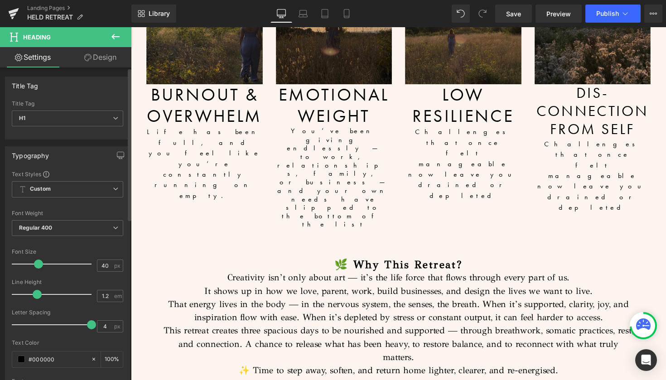
click at [39, 264] on span at bounding box center [38, 263] width 9 height 9
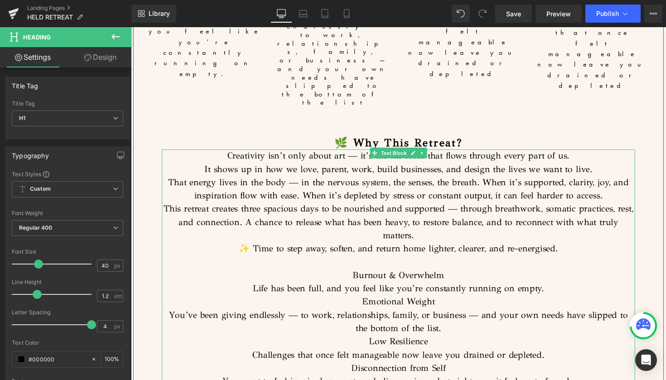
scroll to position [1055, 0]
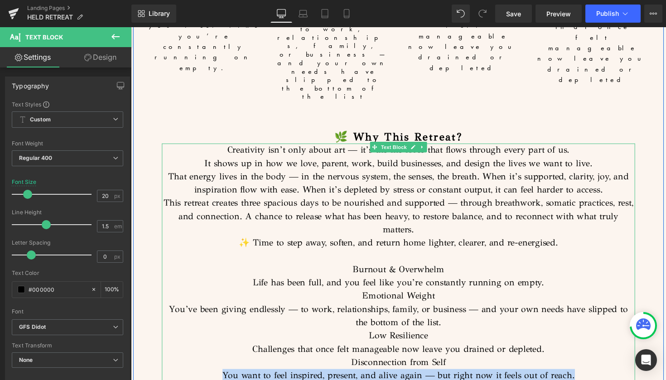
drag, startPoint x: 583, startPoint y: 300, endPoint x: 223, endPoint y: 297, distance: 360.0
click at [223, 377] on p "You want to feel inspired, present, and alive again — but right now it feels ou…" at bounding box center [405, 384] width 485 height 14
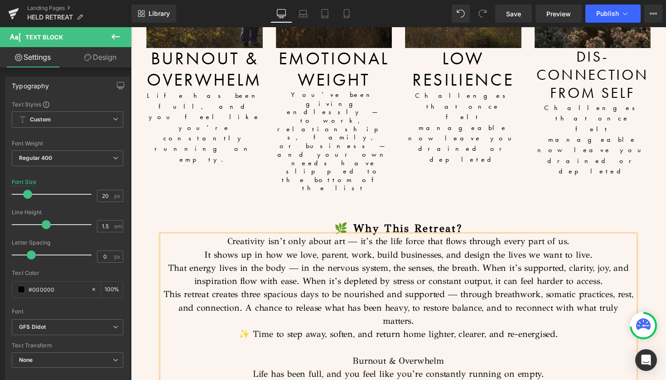
scroll to position [958, 0]
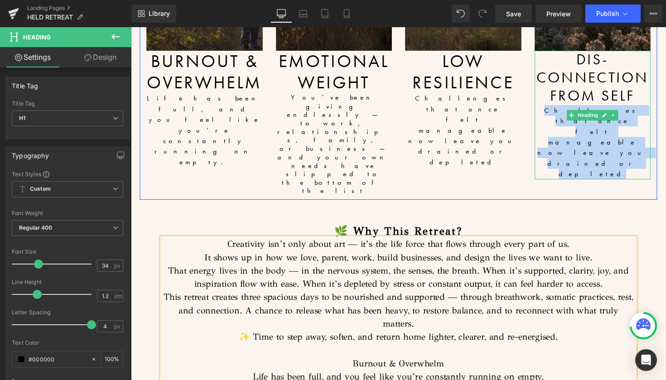
drag, startPoint x: 653, startPoint y: 108, endPoint x: 546, endPoint y: 96, distance: 107.0
click at [546, 107] on div "Challenges that once felt manageable now leave you drained or depleted" at bounding box center [603, 145] width 119 height 76
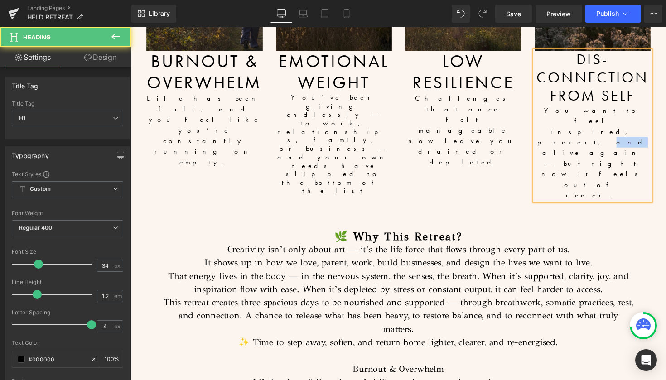
drag, startPoint x: 654, startPoint y: 97, endPoint x: 644, endPoint y: 97, distance: 9.5
click at [644, 107] on div "You want to feel inspired, present, and alive again — but right now it feels ou…" at bounding box center [603, 156] width 119 height 98
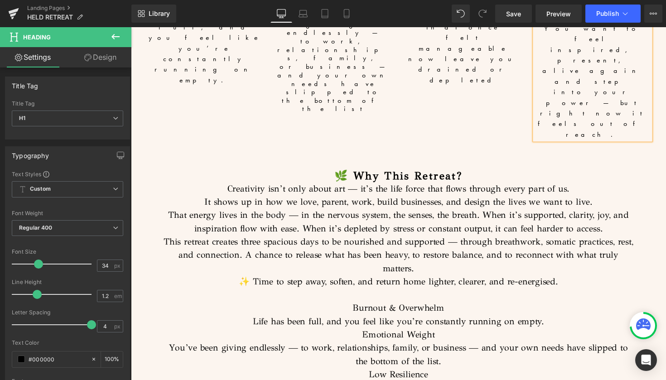
scroll to position [1075, 0]
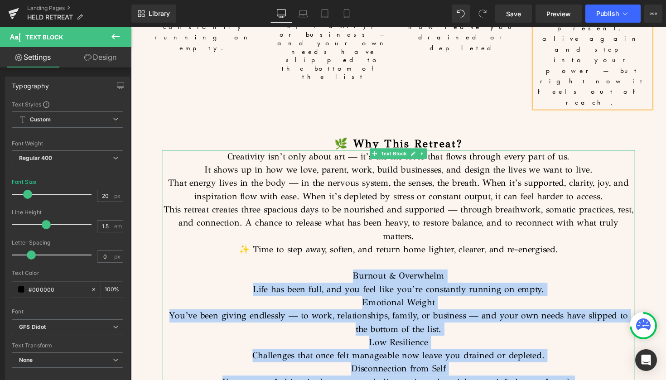
drag, startPoint x: 587, startPoint y: 292, endPoint x: 350, endPoint y: 178, distance: 262.9
click at [350, 178] on div "Creativity isn’t only about art — it’s the life force that flows through every …" at bounding box center [405, 282] width 485 height 258
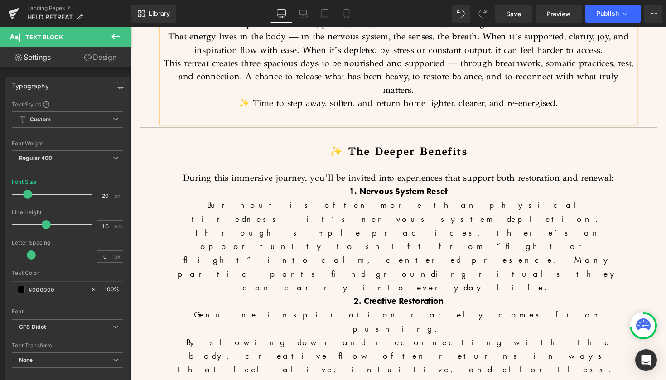
scroll to position [1225, 0]
click at [605, 17] on button "Publish" at bounding box center [612, 14] width 55 height 18
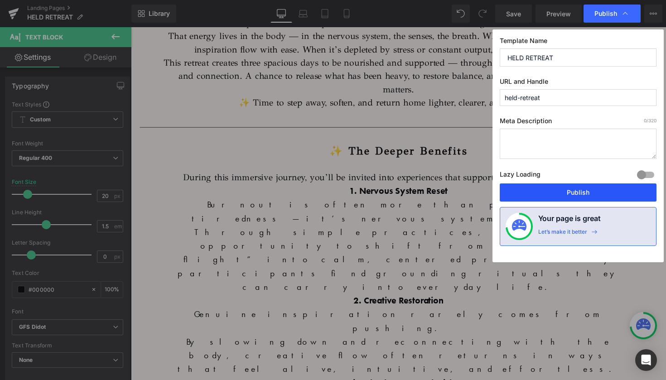
click at [581, 196] on button "Publish" at bounding box center [577, 192] width 157 height 18
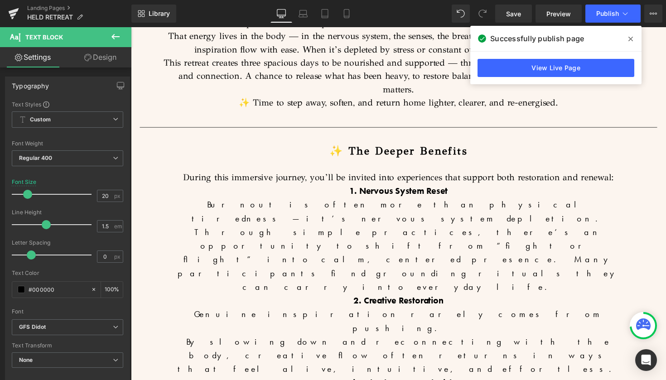
click at [629, 38] on icon at bounding box center [630, 39] width 5 height 5
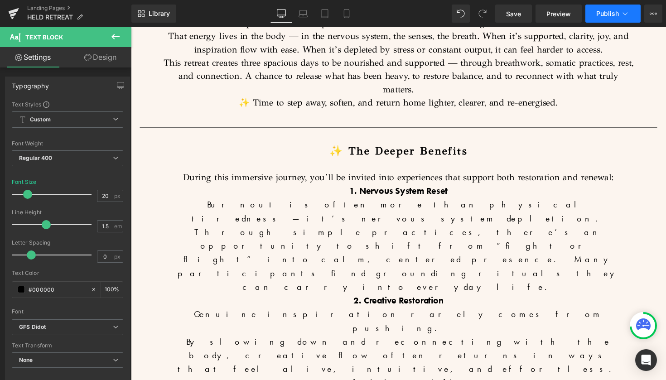
click at [619, 15] on button "Publish" at bounding box center [612, 14] width 55 height 18
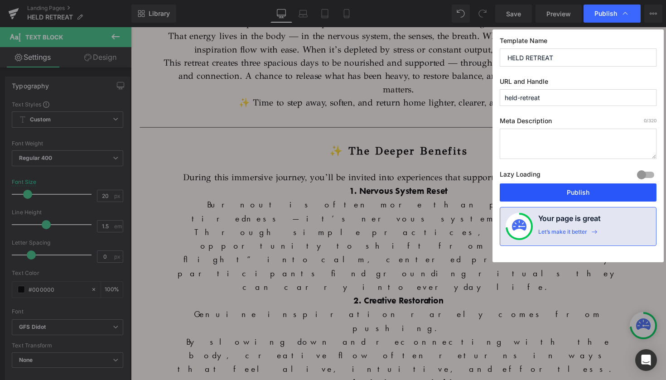
click at [585, 193] on button "Publish" at bounding box center [577, 192] width 157 height 18
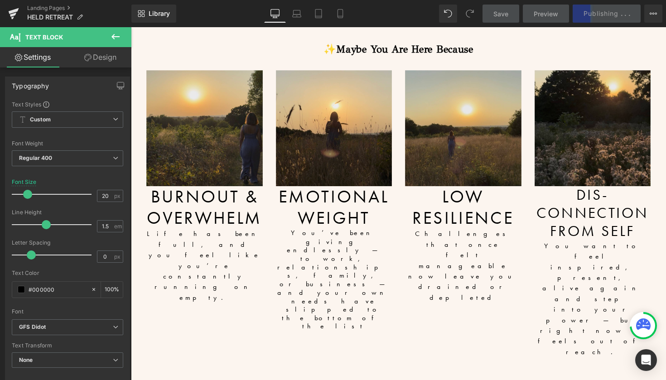
scroll to position [813, 0]
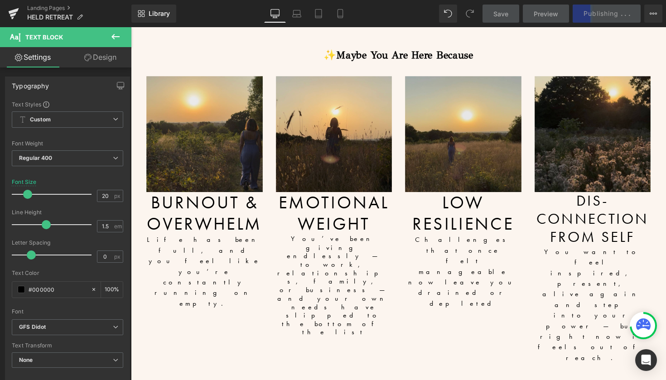
click at [223, 196] on div "Burnout & Overwhelm Life has been full, and you feel like you’re constantly run…" at bounding box center [206, 261] width 119 height 130
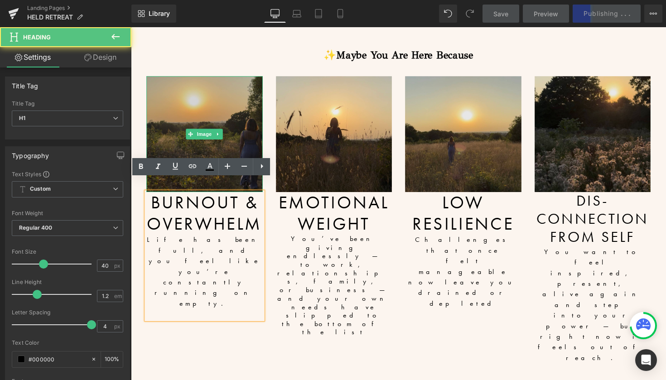
click at [228, 138] on img at bounding box center [206, 136] width 119 height 119
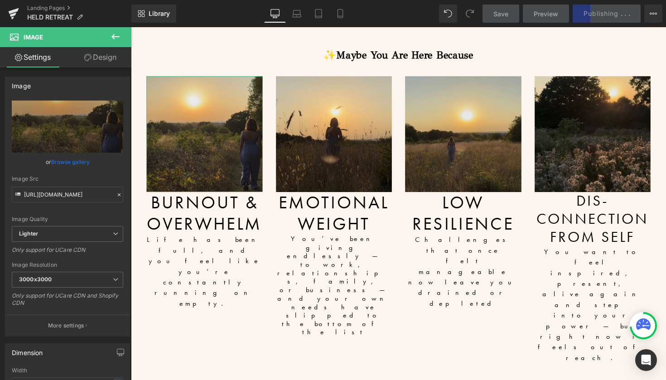
click at [100, 53] on link "Design" at bounding box center [100, 57] width 66 height 20
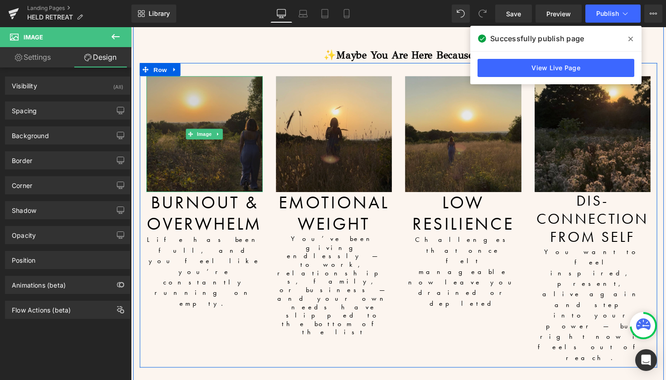
click at [223, 154] on img at bounding box center [206, 136] width 119 height 119
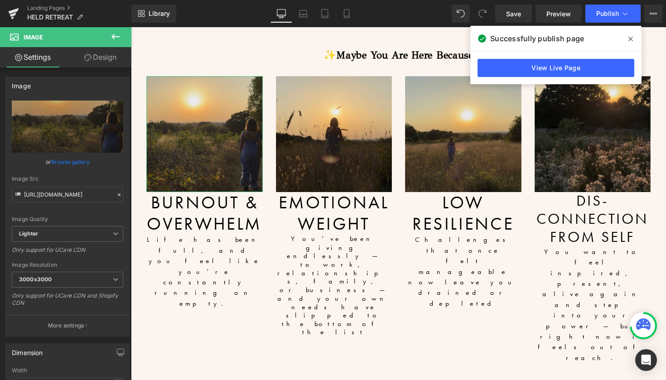
click at [98, 60] on link "Design" at bounding box center [100, 57] width 66 height 20
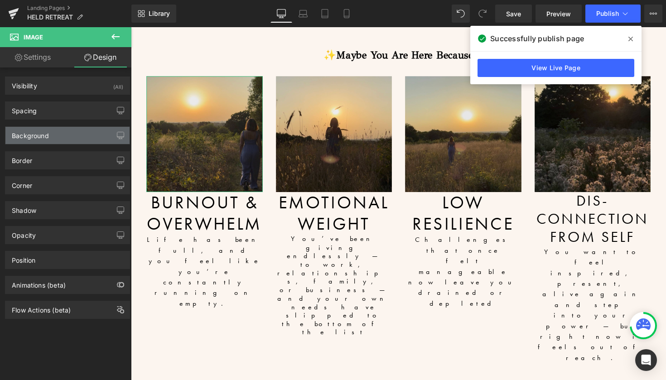
click at [74, 136] on div "Background" at bounding box center [67, 135] width 124 height 17
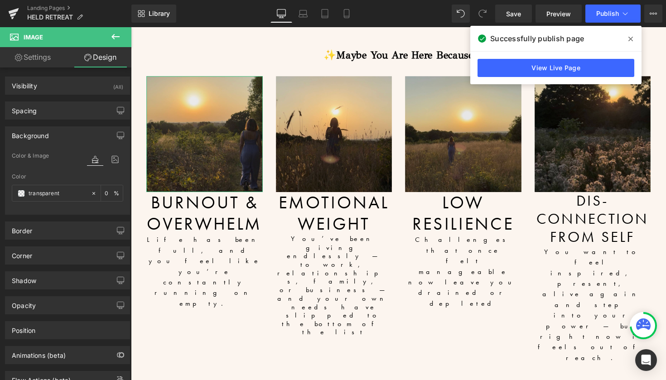
click at [77, 130] on div "Background" at bounding box center [67, 135] width 124 height 17
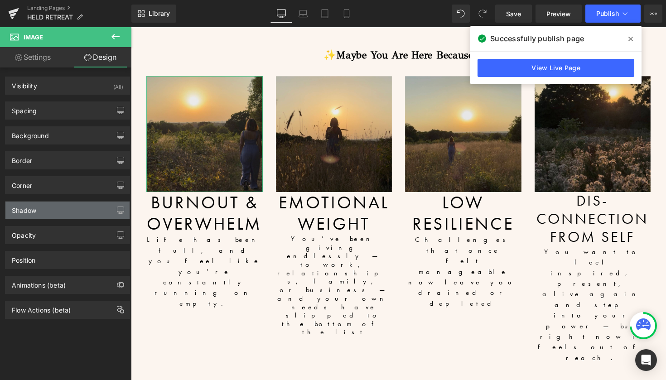
click at [61, 211] on div "Shadow" at bounding box center [67, 210] width 124 height 17
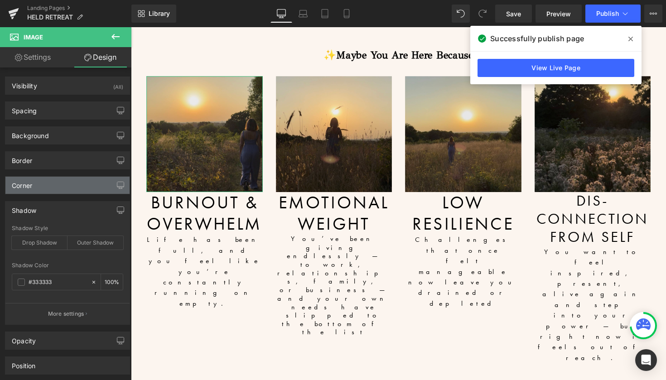
click at [73, 190] on div "Corner" at bounding box center [67, 185] width 124 height 17
